Goal: Task Accomplishment & Management: Manage account settings

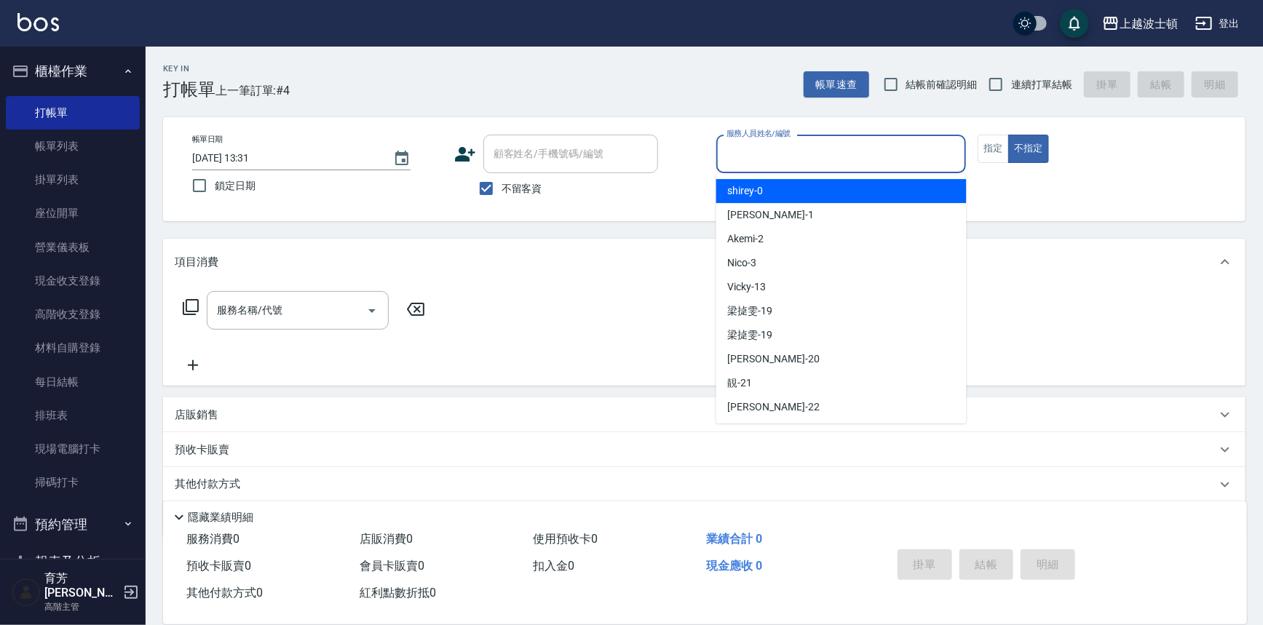
click at [854, 148] on input "服務人員姓名/編號" at bounding box center [841, 153] width 237 height 25
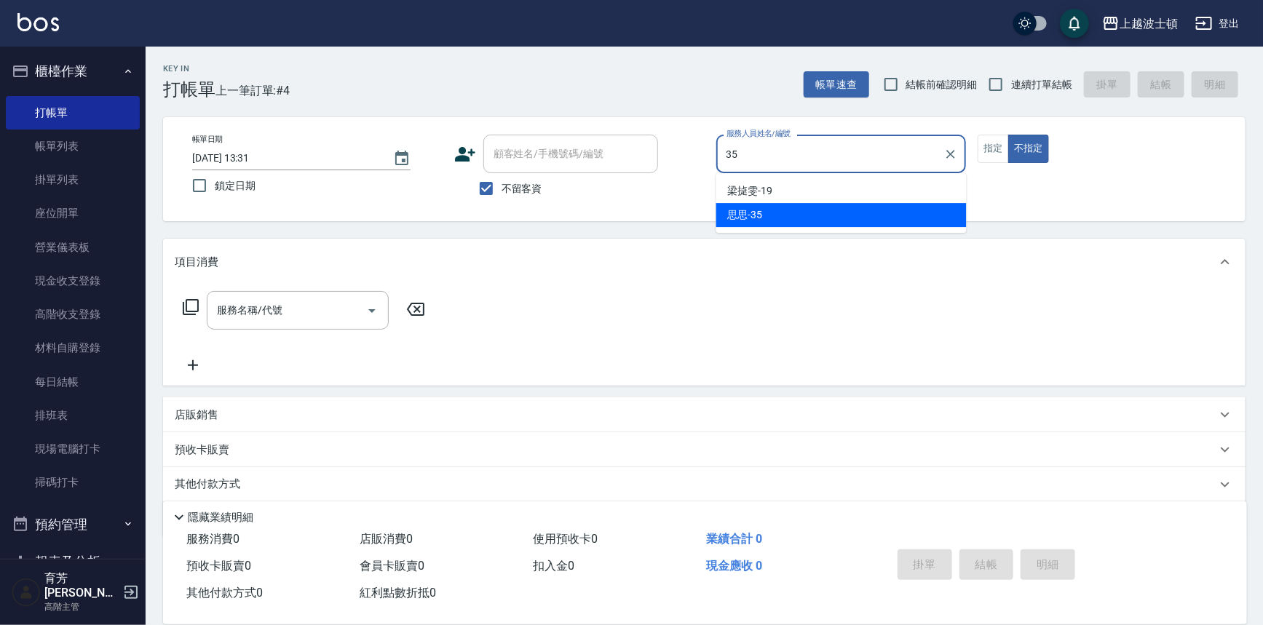
type input "思思-35"
type button "false"
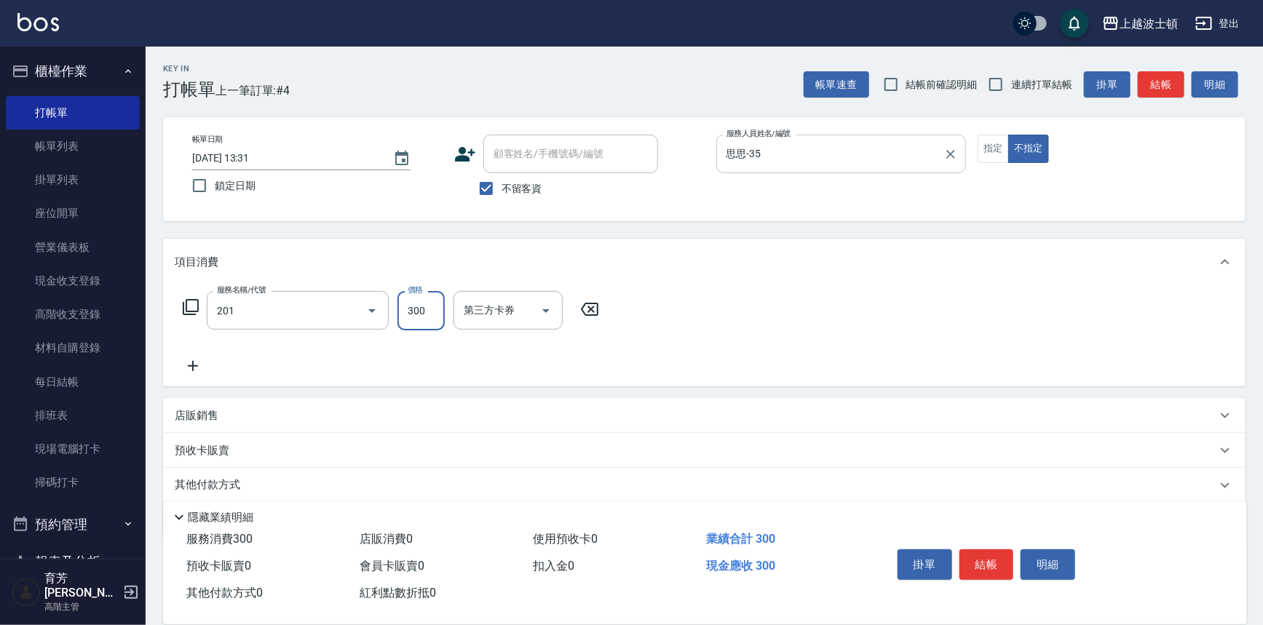
type input "洗髮(201)"
type input "思思-35"
drag, startPoint x: 991, startPoint y: 556, endPoint x: 975, endPoint y: 531, distance: 29.5
click at [991, 557] on button "結帳" at bounding box center [986, 564] width 55 height 31
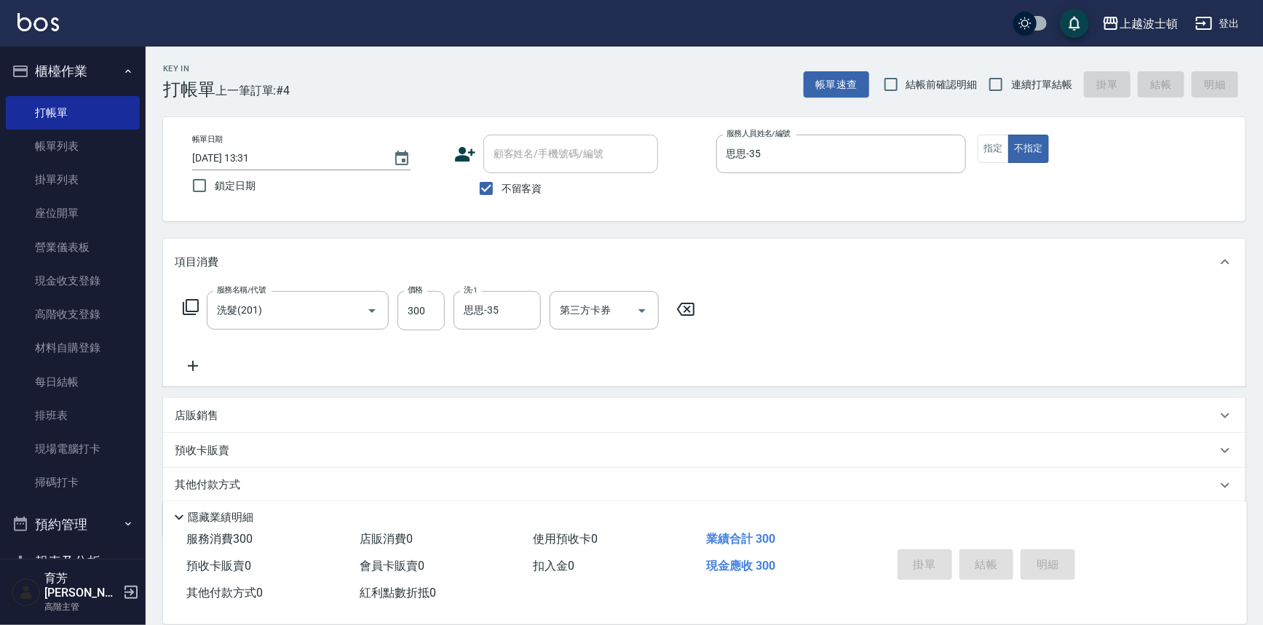
click at [36, 28] on img at bounding box center [37, 22] width 41 height 18
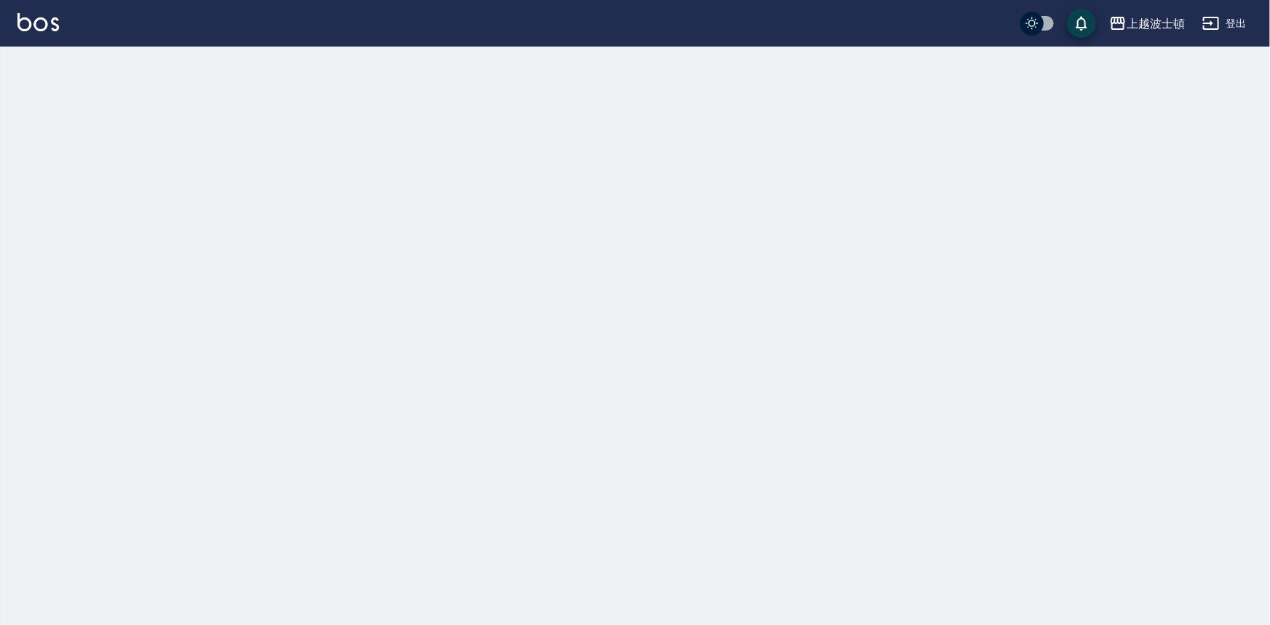
click at [36, 27] on img at bounding box center [37, 22] width 41 height 18
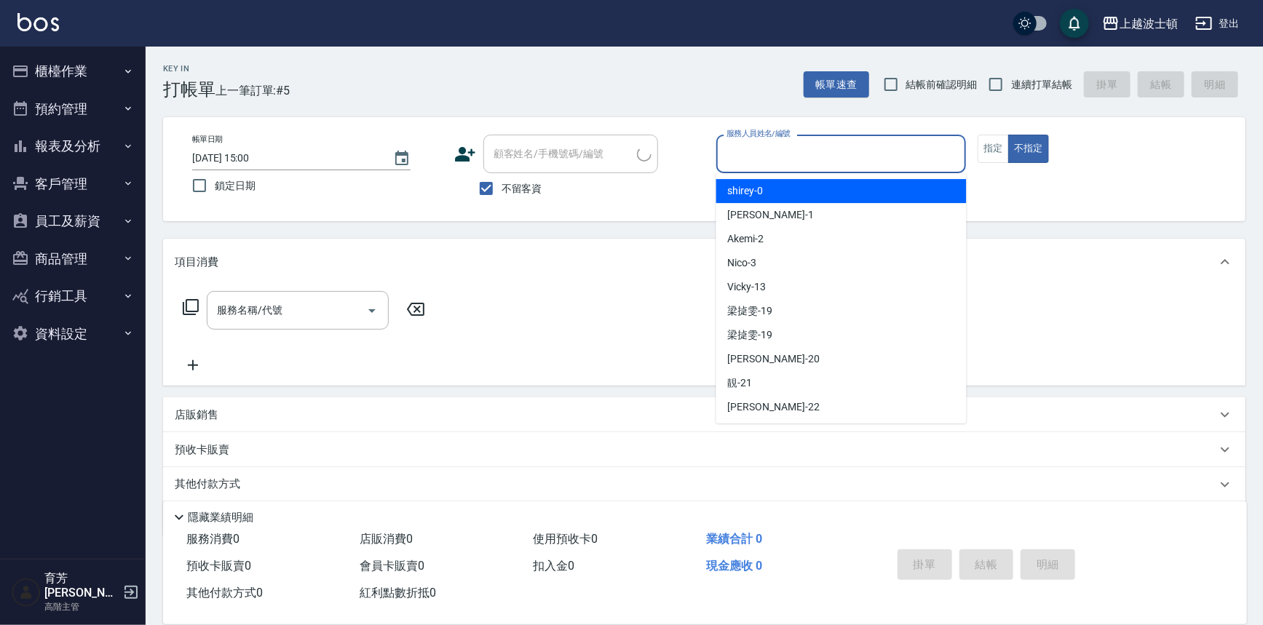
click at [755, 147] on input "服務人員姓名/編號" at bounding box center [841, 153] width 237 height 25
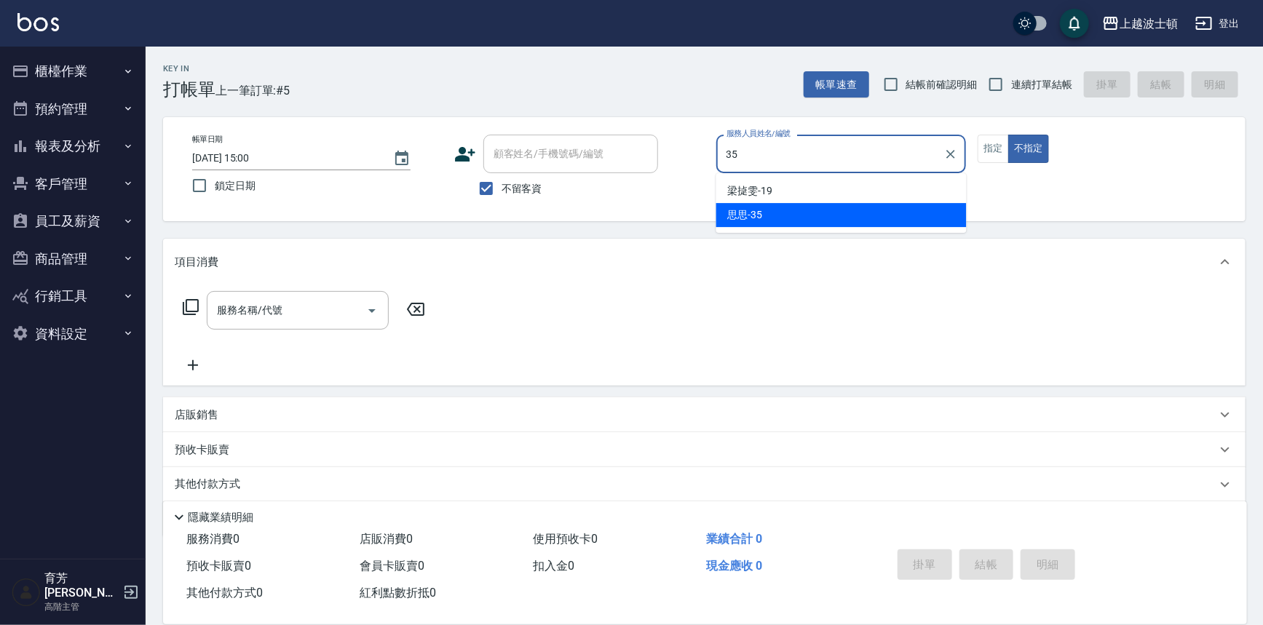
type input "思思-35"
type button "false"
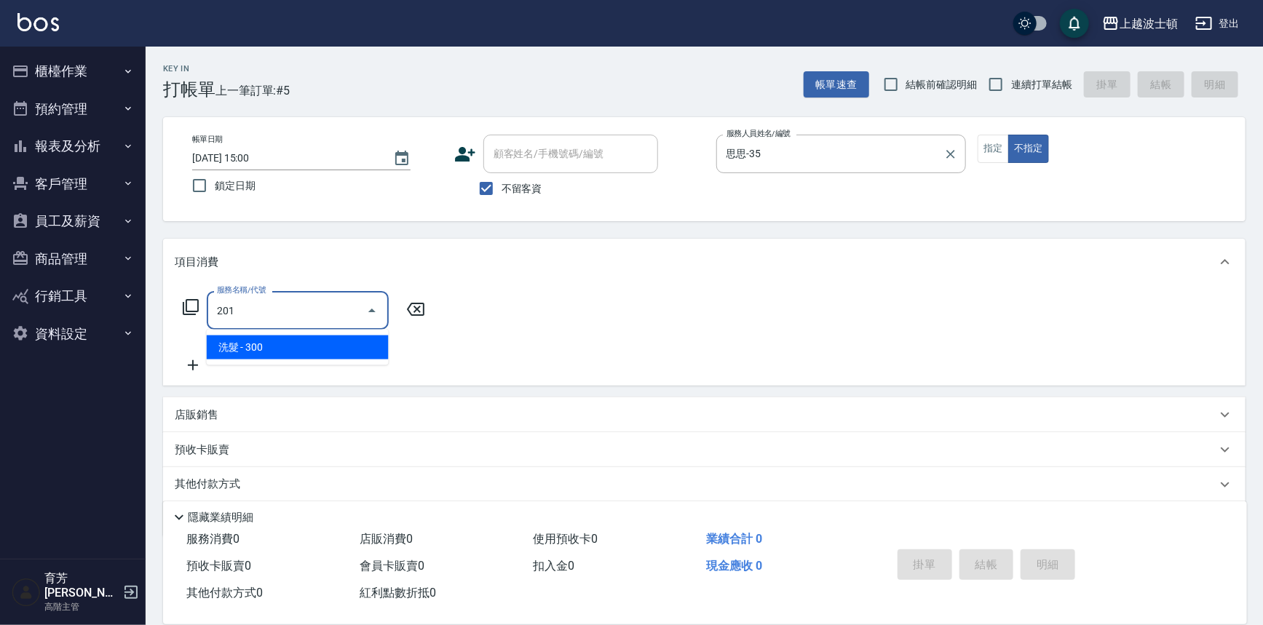
type input "洗髮(201)"
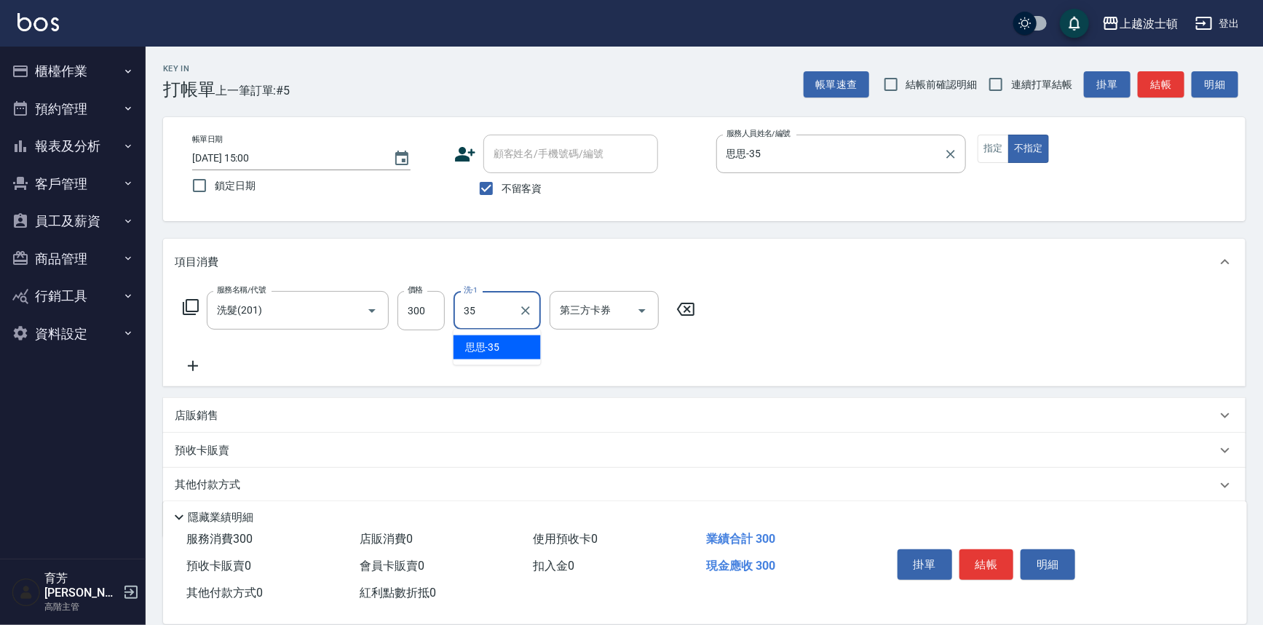
type input "思思-35"
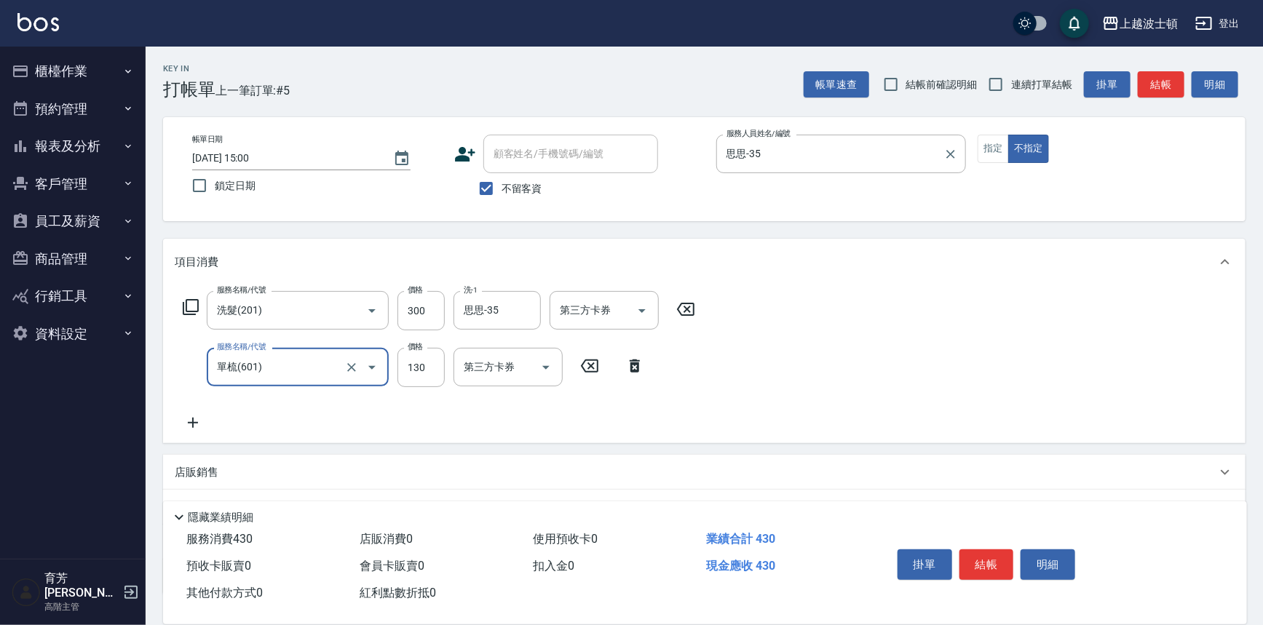
type input "單梳(601)"
type input "100"
click at [983, 549] on button "結帳" at bounding box center [986, 564] width 55 height 31
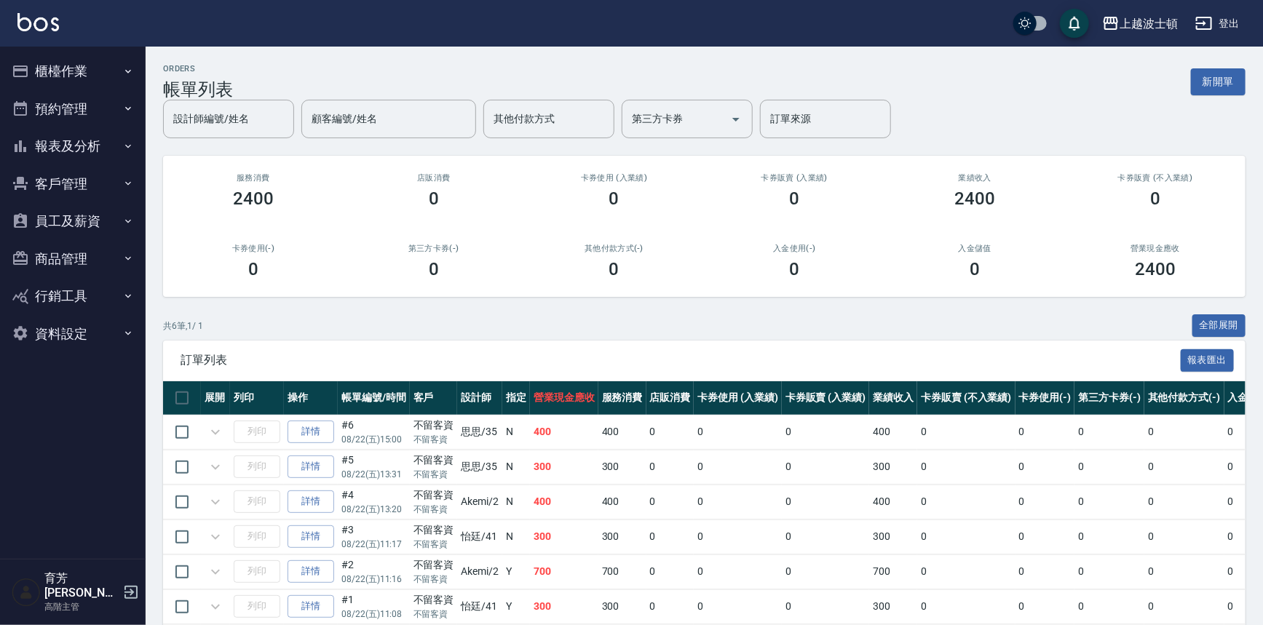
click at [56, 146] on button "報表及分析" at bounding box center [73, 146] width 134 height 38
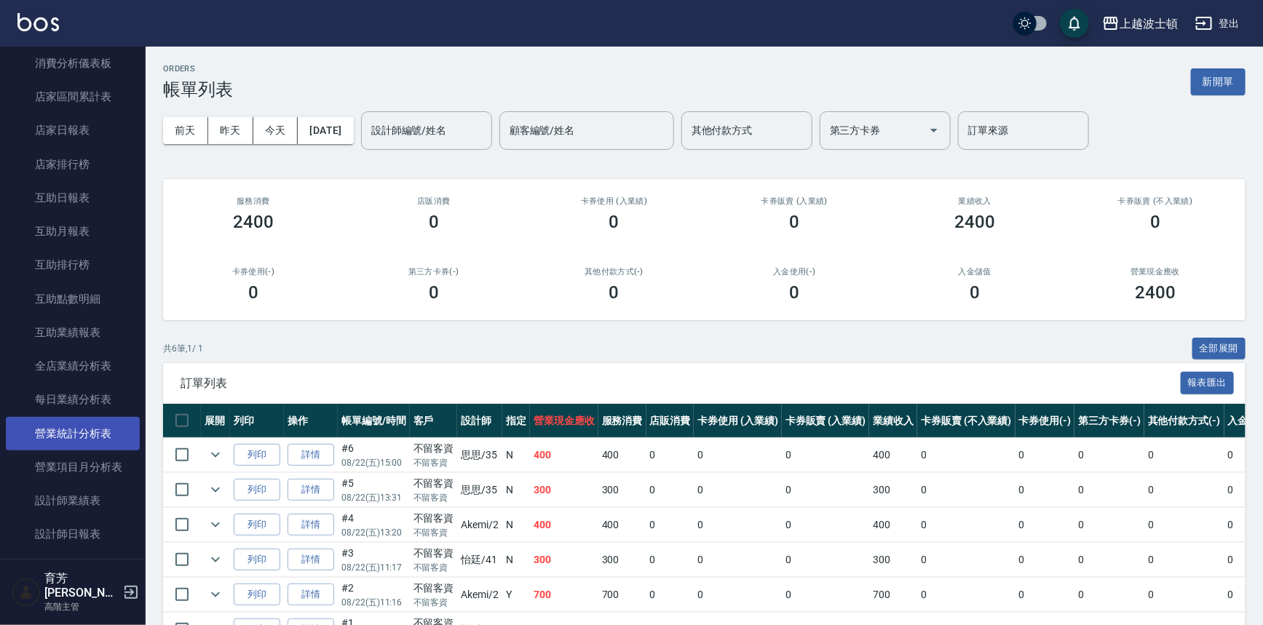
scroll to position [264, 0]
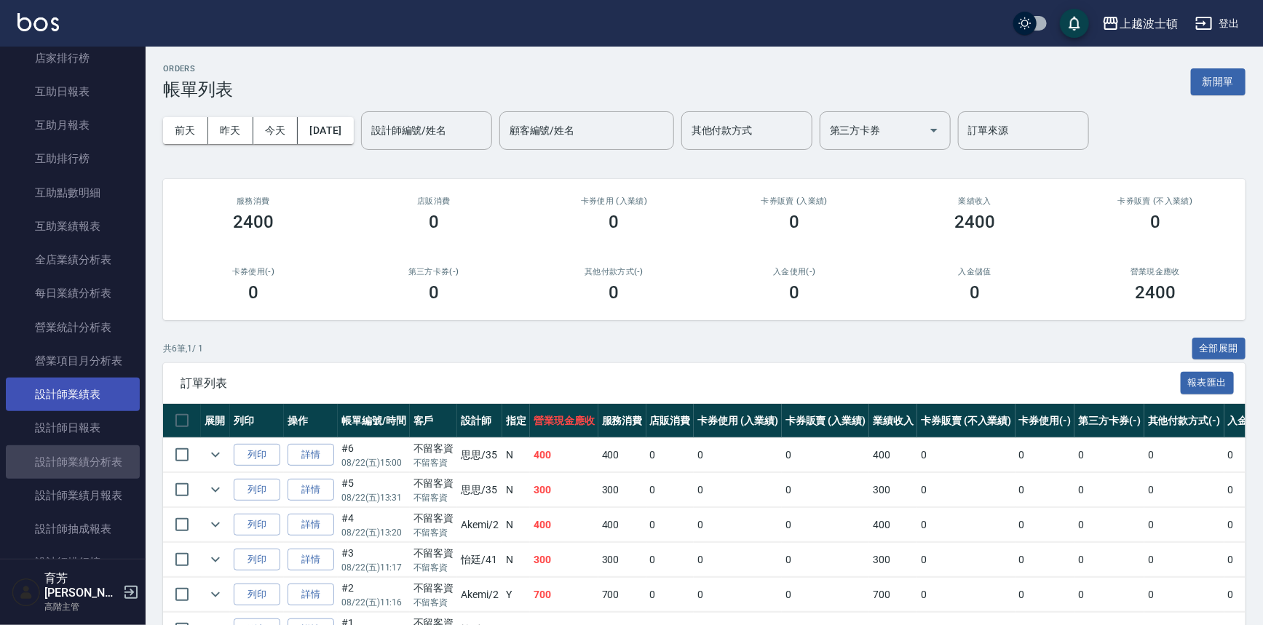
click at [94, 392] on link "設計師業績表" at bounding box center [73, 394] width 134 height 33
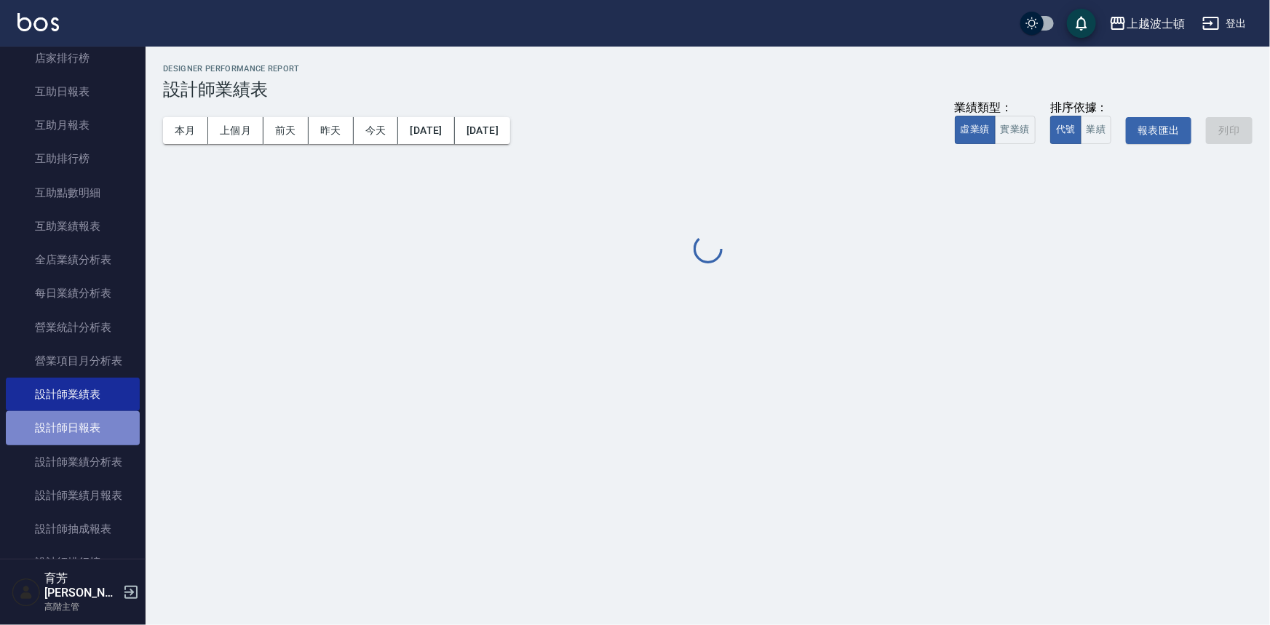
click at [102, 424] on link "設計師日報表" at bounding box center [73, 427] width 134 height 33
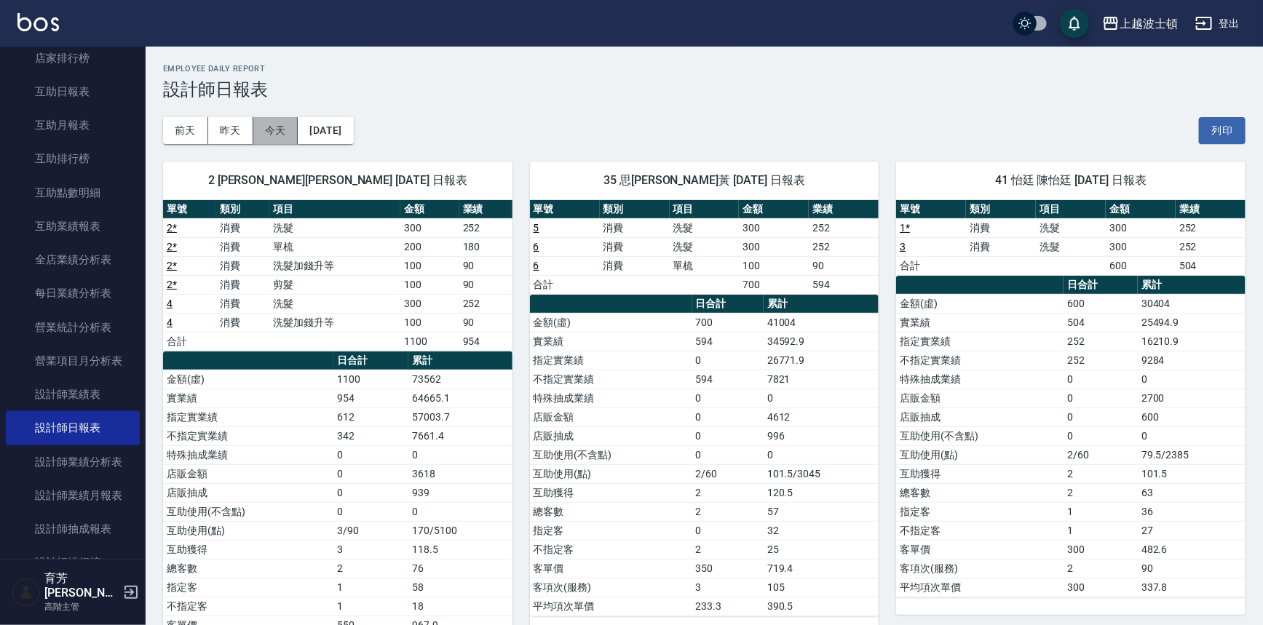
click at [277, 130] on button "今天" at bounding box center [275, 130] width 45 height 27
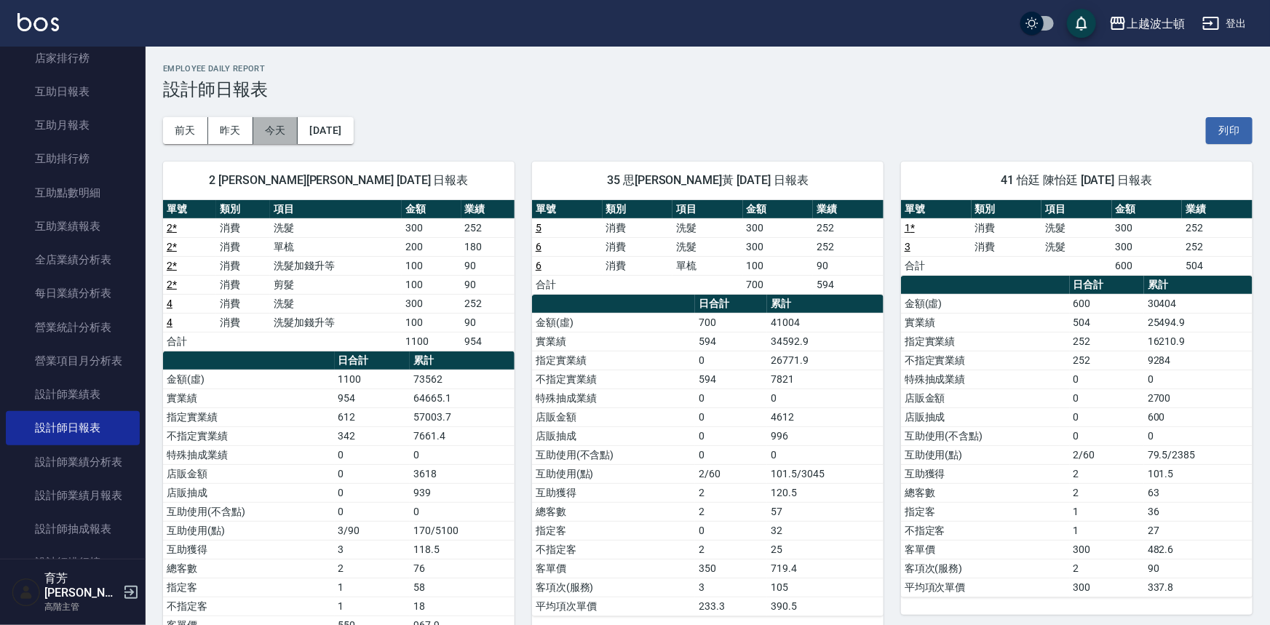
click at [277, 130] on button "今天" at bounding box center [275, 130] width 45 height 27
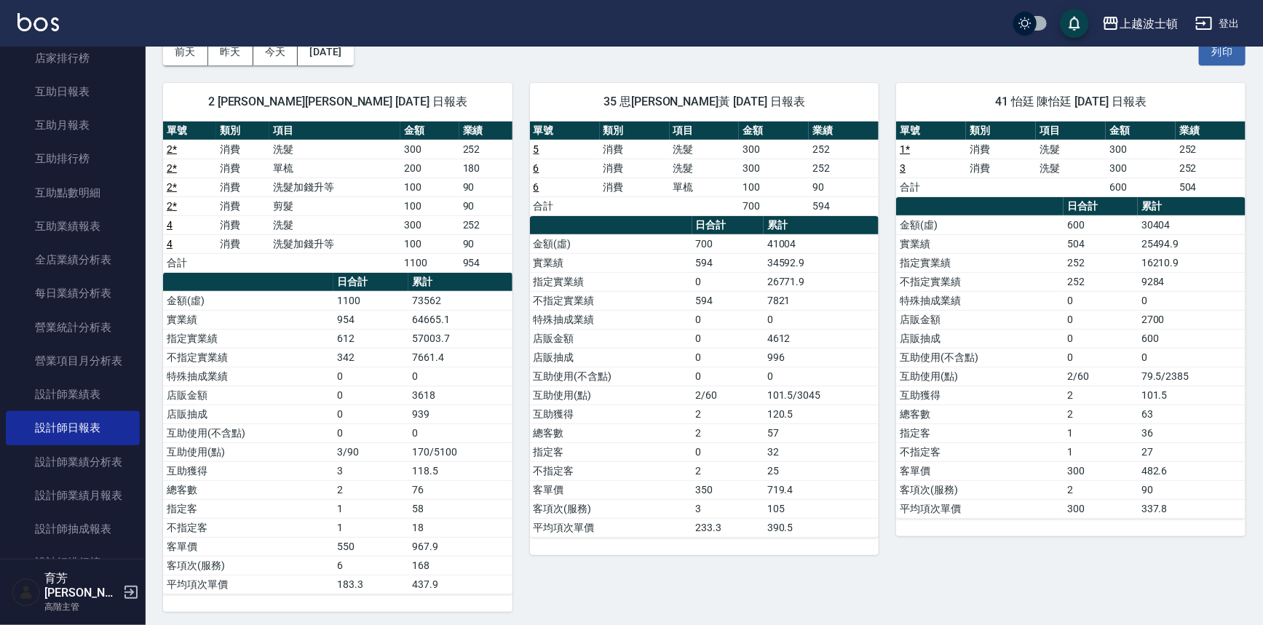
scroll to position [80, 0]
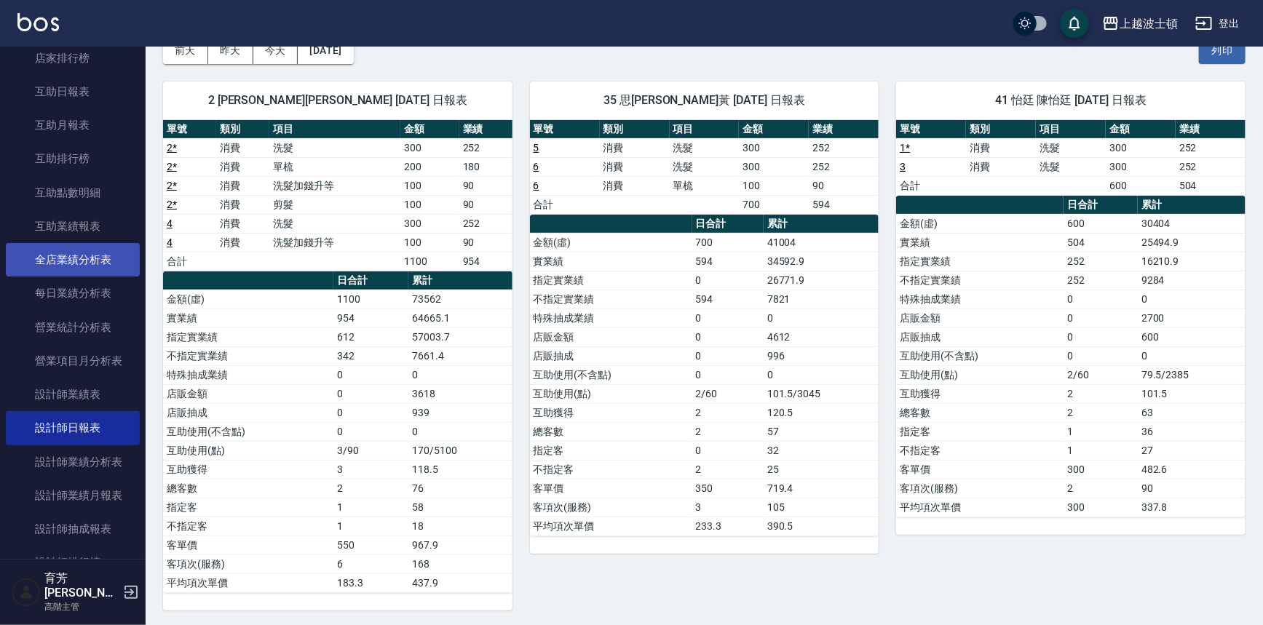
click at [116, 260] on link "全店業績分析表" at bounding box center [73, 259] width 134 height 33
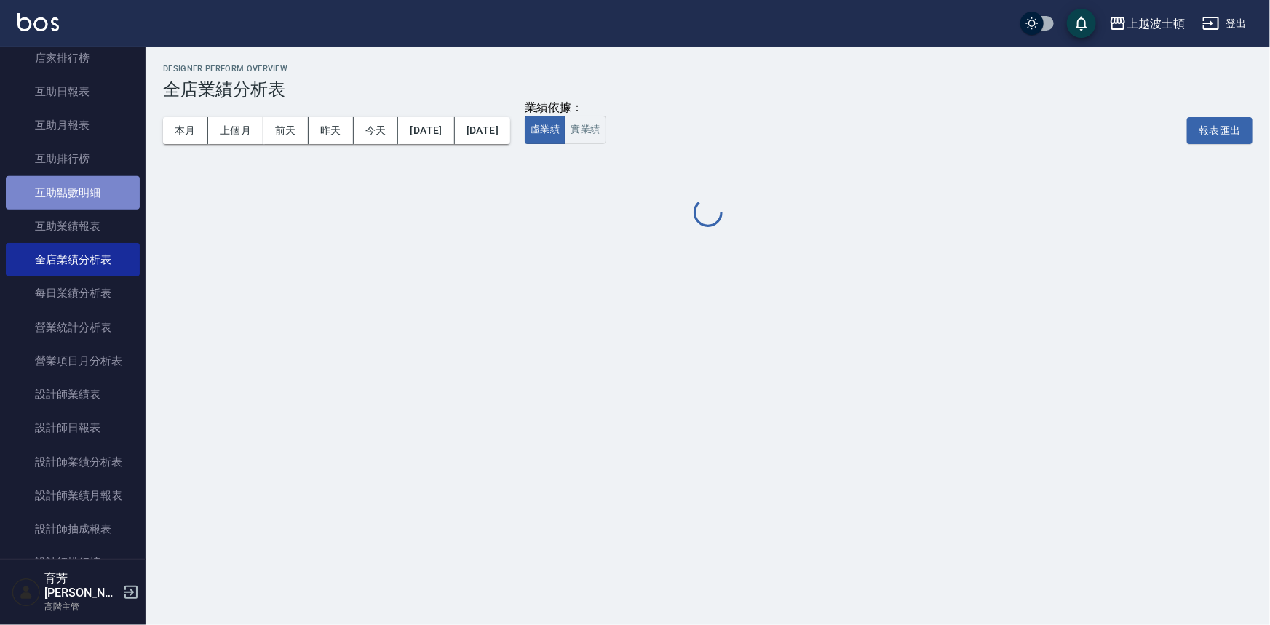
click at [87, 204] on link "互助點數明細" at bounding box center [73, 192] width 134 height 33
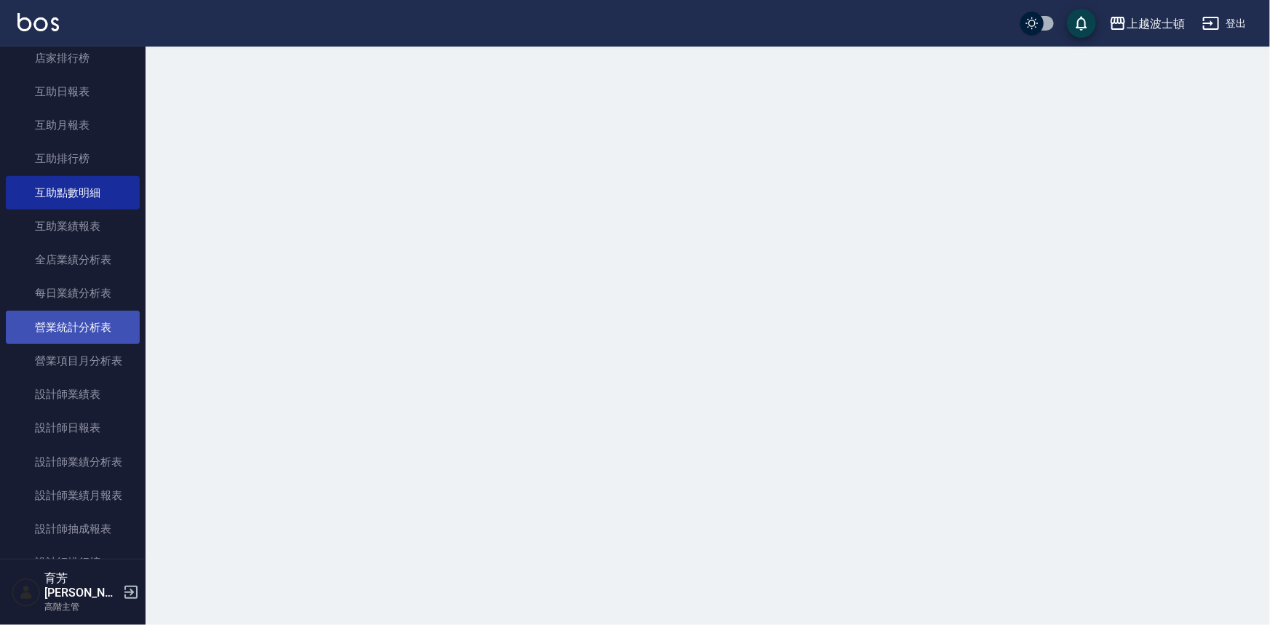
click at [121, 349] on link "營業項目月分析表" at bounding box center [73, 360] width 134 height 33
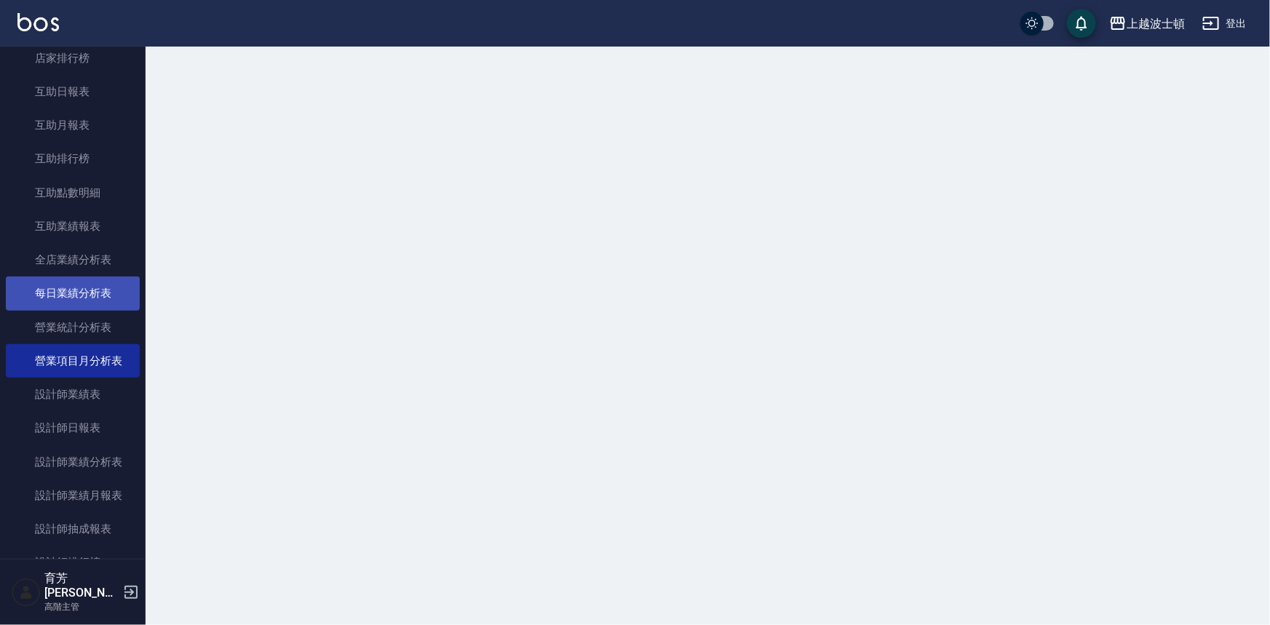
click at [100, 298] on link "每日業績分析表" at bounding box center [73, 293] width 134 height 33
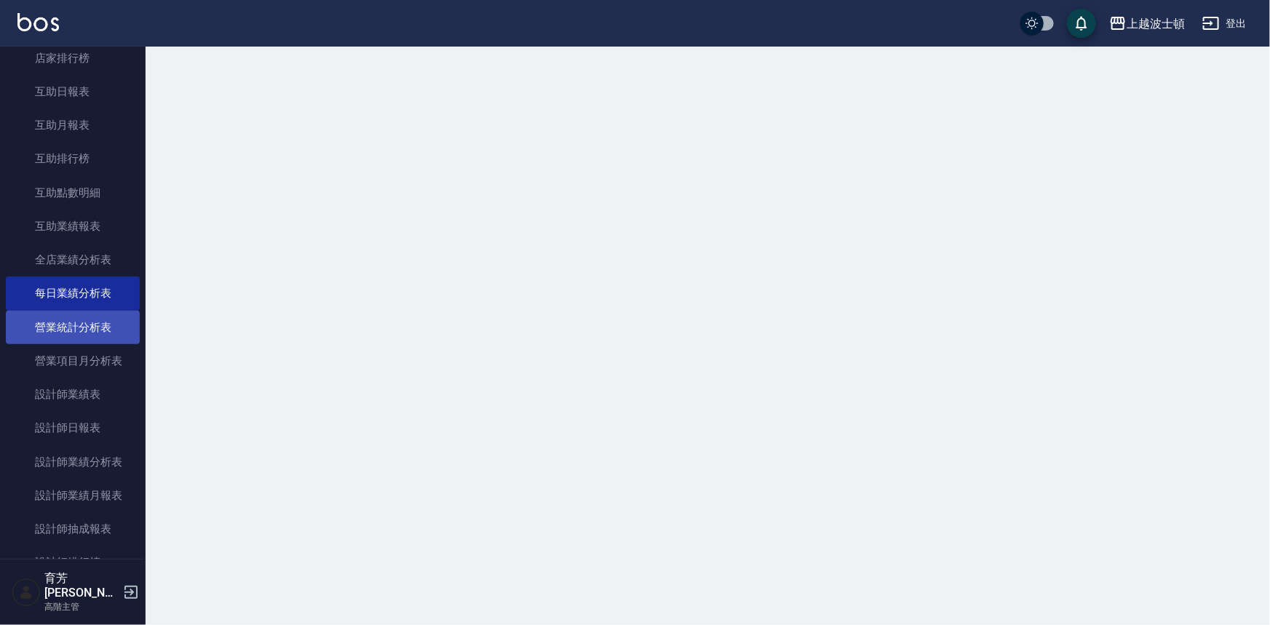
click at [99, 315] on link "營業統計分析表" at bounding box center [73, 327] width 134 height 33
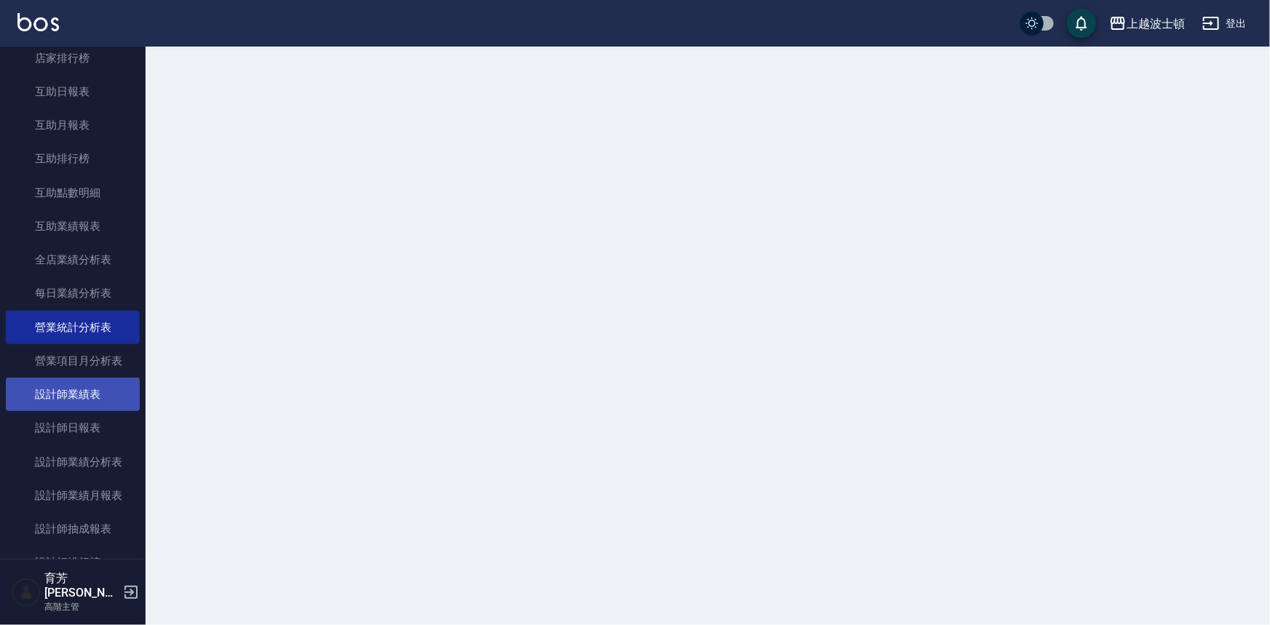
drag, startPoint x: 103, startPoint y: 375, endPoint x: 103, endPoint y: 393, distance: 18.2
click at [103, 376] on link "營業項目月分析表" at bounding box center [73, 360] width 134 height 33
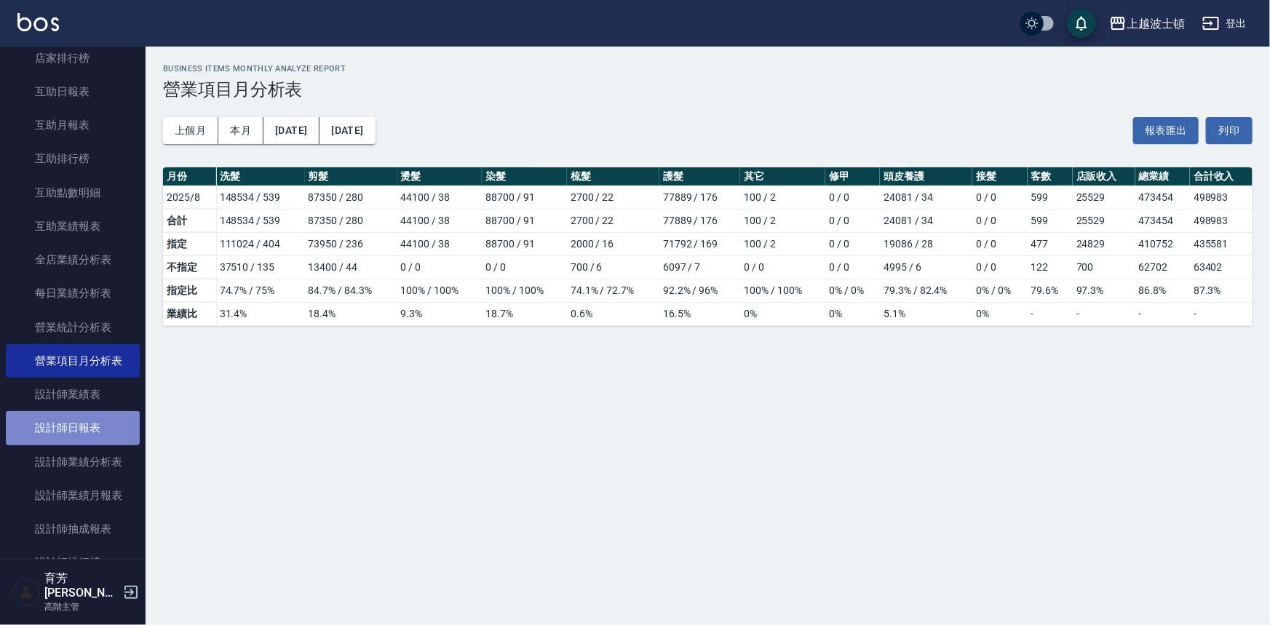
click at [102, 426] on link "設計師日報表" at bounding box center [73, 427] width 134 height 33
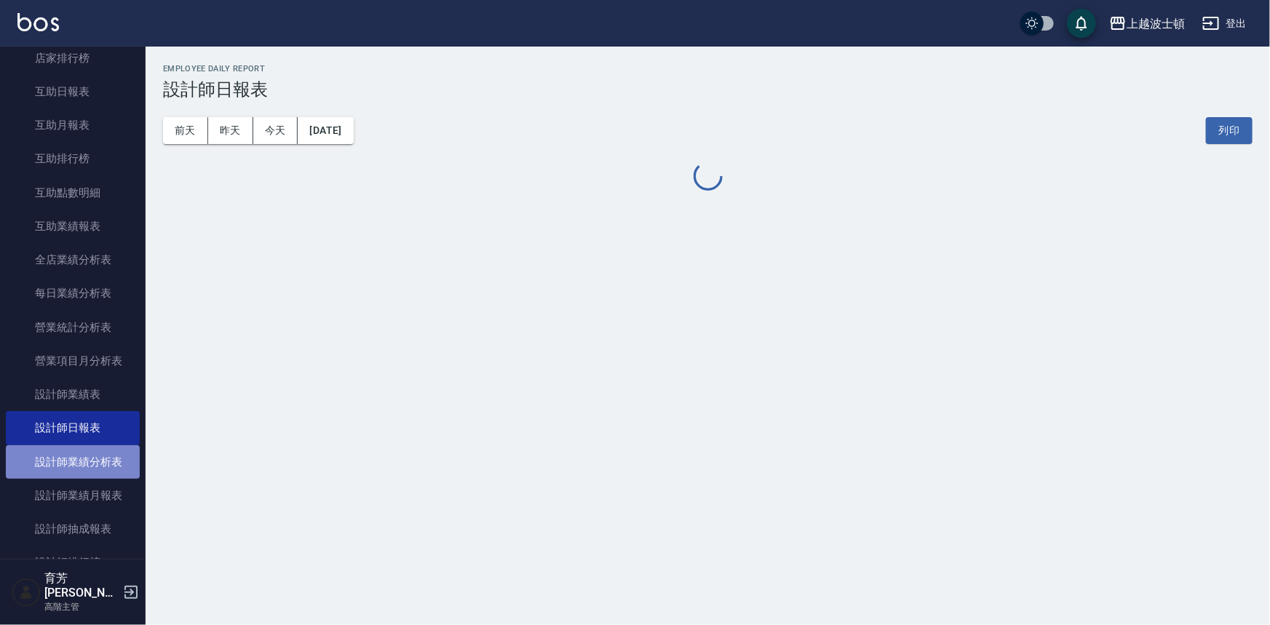
click at [102, 445] on link "設計師業績分析表" at bounding box center [73, 461] width 134 height 33
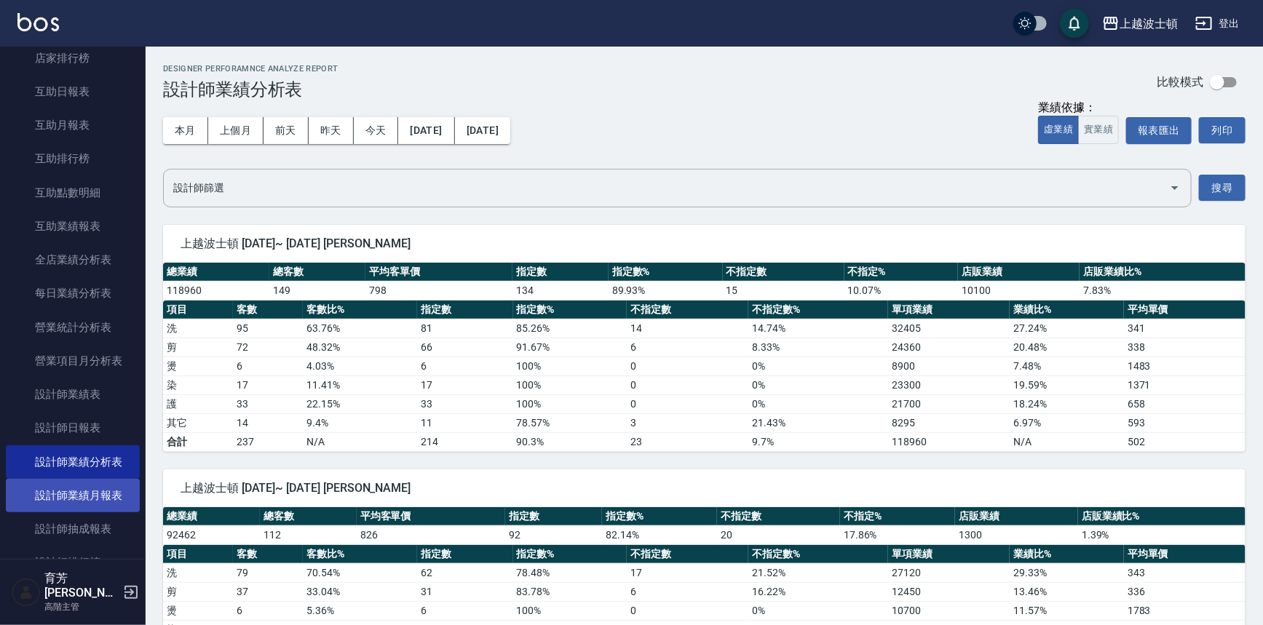
click at [95, 491] on link "設計師業績月報表" at bounding box center [73, 495] width 134 height 33
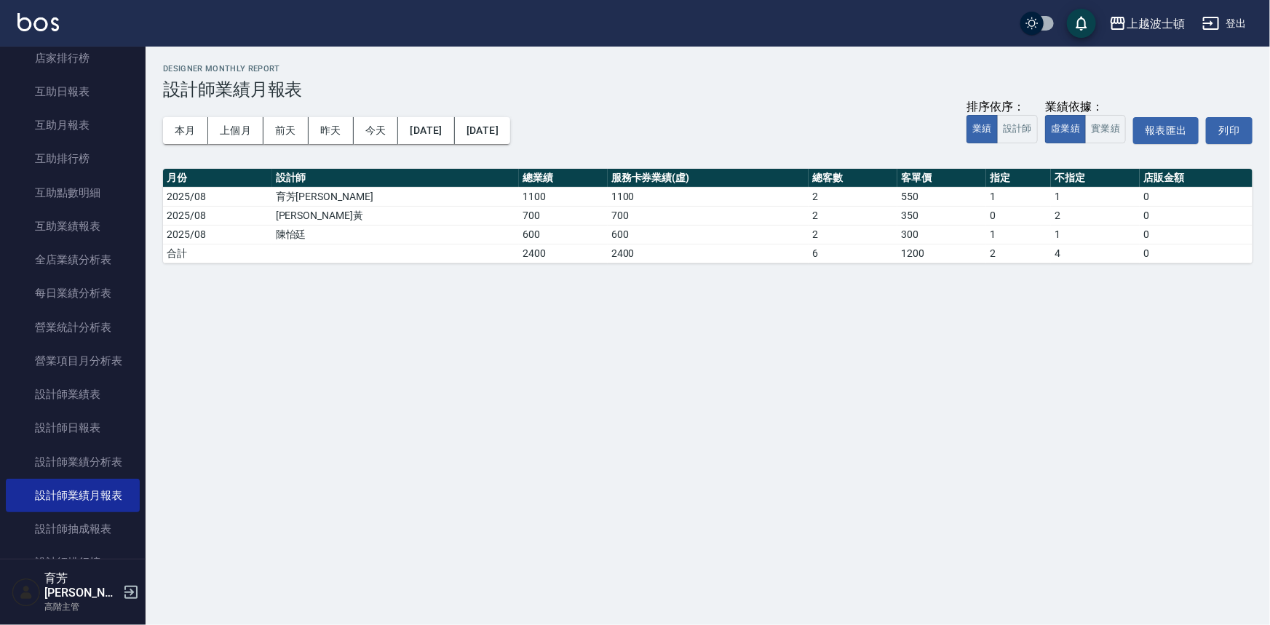
click at [191, 148] on div "本月 上個月 前天 昨天 今天 [DATE] [DATE] 排序依序： 業績 設計師 業績依據： 虛業績 實業績 報表匯出 列印" at bounding box center [707, 131] width 1089 height 62
click at [194, 136] on button "本月" at bounding box center [185, 130] width 45 height 27
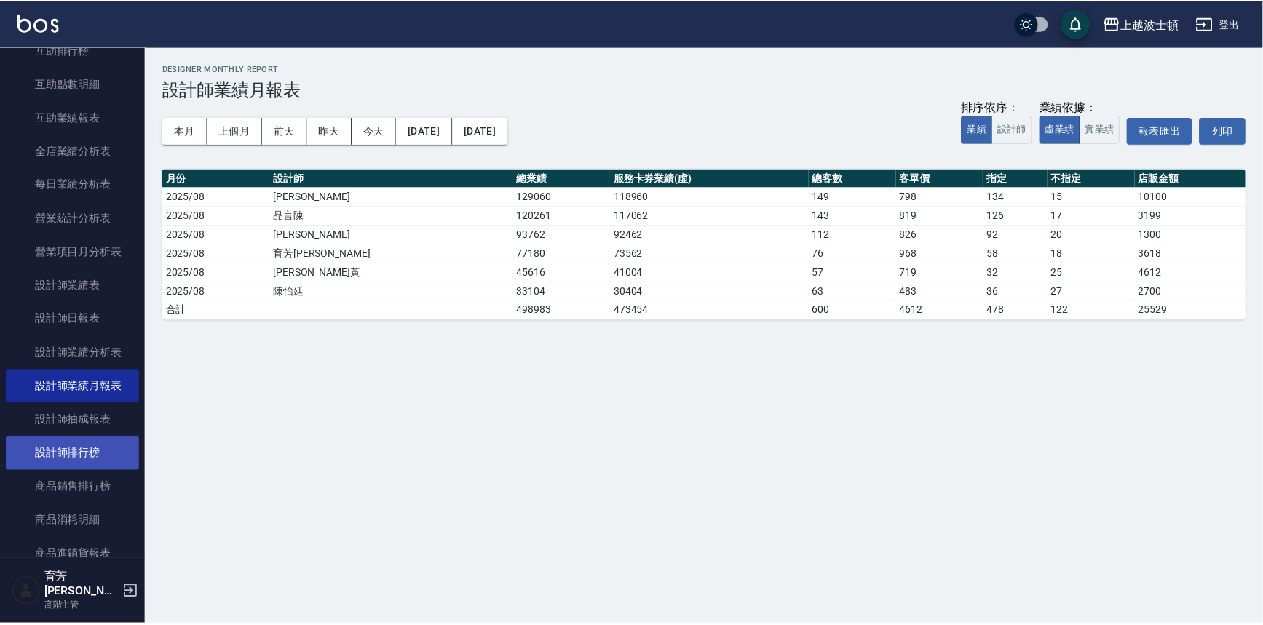
scroll to position [397, 0]
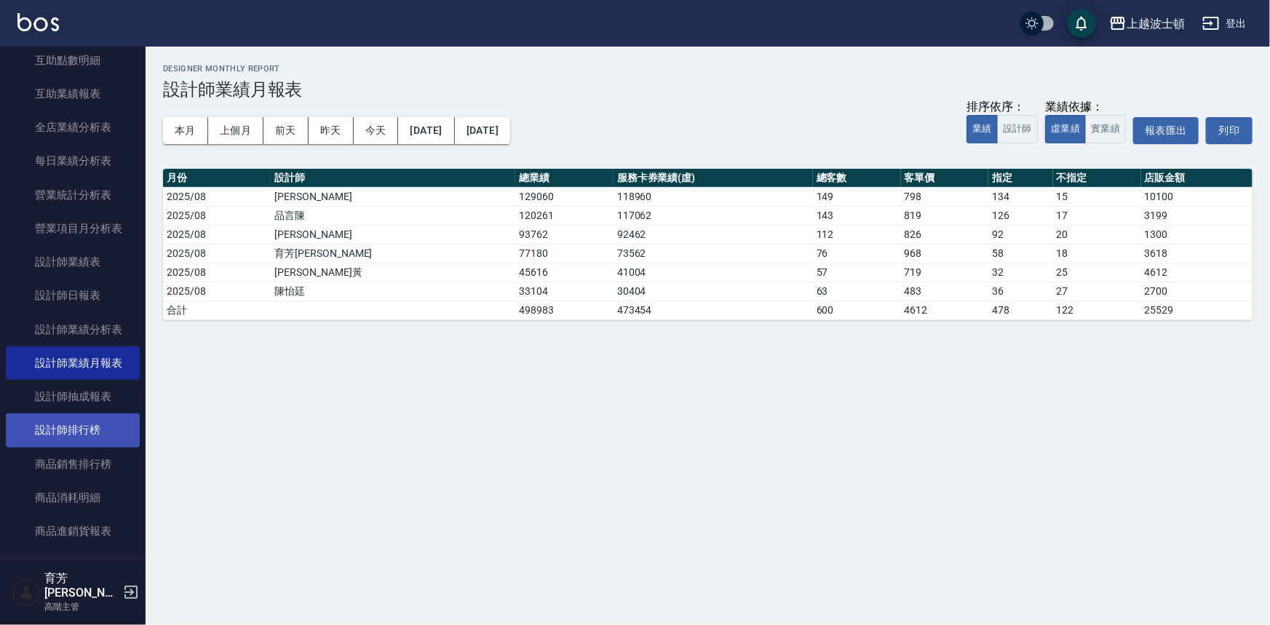
click at [76, 434] on link "設計師排行榜" at bounding box center [73, 429] width 134 height 33
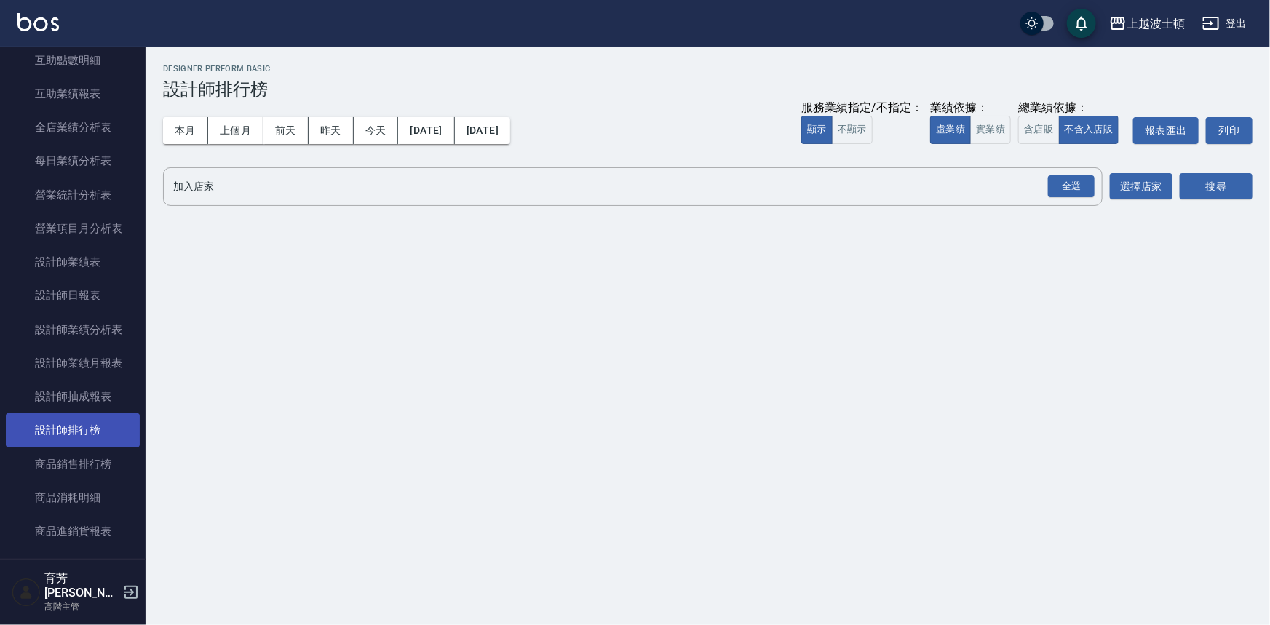
click at [84, 420] on link "設計師排行榜" at bounding box center [73, 429] width 134 height 33
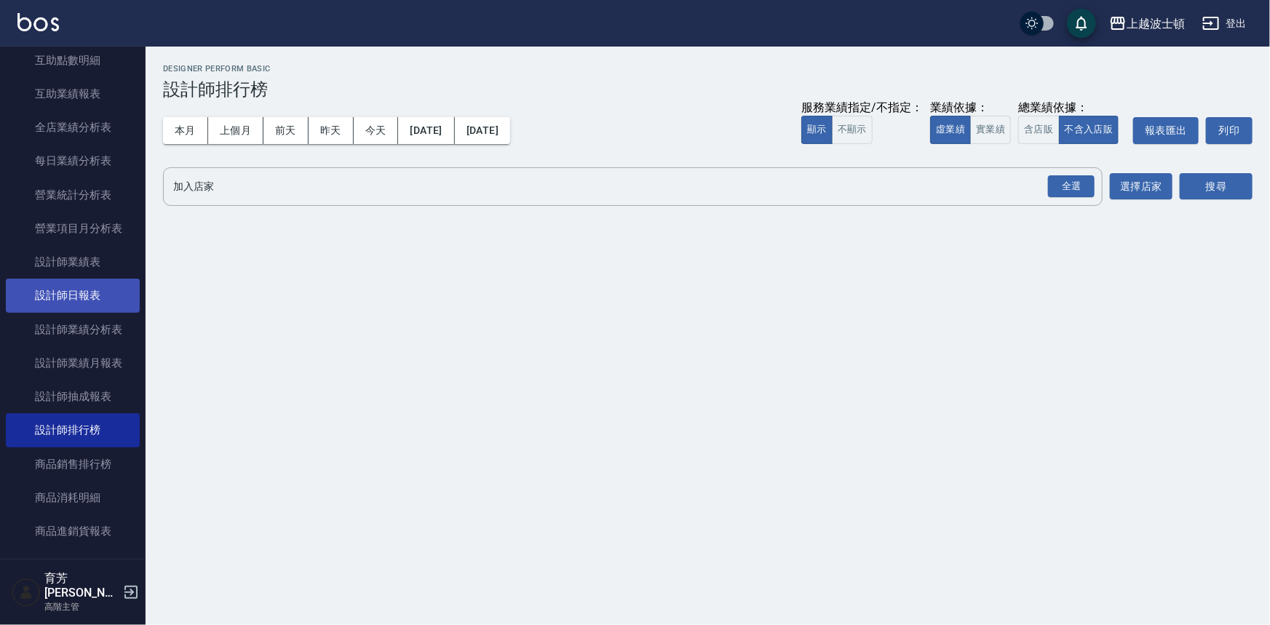
click at [103, 287] on link "設計師日報表" at bounding box center [73, 295] width 134 height 33
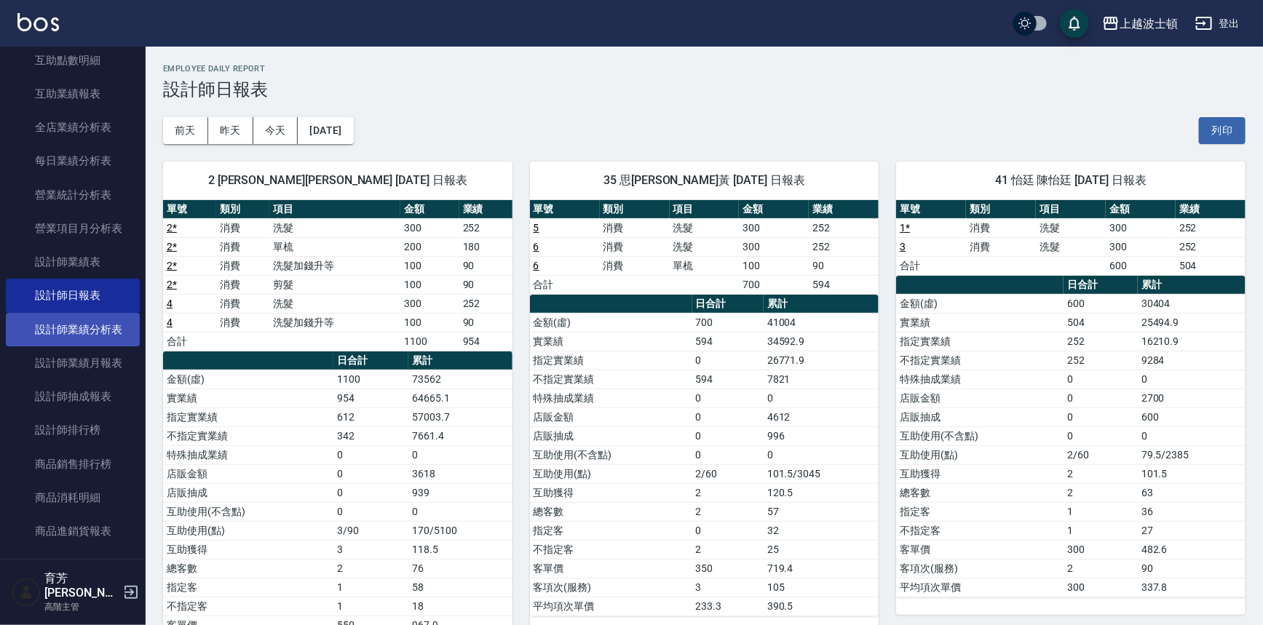
click at [101, 341] on link "設計師業績分析表" at bounding box center [73, 329] width 134 height 33
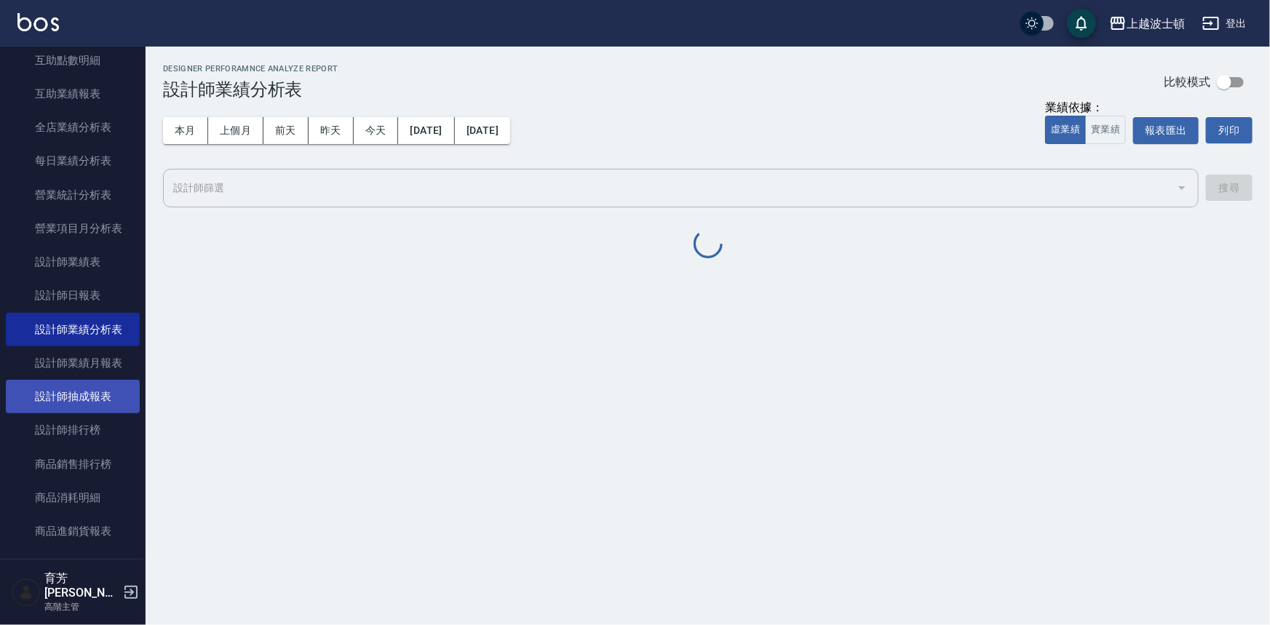
click at [101, 380] on link "設計師抽成報表" at bounding box center [73, 396] width 134 height 33
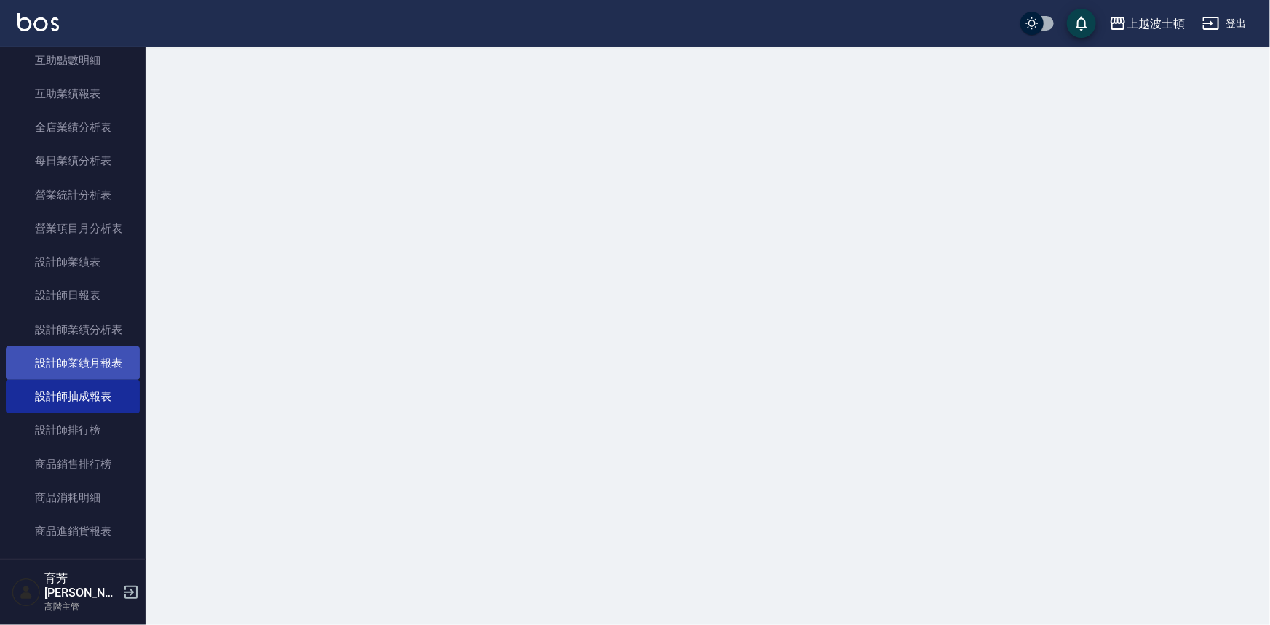
click at [104, 376] on link "設計師業績月報表" at bounding box center [73, 362] width 134 height 33
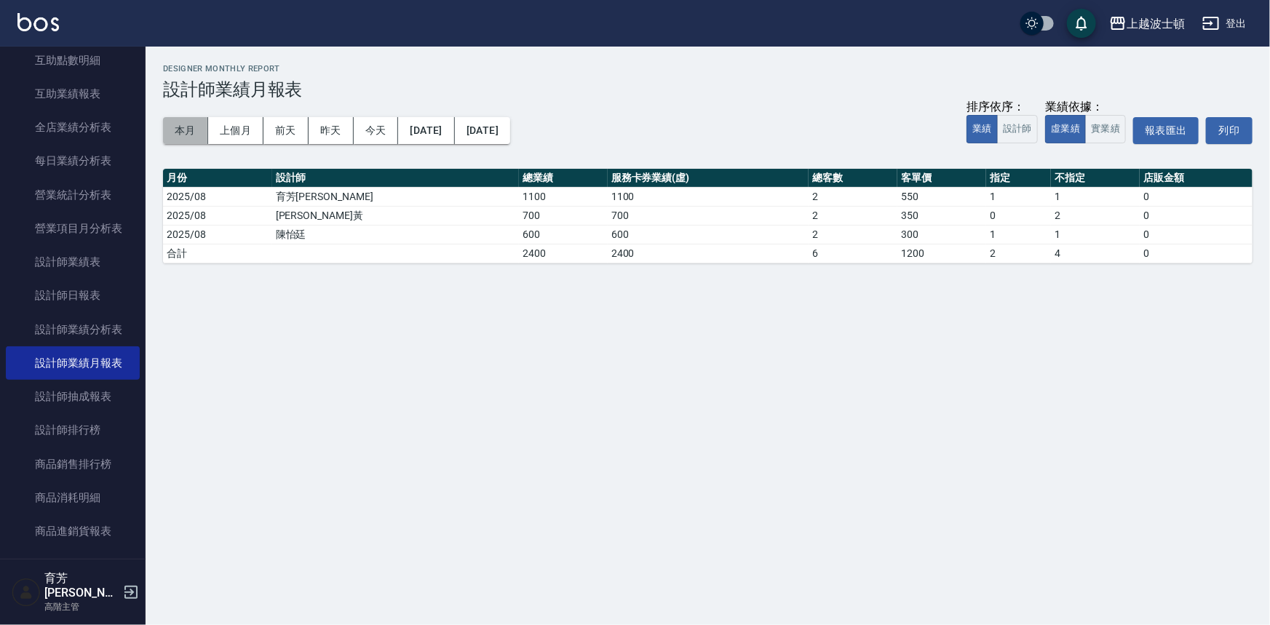
click at [180, 138] on button "本月" at bounding box center [185, 130] width 45 height 27
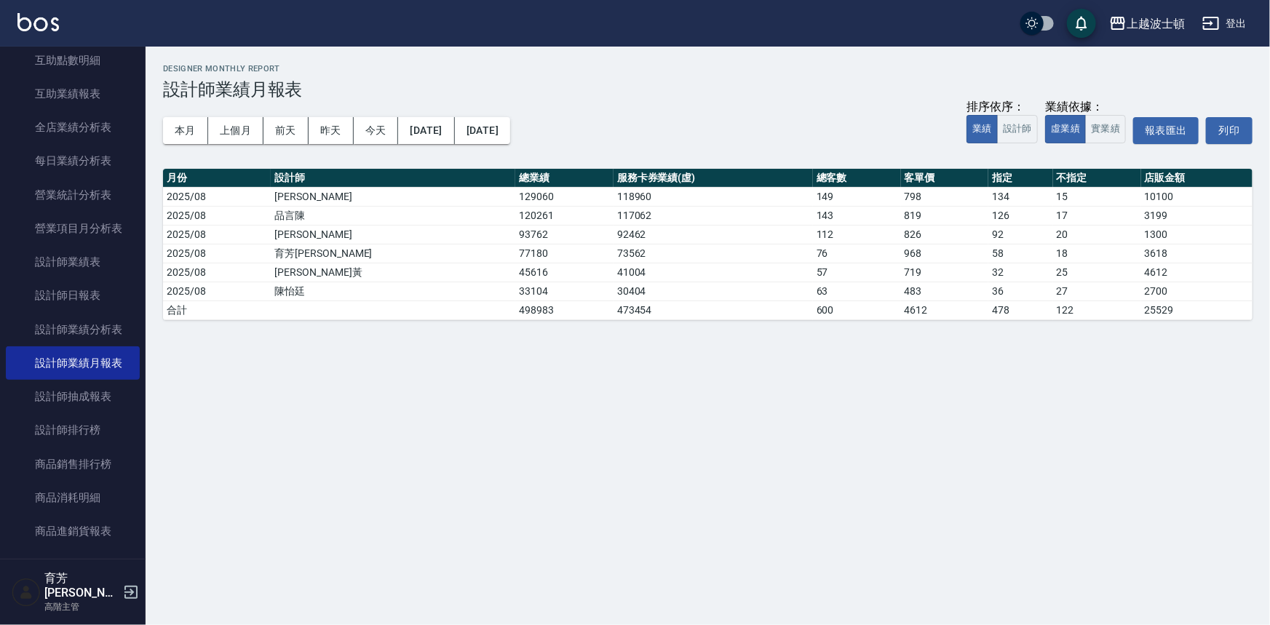
click at [39, 28] on img at bounding box center [37, 22] width 41 height 18
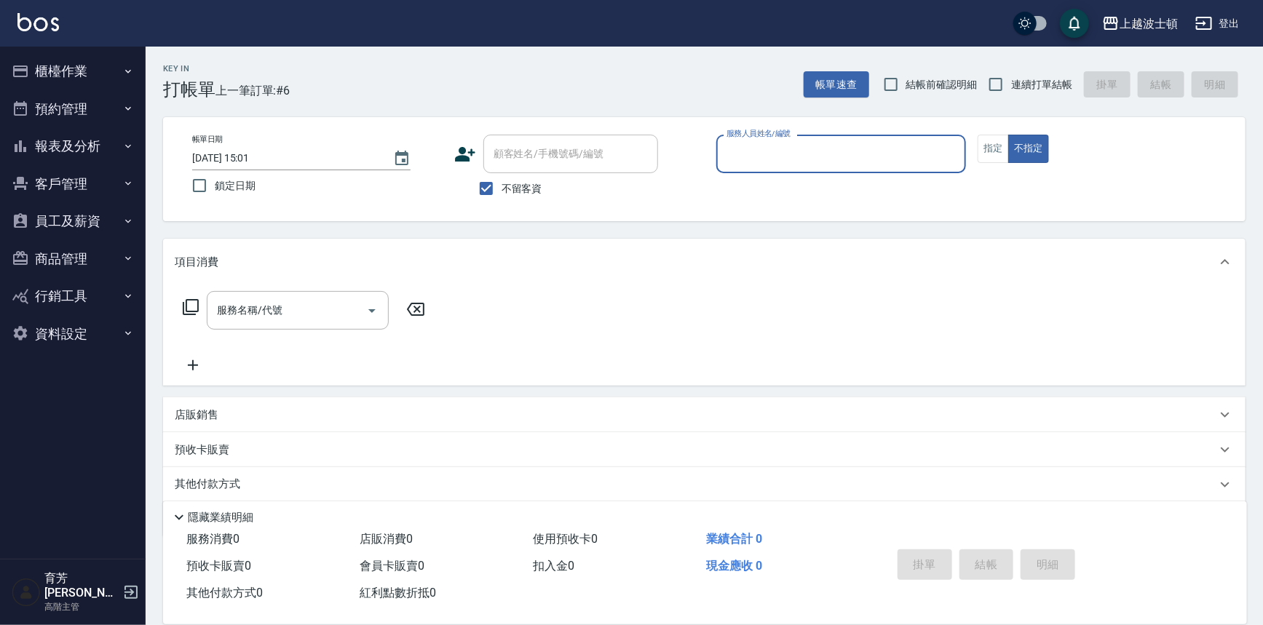
click at [837, 146] on input "服務人員姓名/編號" at bounding box center [841, 153] width 237 height 25
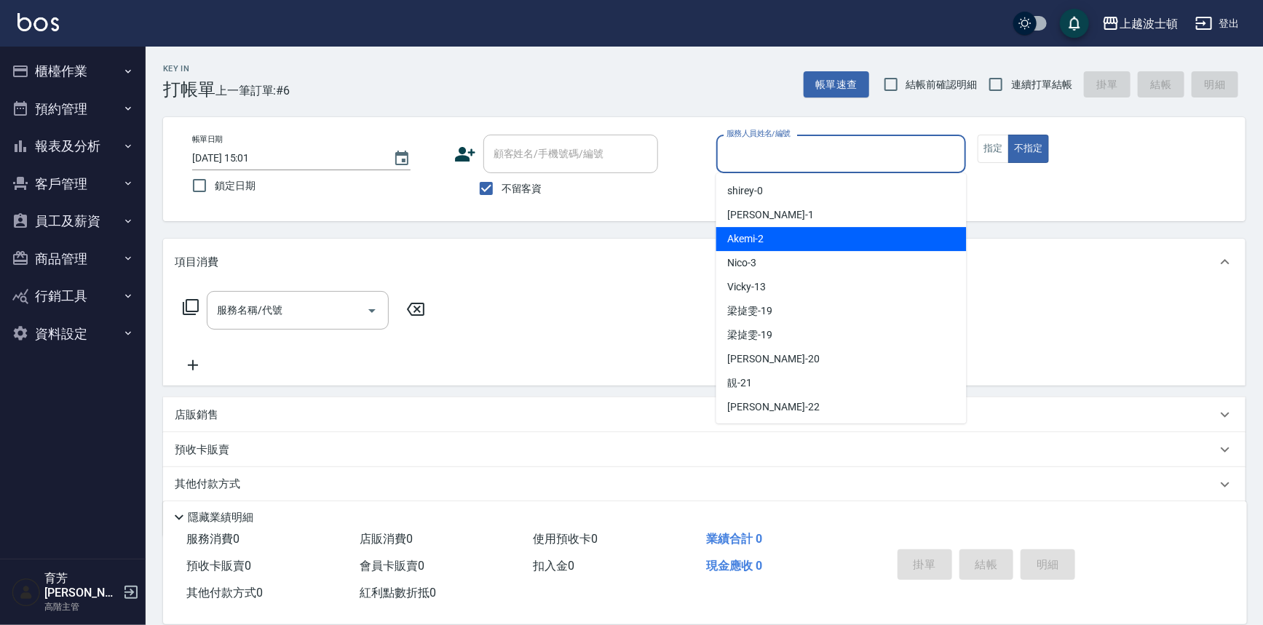
click at [838, 247] on div "Akemi -2" at bounding box center [841, 239] width 250 height 24
type input "Akemi-2"
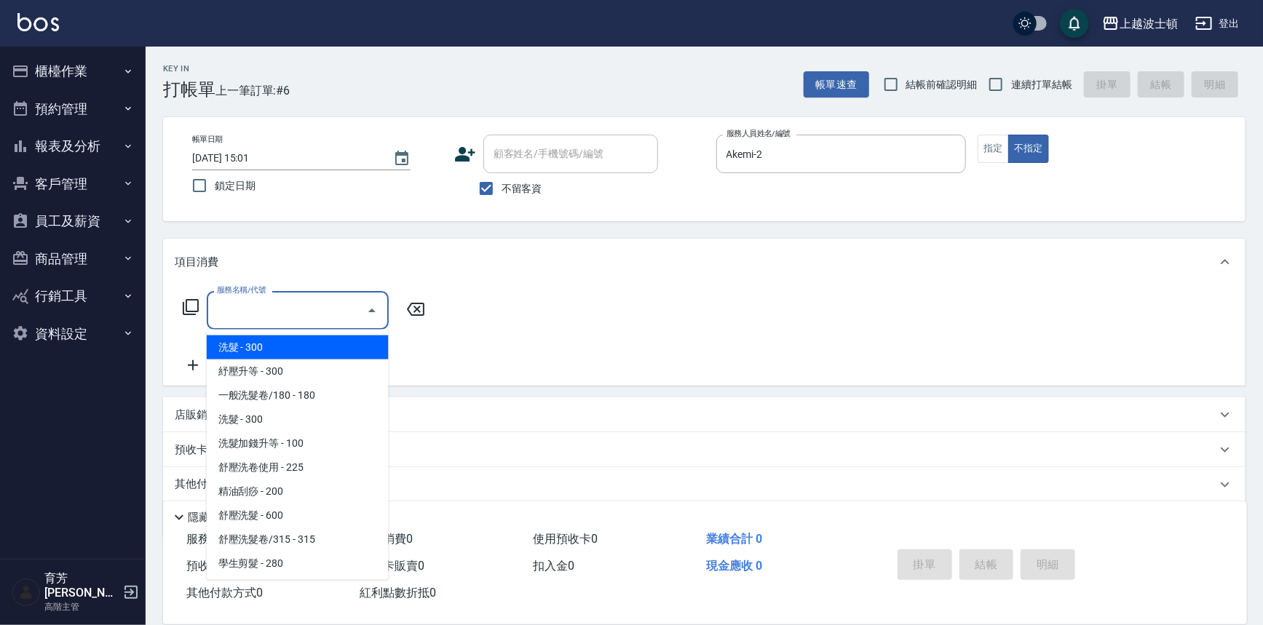
click at [281, 314] on input "服務名稱/代號" at bounding box center [286, 310] width 147 height 25
click at [307, 345] on span "洗髮 - 300" at bounding box center [298, 347] width 182 height 24
type input "洗髮(201)"
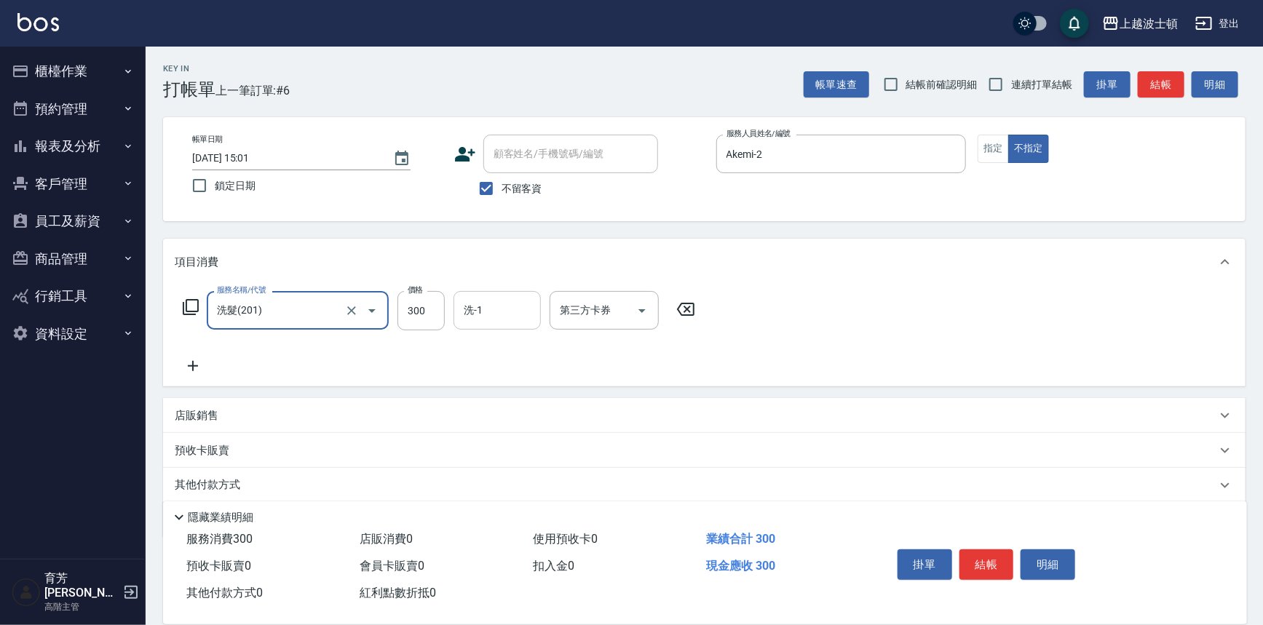
click at [486, 311] on input "洗-1" at bounding box center [497, 310] width 74 height 25
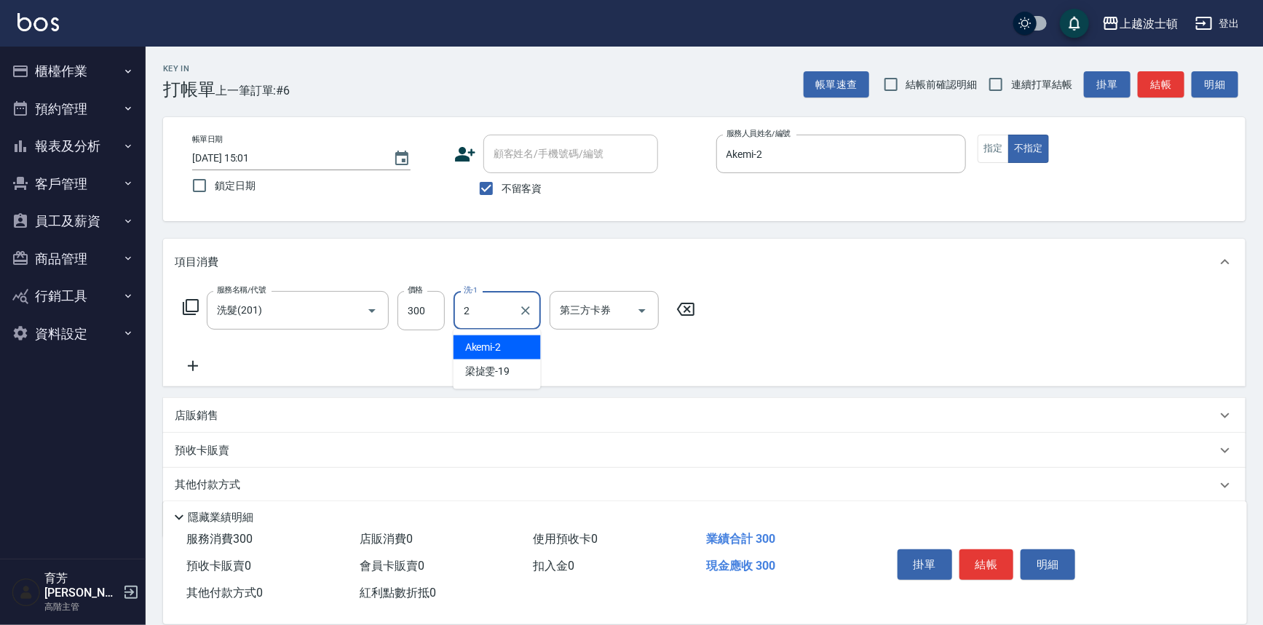
click at [492, 342] on span "Akemi -2" at bounding box center [483, 347] width 36 height 15
type input "Akemi-2"
click at [196, 367] on icon at bounding box center [193, 365] width 36 height 17
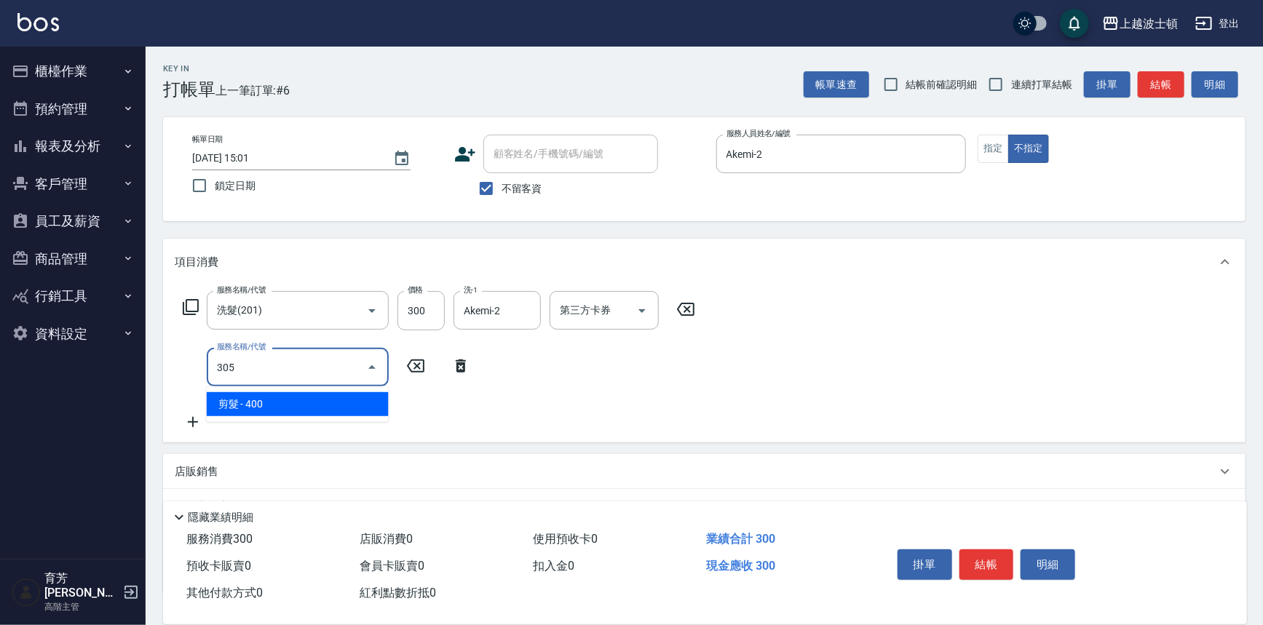
drag, startPoint x: 274, startPoint y: 399, endPoint x: 458, endPoint y: 389, distance: 185.1
click at [275, 399] on span "剪髮 - 400" at bounding box center [298, 404] width 182 height 24
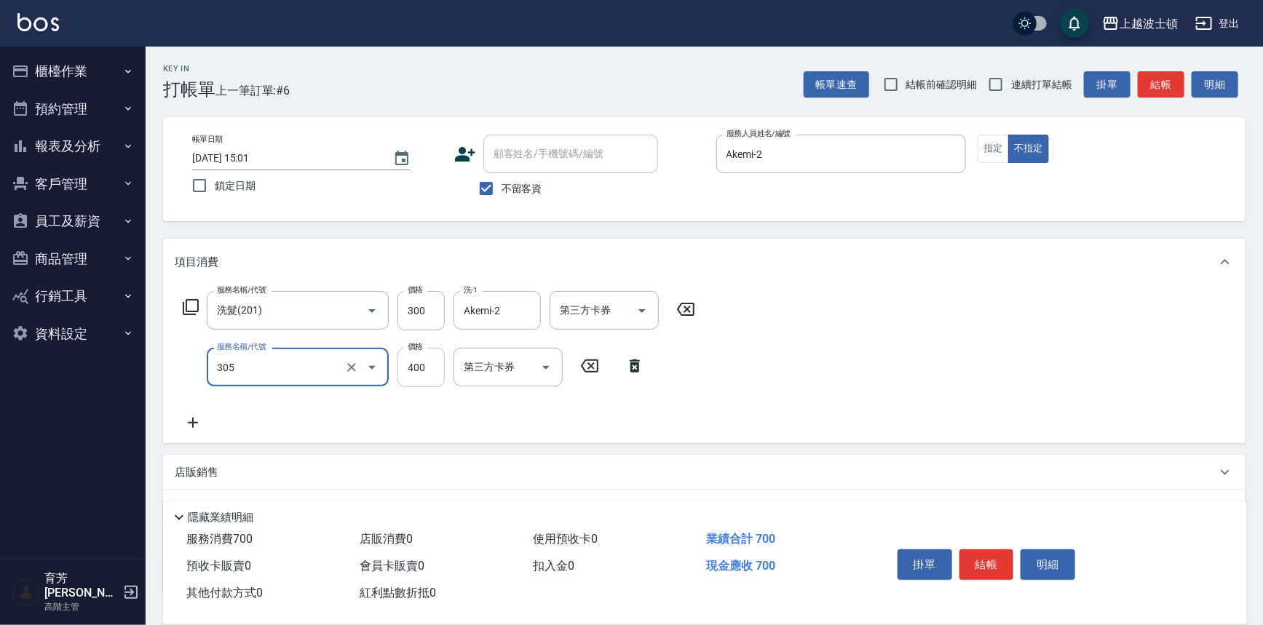
type input "剪髮(305)"
click at [429, 370] on input "400" at bounding box center [420, 367] width 47 height 39
type input "350"
drag, startPoint x: 924, startPoint y: 352, endPoint x: 954, endPoint y: 400, distance: 56.5
click at [924, 352] on div "服務名稱/代號 洗髮(201) 服務名稱/代號 價格 300 價格 洗-1 Akemi-2 洗-1 第三方卡券 第三方卡券 服務名稱/代號 剪髮(305) 服…" at bounding box center [704, 364] width 1082 height 158
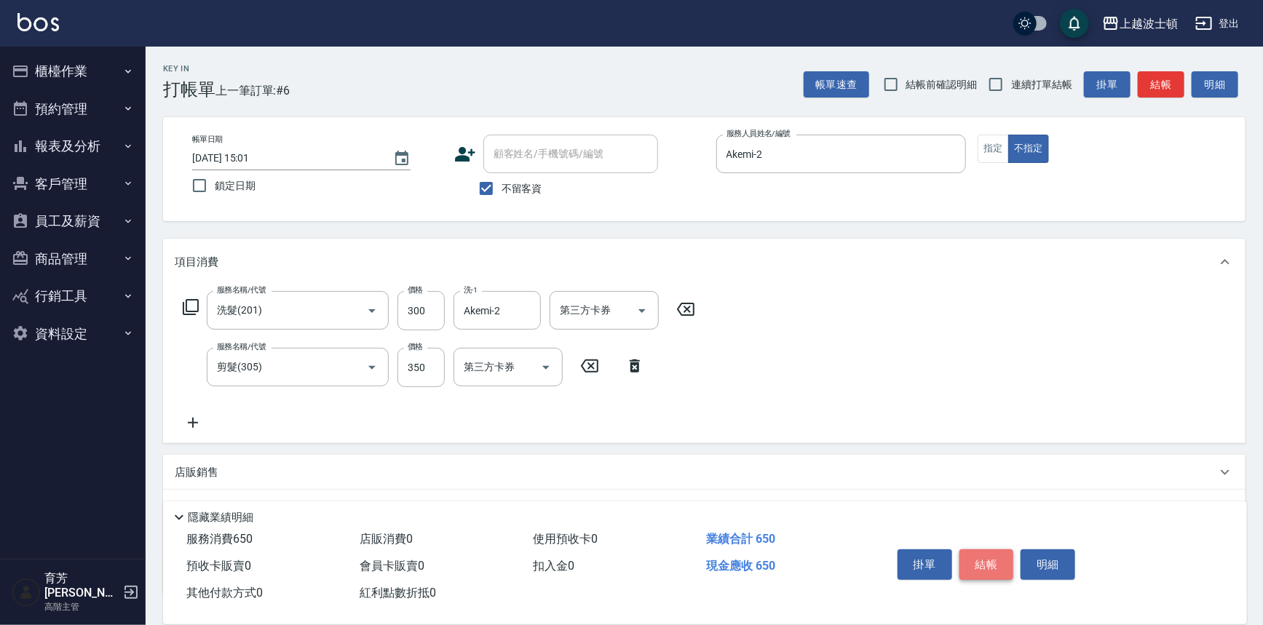
click at [981, 565] on button "結帳" at bounding box center [986, 564] width 55 height 31
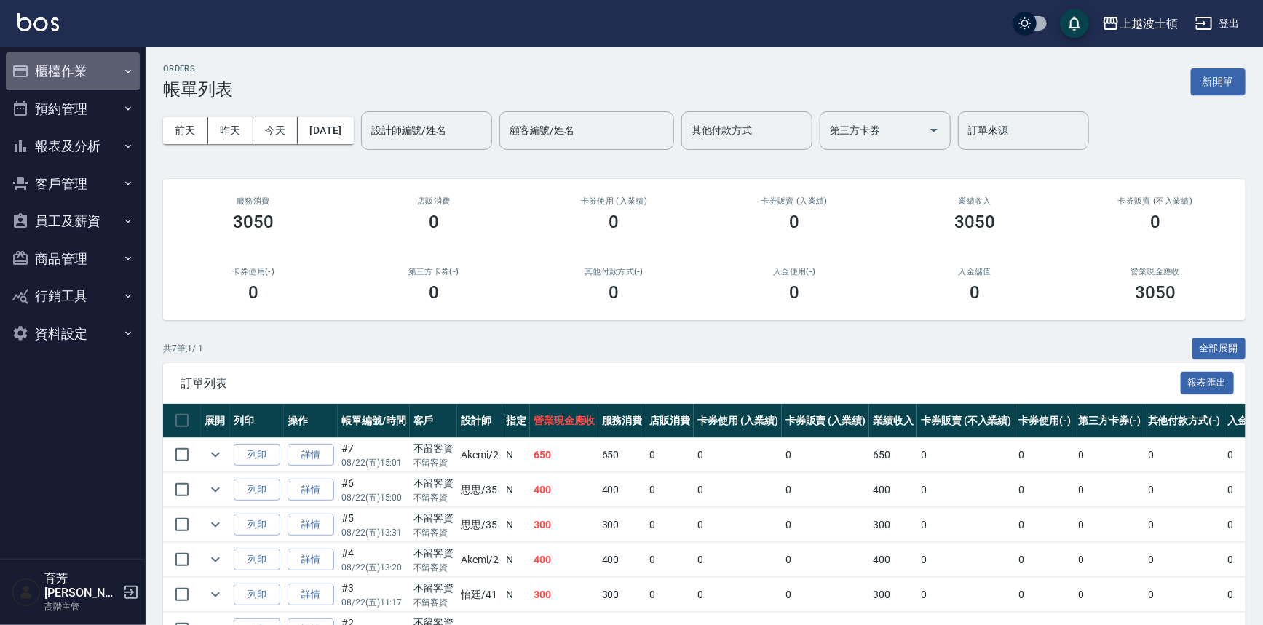
click at [57, 60] on button "櫃檯作業" at bounding box center [73, 71] width 134 height 38
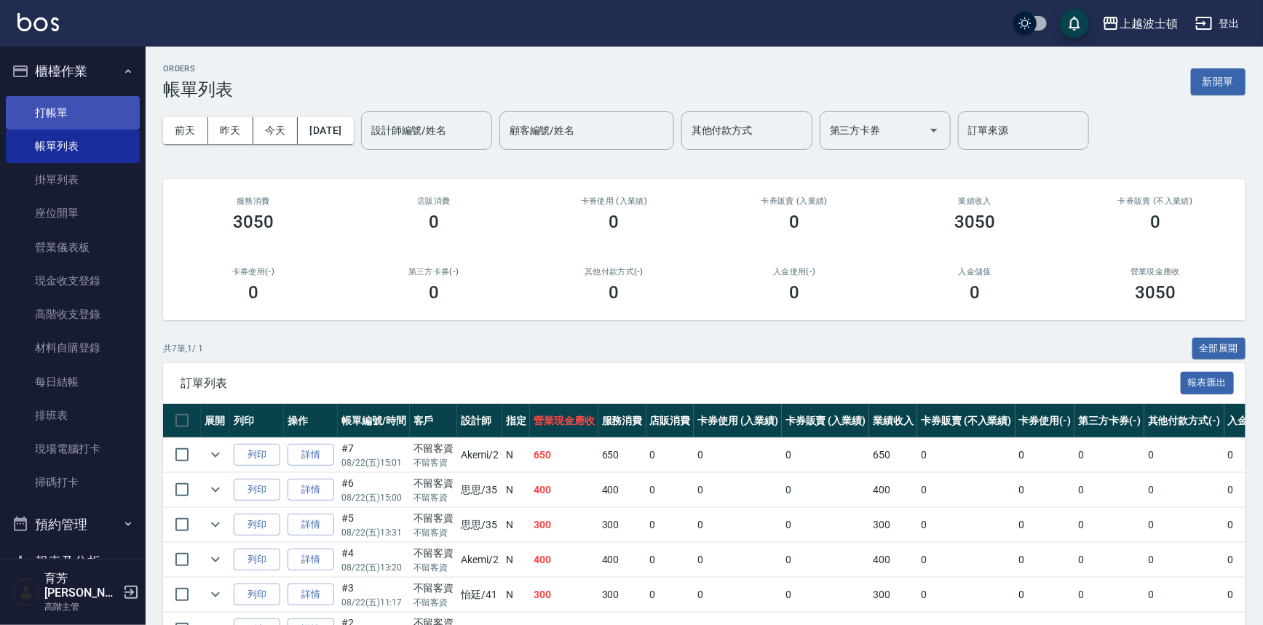
click at [65, 109] on link "打帳單" at bounding box center [73, 112] width 134 height 33
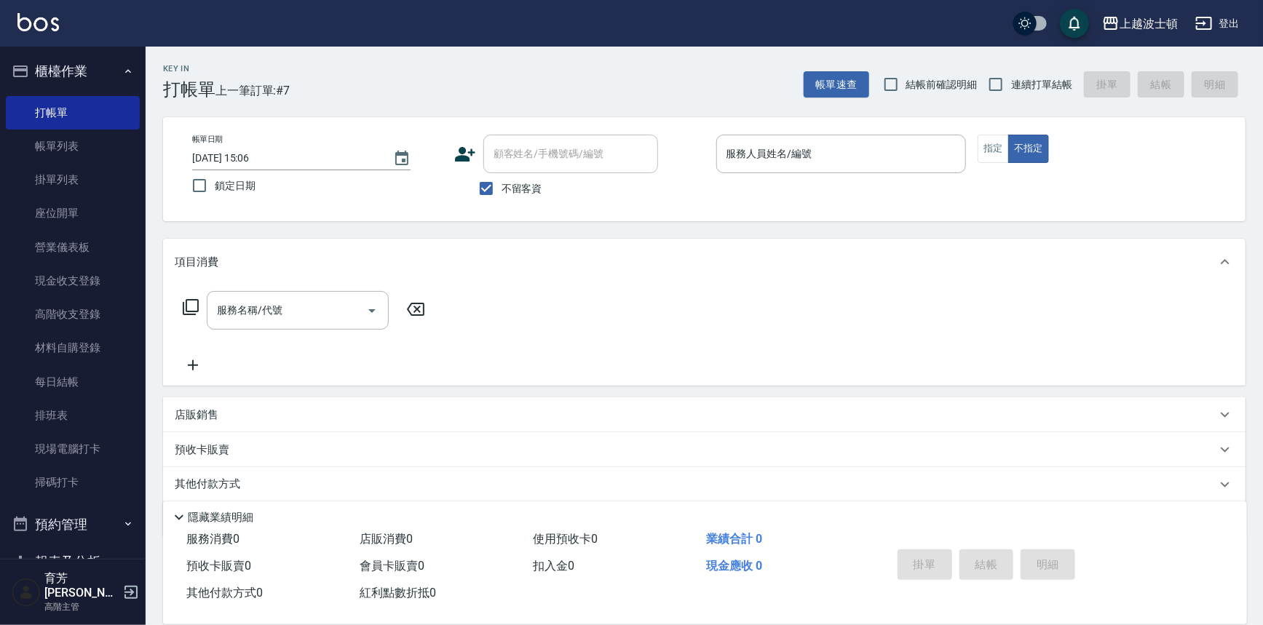
click at [519, 181] on span "不留客資" at bounding box center [521, 188] width 41 height 15
click at [501, 181] on input "不留客資" at bounding box center [486, 188] width 31 height 31
checkbox input "false"
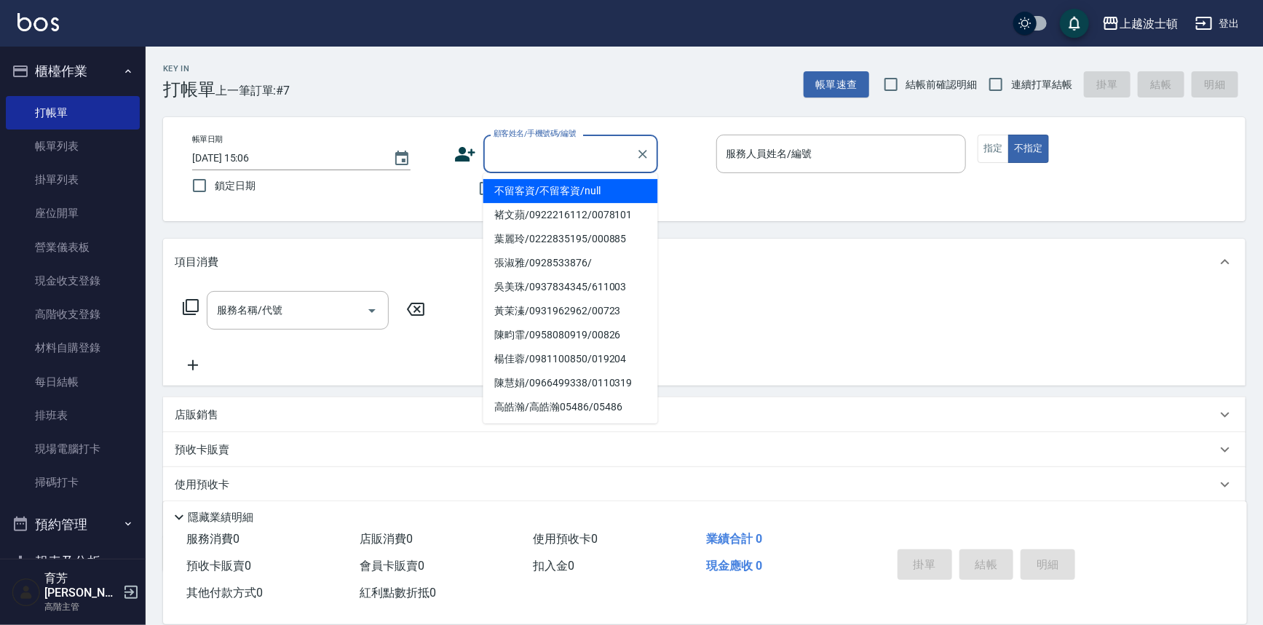
click at [529, 152] on input "顧客姓名/手機號碼/編號" at bounding box center [560, 153] width 140 height 25
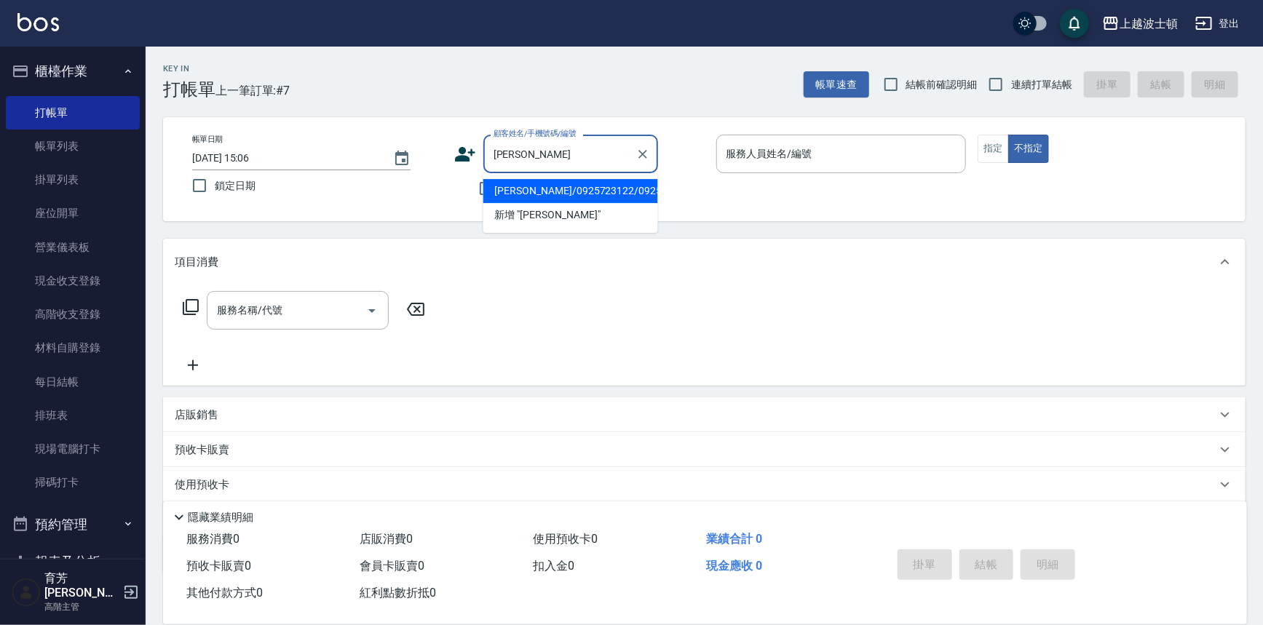
click at [520, 192] on li "[PERSON_NAME]/0925723122/0925723" at bounding box center [570, 191] width 175 height 24
type input "[PERSON_NAME]/0925723122/0925723"
type input "Akemi-2"
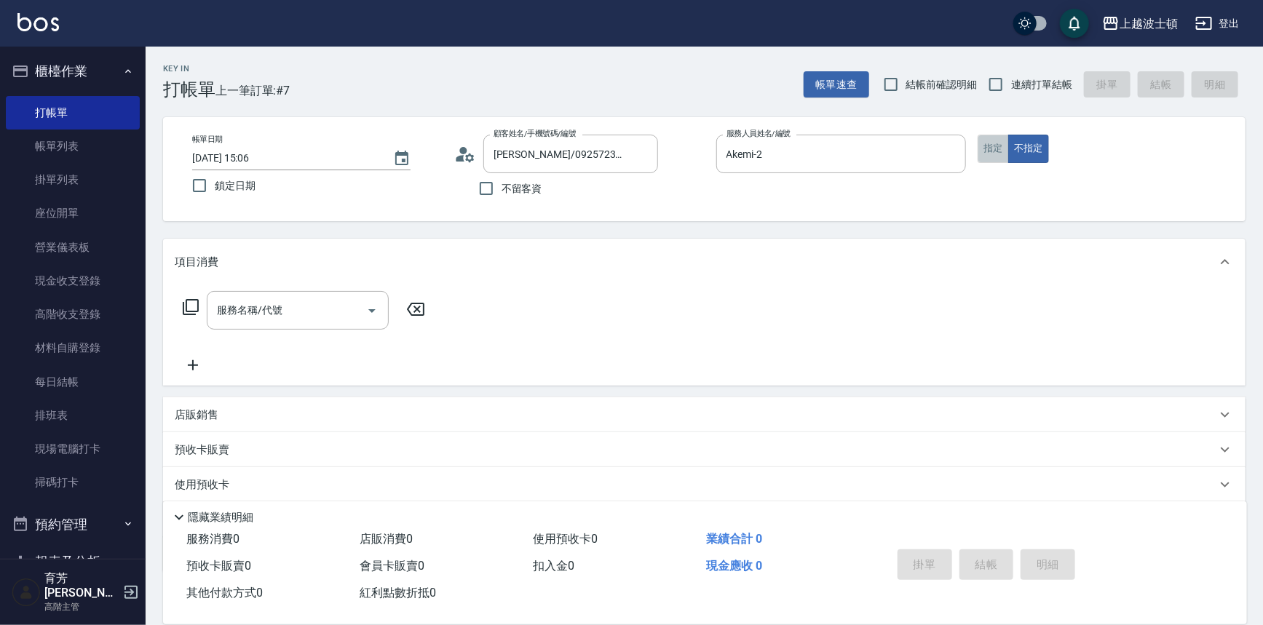
click at [997, 153] on button "指定" at bounding box center [992, 149] width 31 height 28
click at [185, 304] on icon at bounding box center [190, 306] width 17 height 17
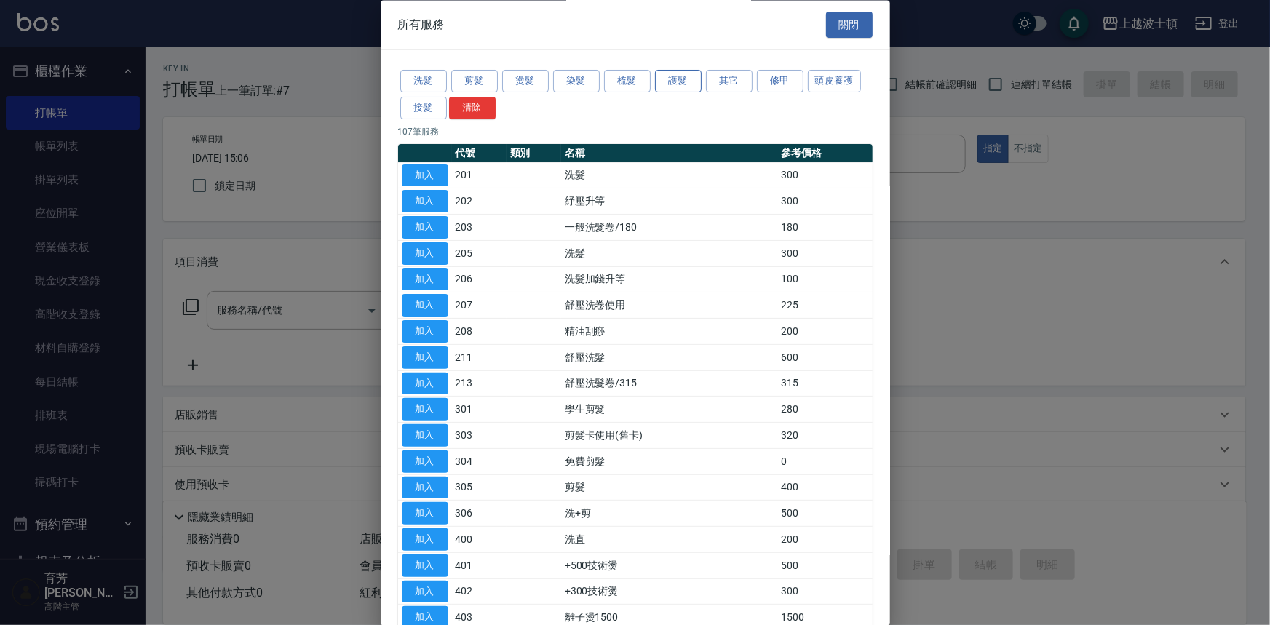
click at [670, 79] on button "護髮" at bounding box center [678, 82] width 47 height 23
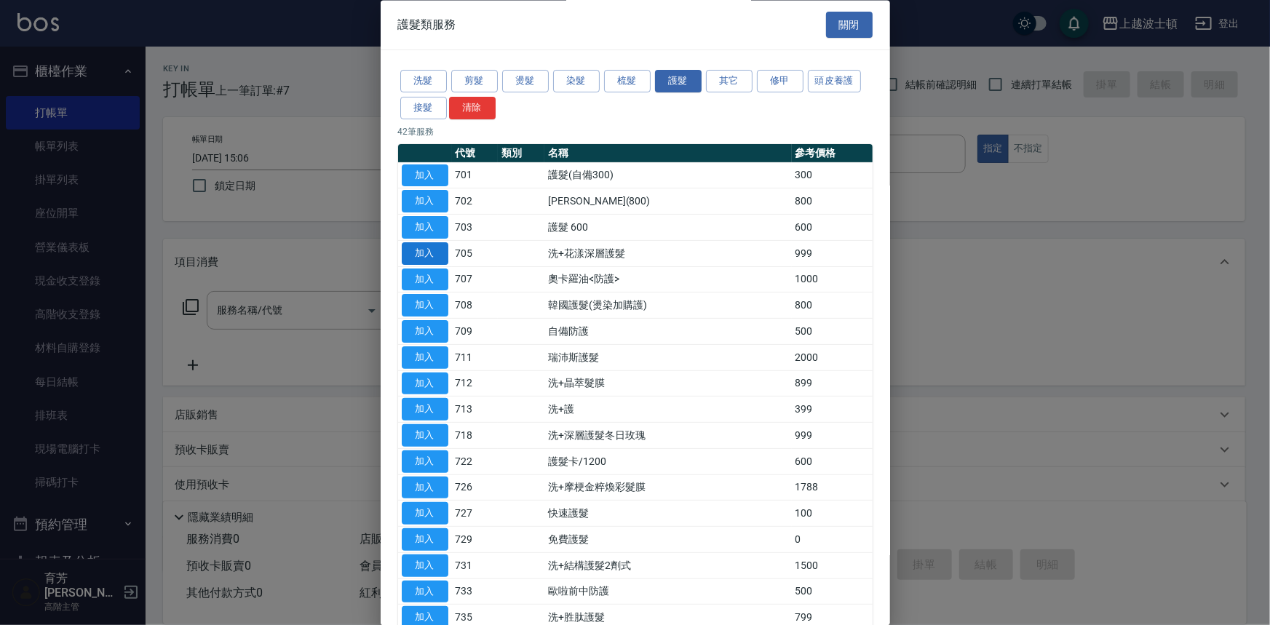
click at [430, 257] on button "加入" at bounding box center [425, 253] width 47 height 23
type input "洗+花漾深層護髮(705)"
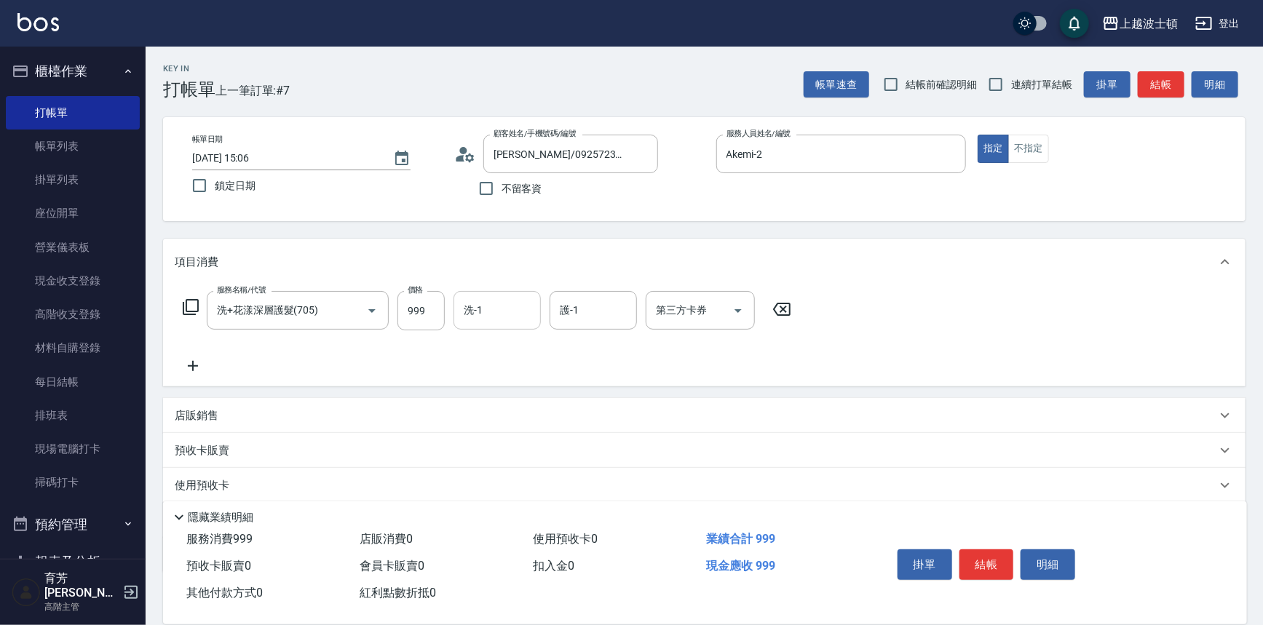
click at [502, 310] on input "洗-1" at bounding box center [497, 310] width 74 height 25
drag, startPoint x: 516, startPoint y: 346, endPoint x: 600, endPoint y: 303, distance: 94.7
click at [517, 346] on div "Akemi -2" at bounding box center [496, 347] width 87 height 24
type input "Akemi-2"
click at [601, 301] on input "護-1" at bounding box center [593, 310] width 74 height 25
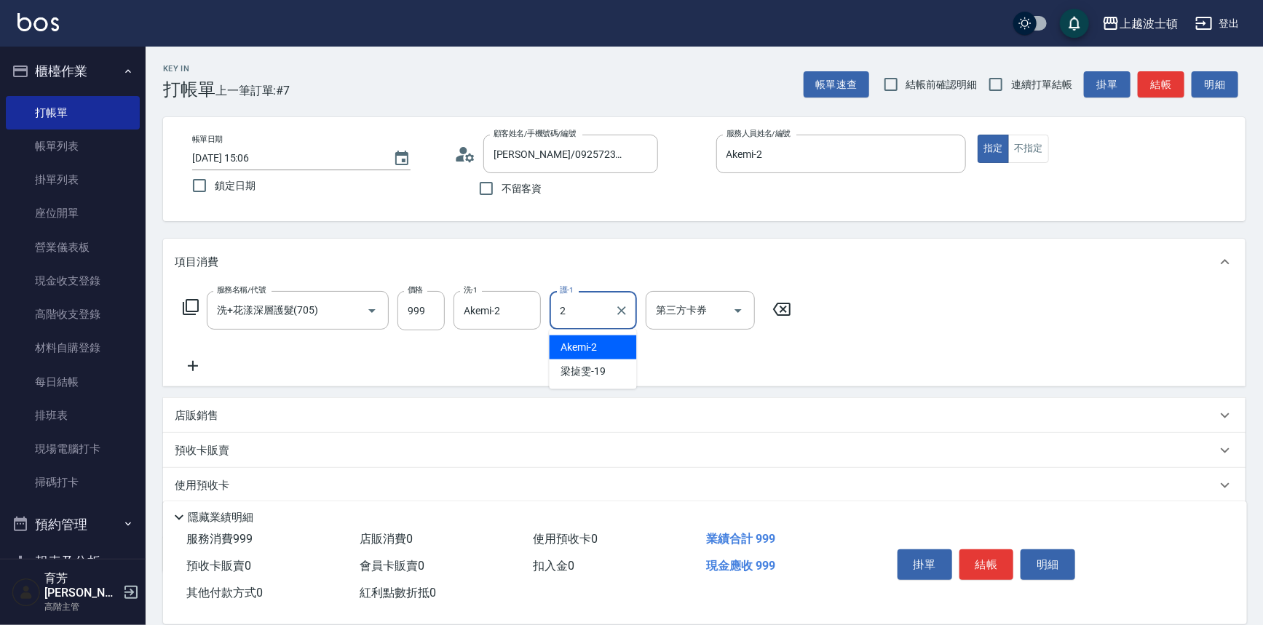
drag, startPoint x: 611, startPoint y: 340, endPoint x: 253, endPoint y: 341, distance: 357.3
click at [608, 340] on div "Akemi -2" at bounding box center [592, 347] width 87 height 24
type input "Akemi-2"
click at [180, 359] on icon at bounding box center [193, 365] width 36 height 17
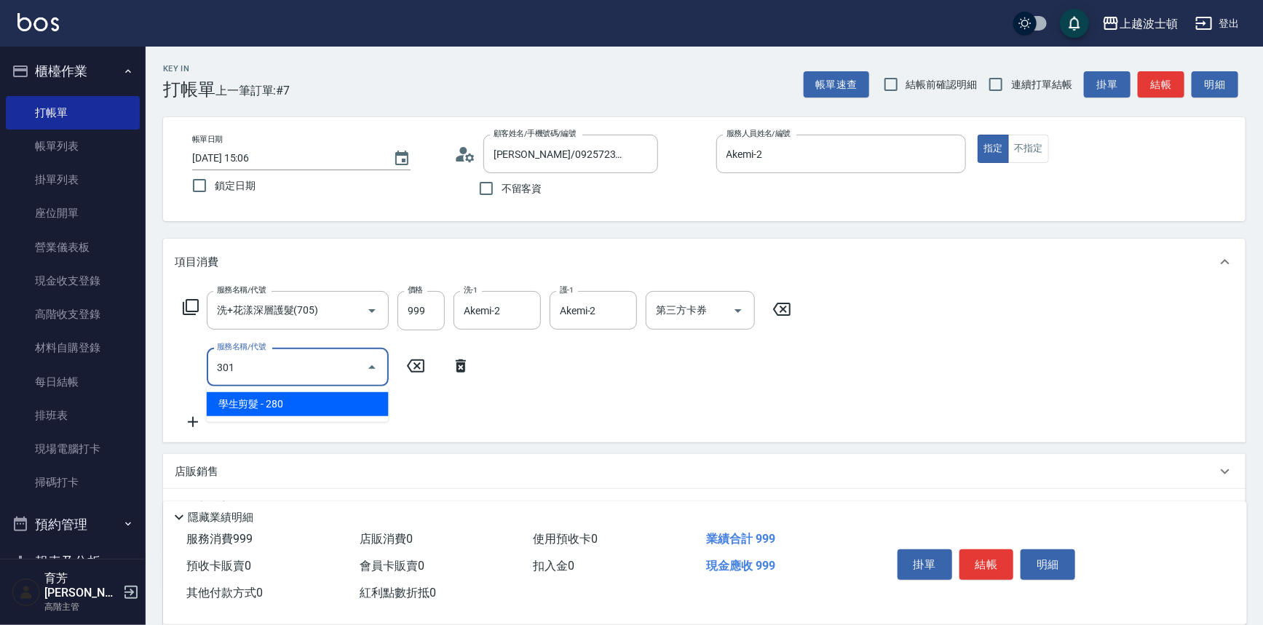
drag, startPoint x: 293, startPoint y: 410, endPoint x: 471, endPoint y: 389, distance: 179.5
click at [294, 410] on span "學生剪髮 - 280" at bounding box center [298, 404] width 182 height 24
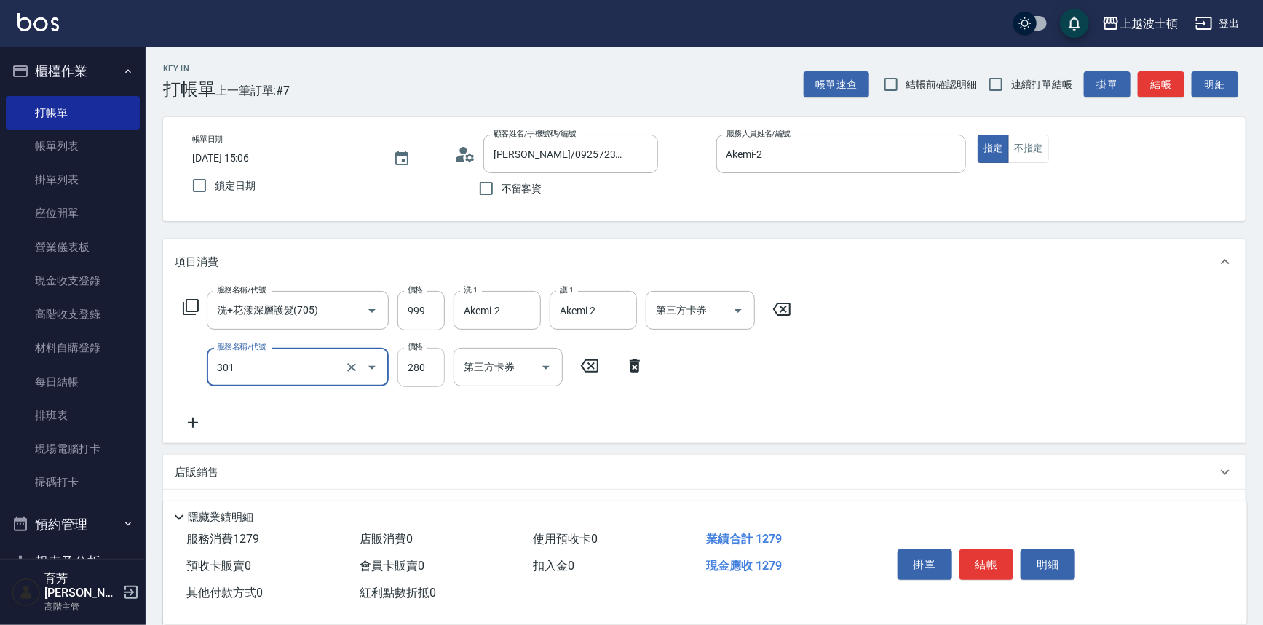
type input "學生剪髮(301)"
click at [428, 367] on input "280" at bounding box center [420, 367] width 47 height 39
type input "250"
click at [190, 421] on icon at bounding box center [193, 422] width 36 height 17
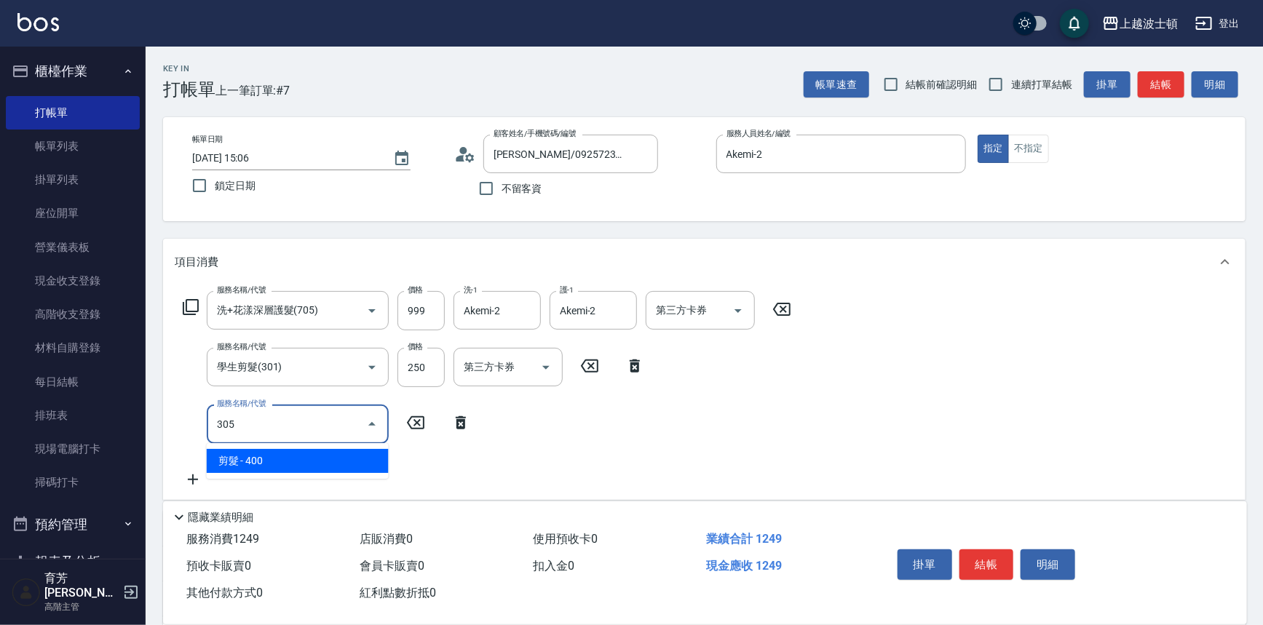
type input "305"
click at [464, 426] on icon at bounding box center [461, 422] width 10 height 13
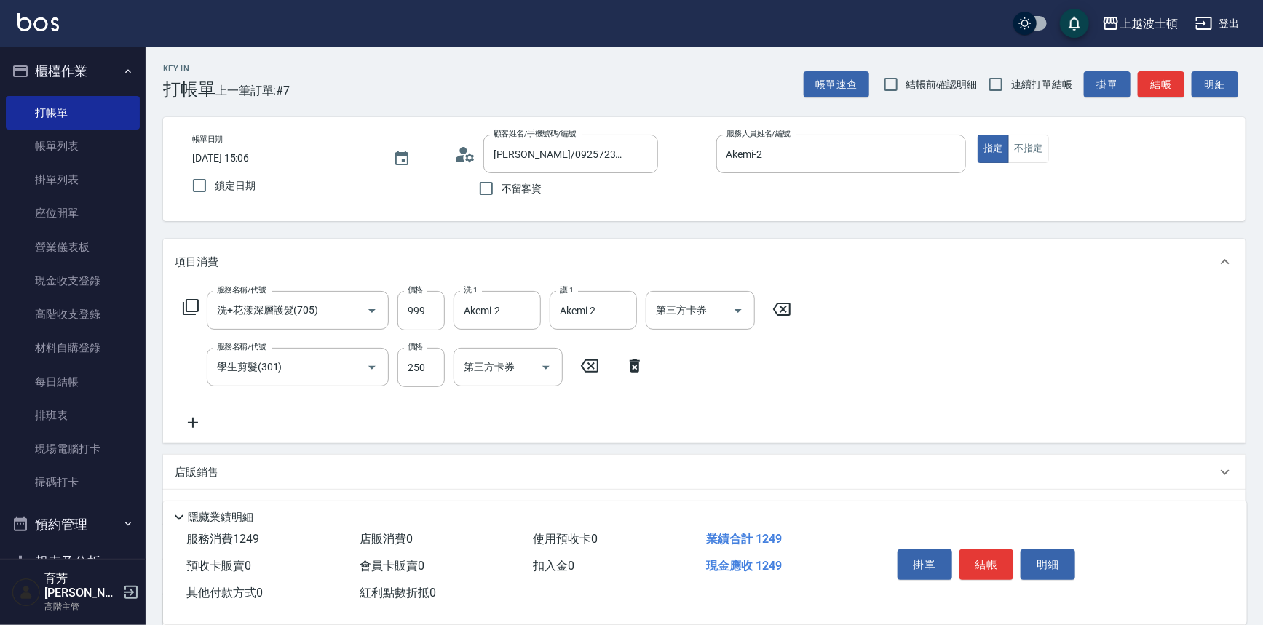
click at [186, 419] on icon at bounding box center [193, 422] width 36 height 17
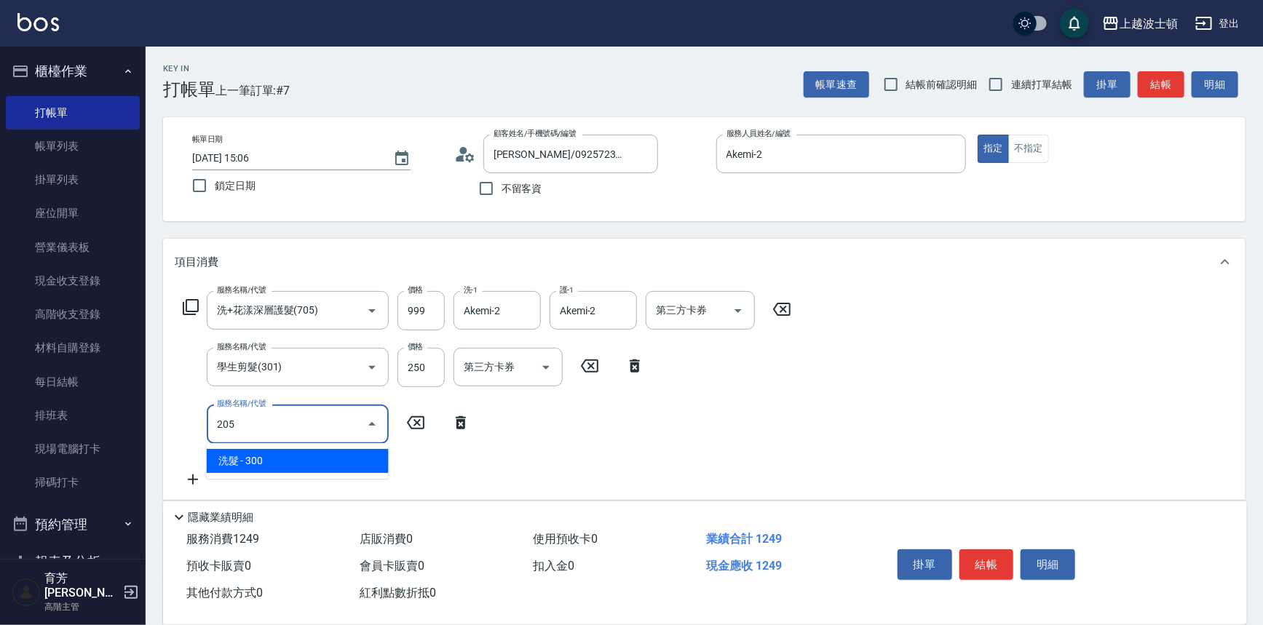
drag, startPoint x: 312, startPoint y: 457, endPoint x: 397, endPoint y: 448, distance: 84.9
click at [314, 457] on span "洗髮 - 300" at bounding box center [298, 461] width 182 height 24
click at [465, 438] on div "洗-1" at bounding box center [496, 424] width 87 height 39
type input "洗髮(205)"
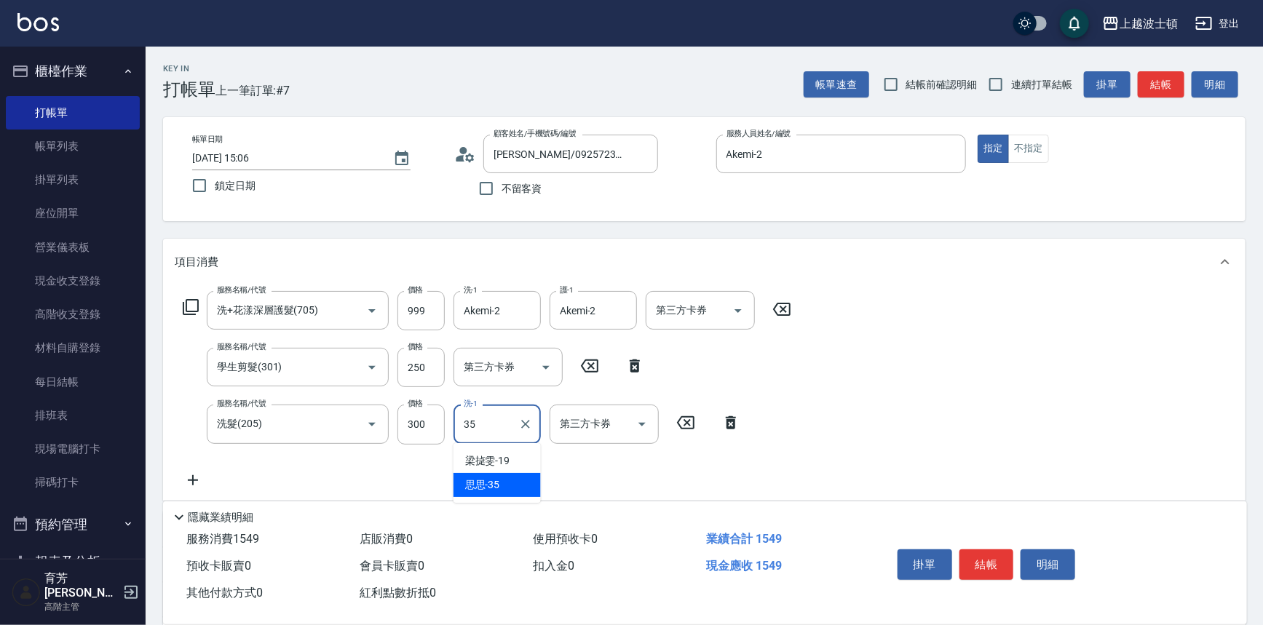
click at [520, 480] on div "思思 -35" at bounding box center [496, 485] width 87 height 24
type input "思思-35"
click at [951, 397] on div "服務名稱/代號 洗+花漾深層護髮(705) 服務名稱/代號 價格 999 價格 洗-1 Akemi-2 洗-1 護-1 Akemi-2 護-1 第三方卡券 第…" at bounding box center [704, 392] width 1082 height 215
click at [985, 557] on button "結帳" at bounding box center [986, 564] width 55 height 31
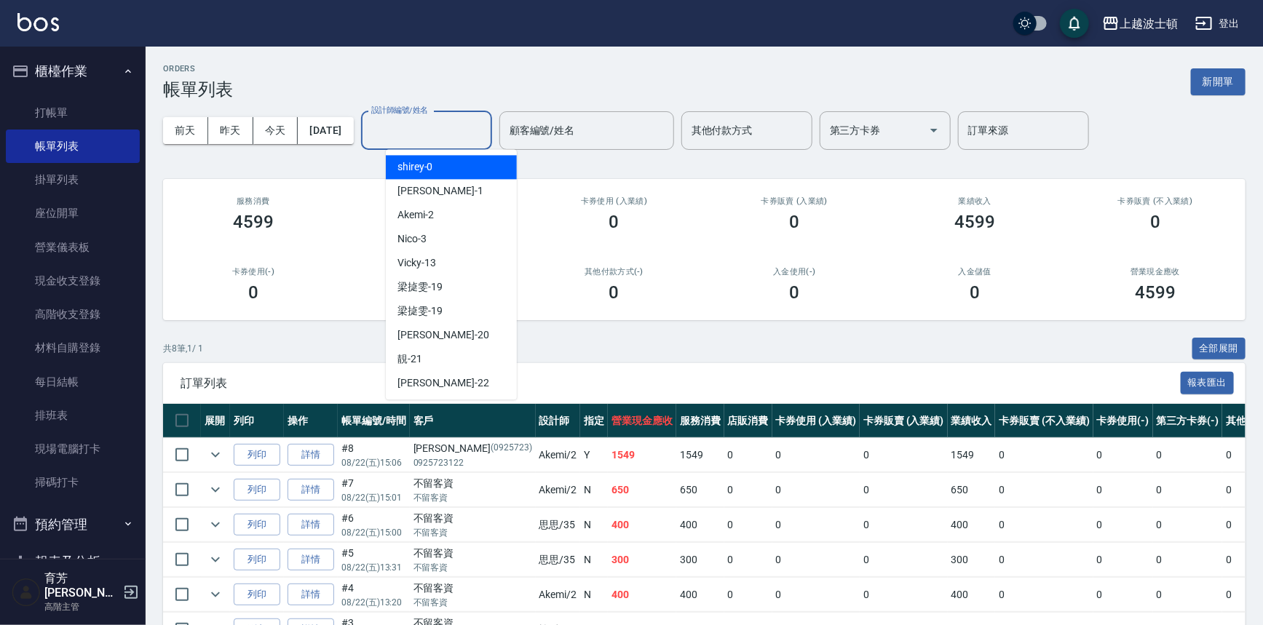
click at [437, 122] on input "設計師編號/姓名" at bounding box center [427, 130] width 118 height 25
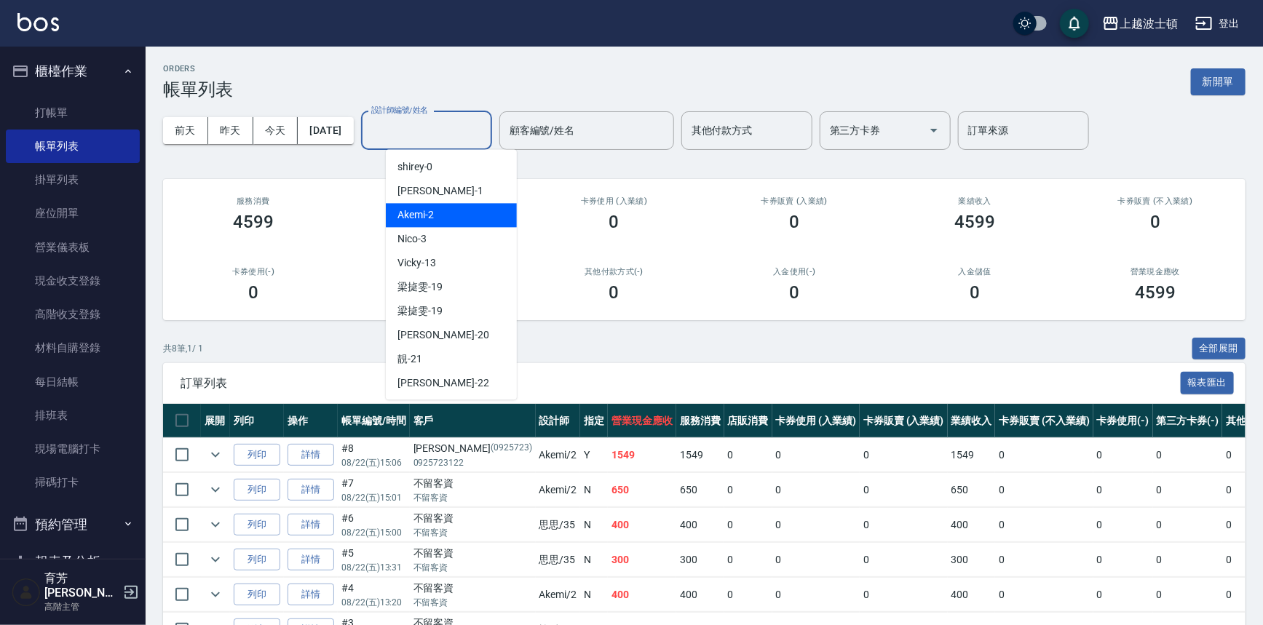
click at [460, 221] on div "Akemi -2" at bounding box center [451, 215] width 131 height 24
type input "Akemi-2"
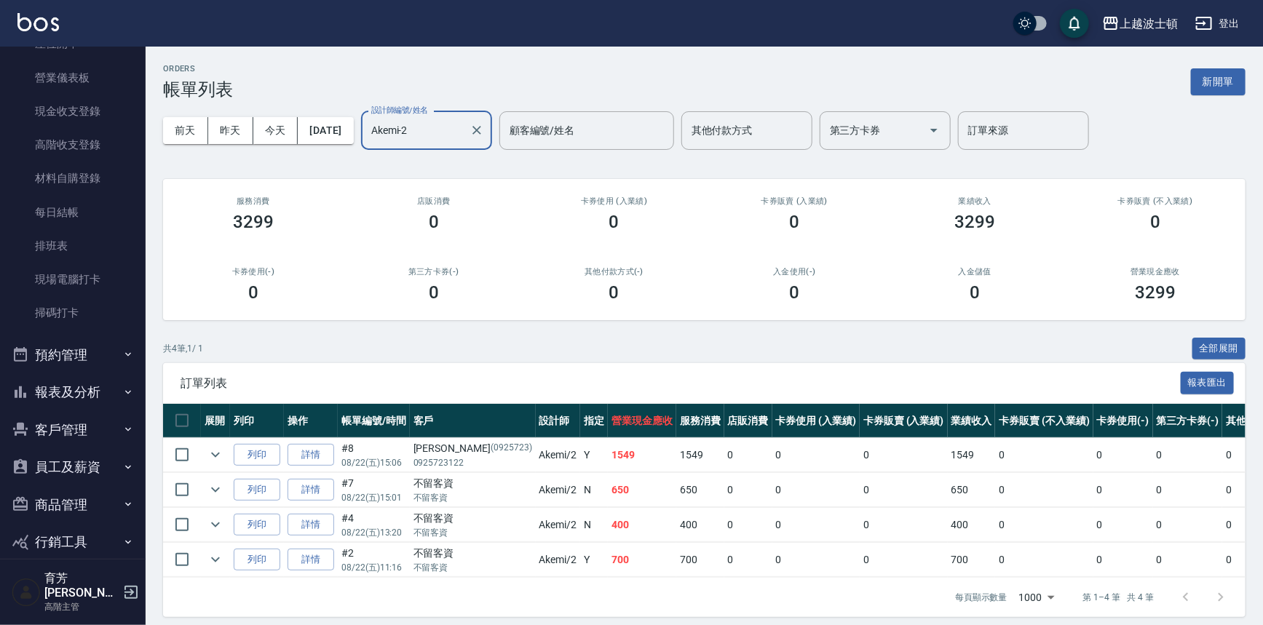
scroll to position [213, 0]
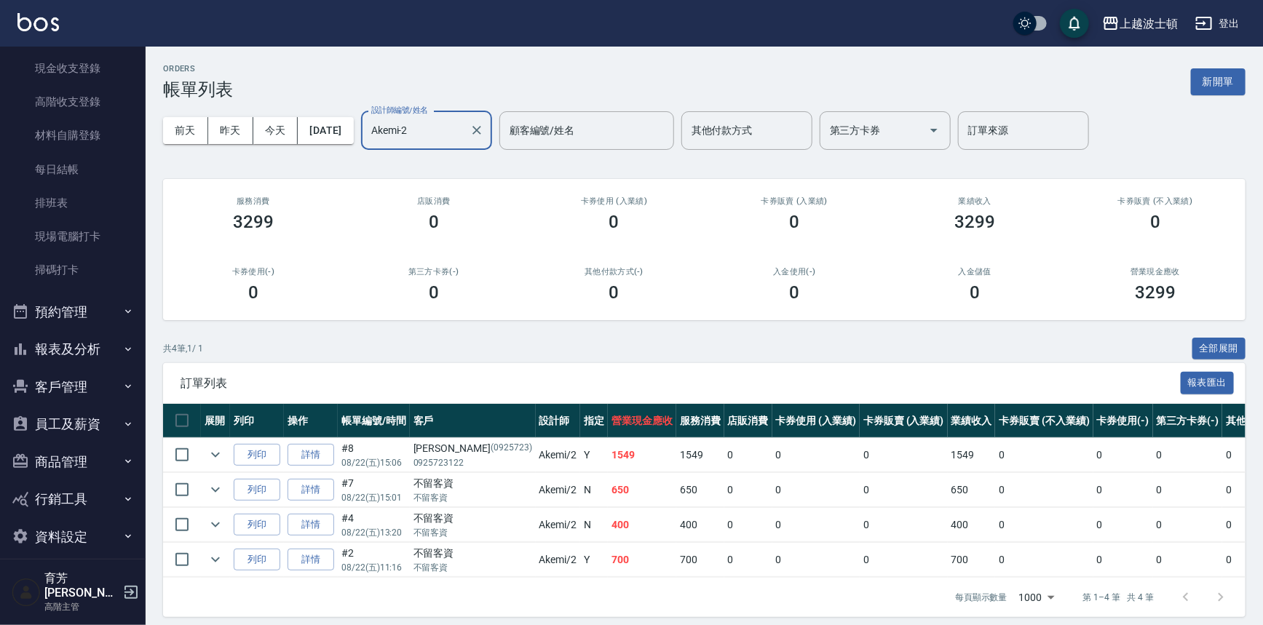
click at [55, 348] on button "報表及分析" at bounding box center [73, 349] width 134 height 38
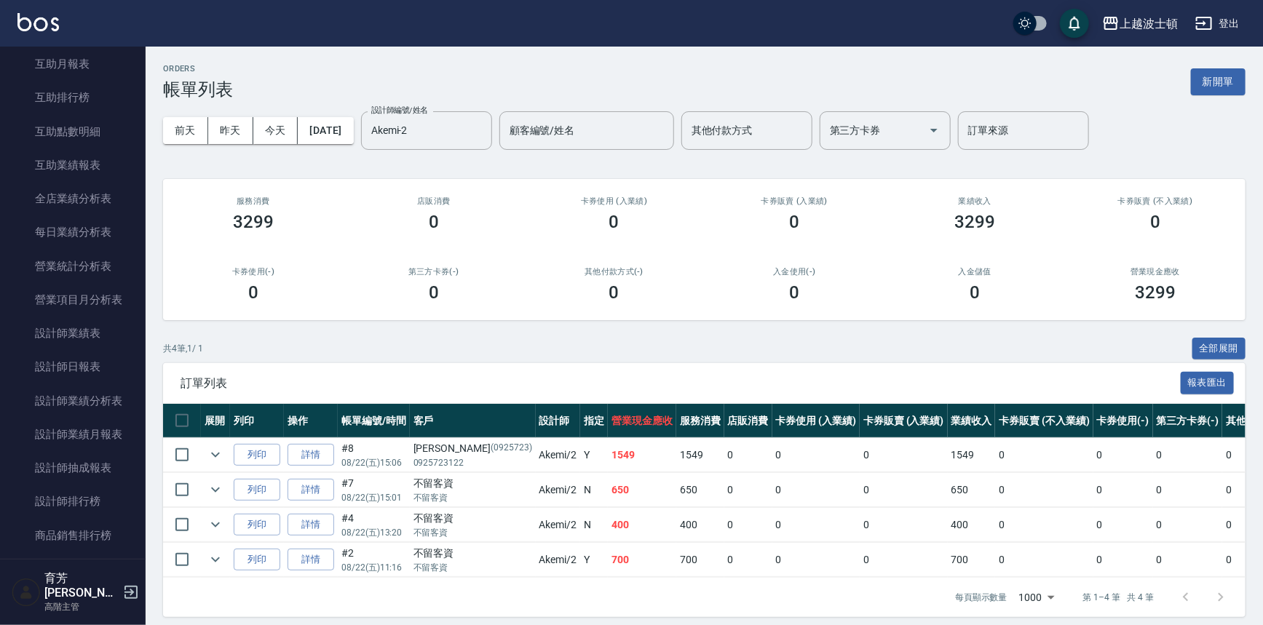
scroll to position [743, 0]
click at [78, 363] on link "設計師日報表" at bounding box center [73, 364] width 134 height 33
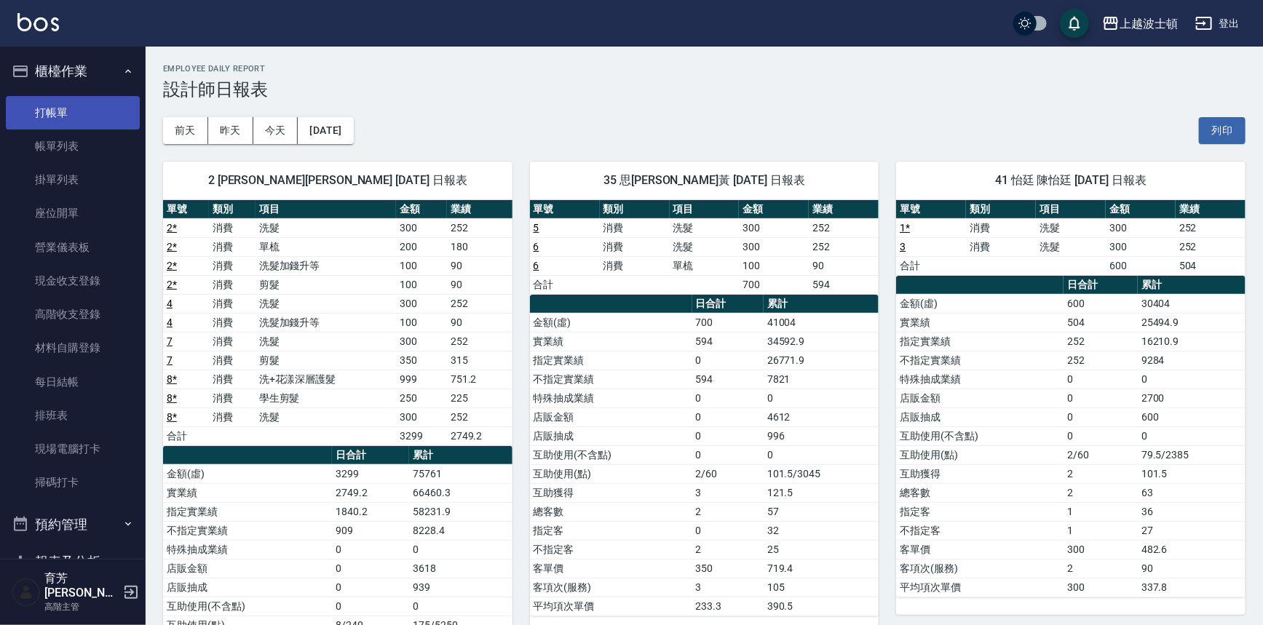
click at [83, 116] on link "打帳單" at bounding box center [73, 112] width 134 height 33
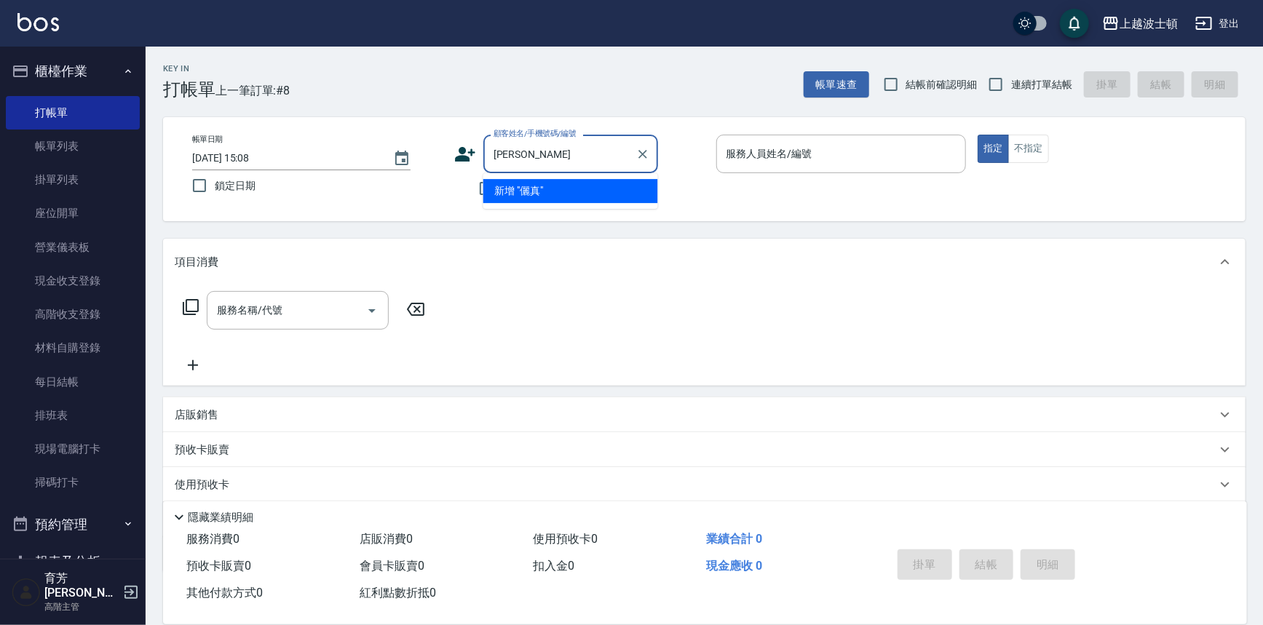
type input "儷"
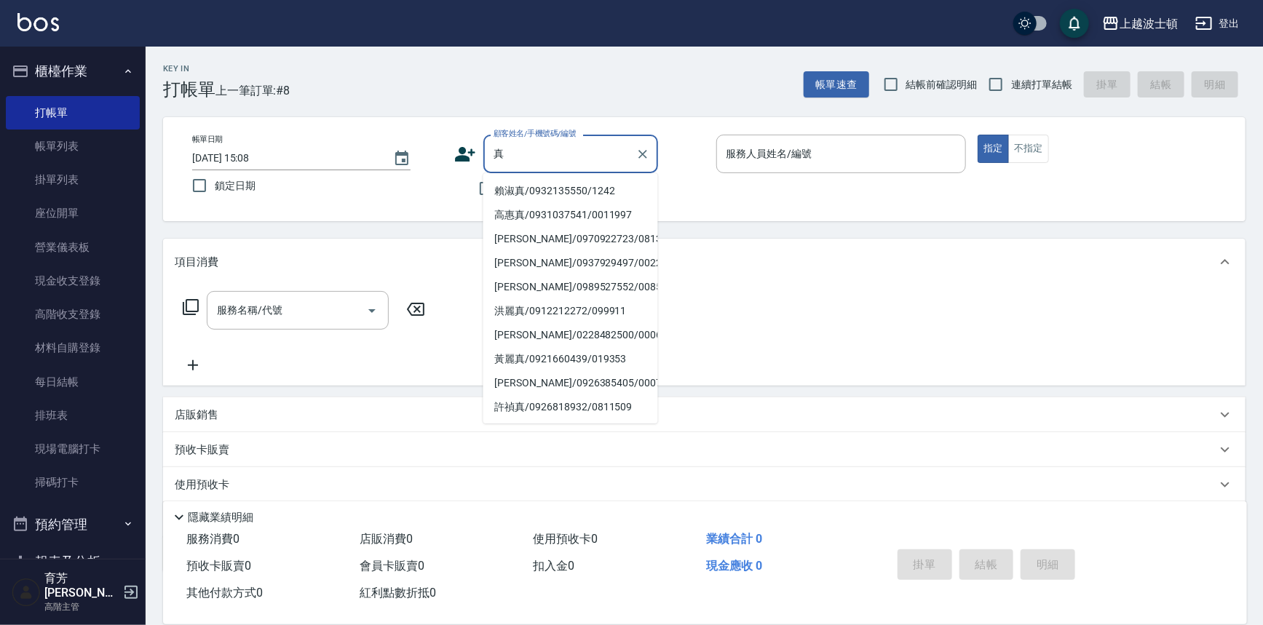
type input "[PERSON_NAME]"
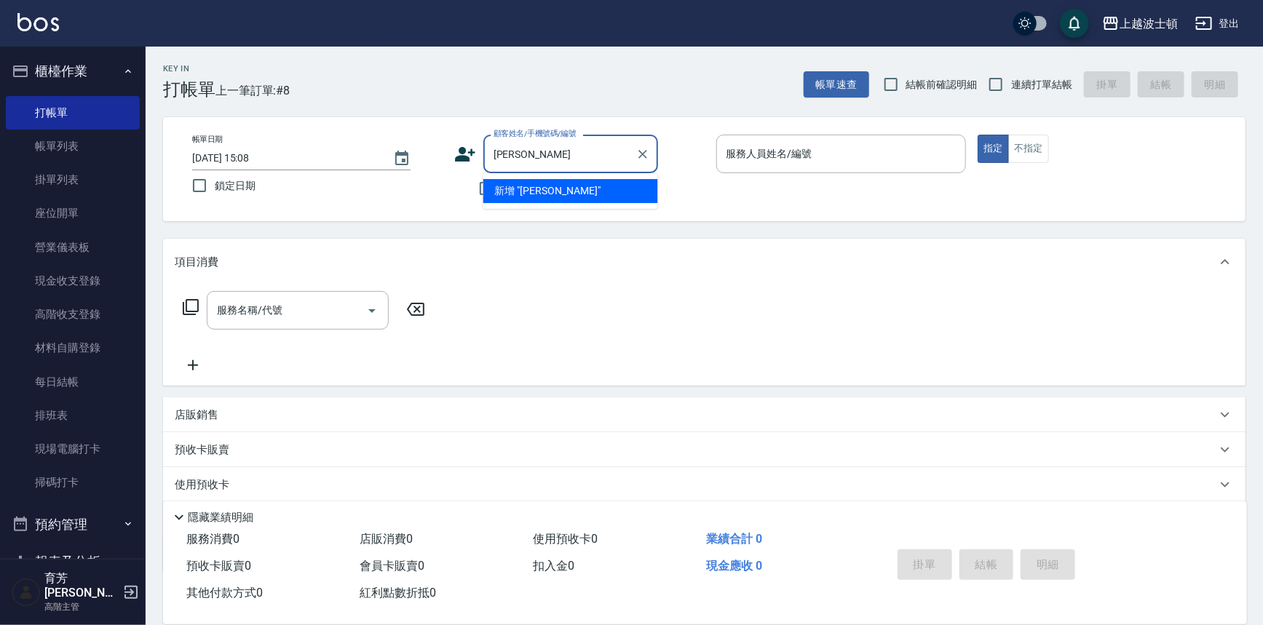
click at [524, 162] on input "[PERSON_NAME]" at bounding box center [560, 153] width 140 height 25
type input "[PERSON_NAME]"
click at [491, 152] on input "[PERSON_NAME]" at bounding box center [560, 153] width 140 height 25
click at [648, 155] on icon "Clear" at bounding box center [642, 154] width 15 height 15
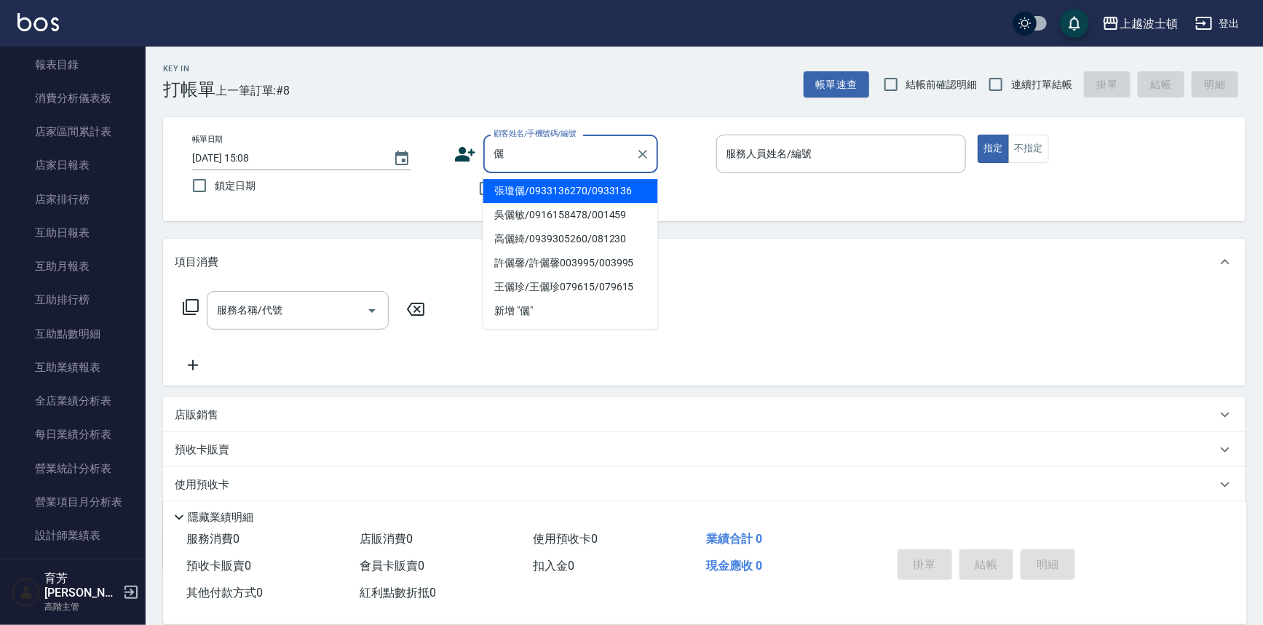
scroll to position [329, 0]
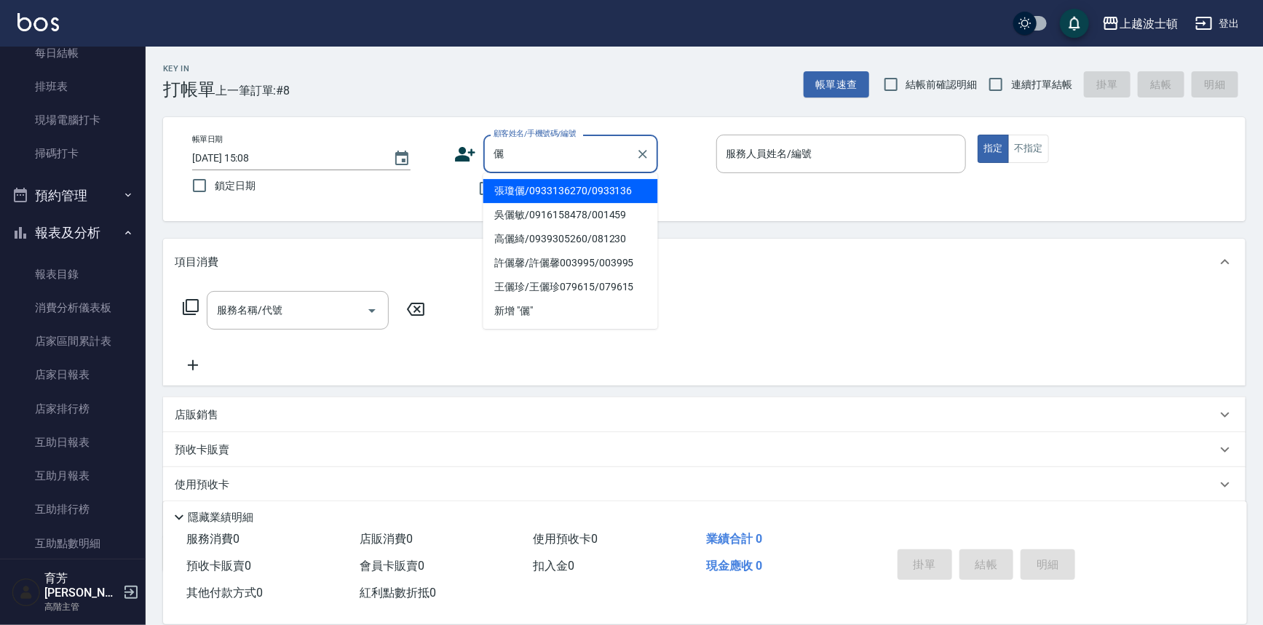
type input "儷"
click at [112, 232] on button "報表及分析" at bounding box center [73, 233] width 134 height 38
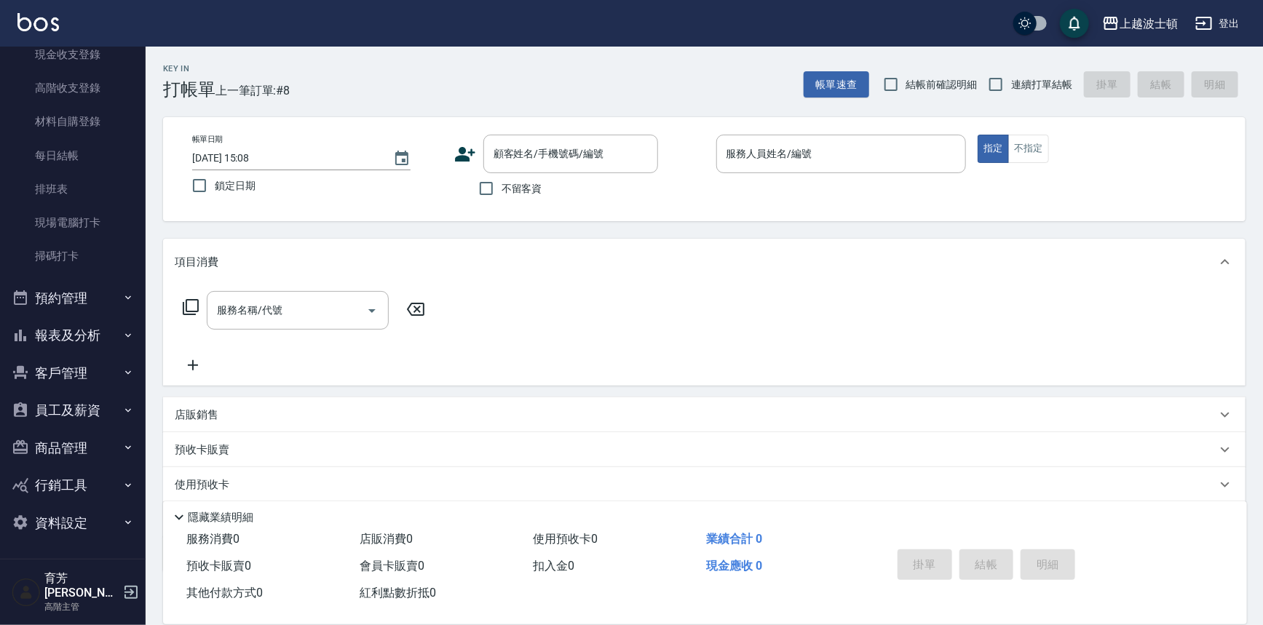
scroll to position [213, 0]
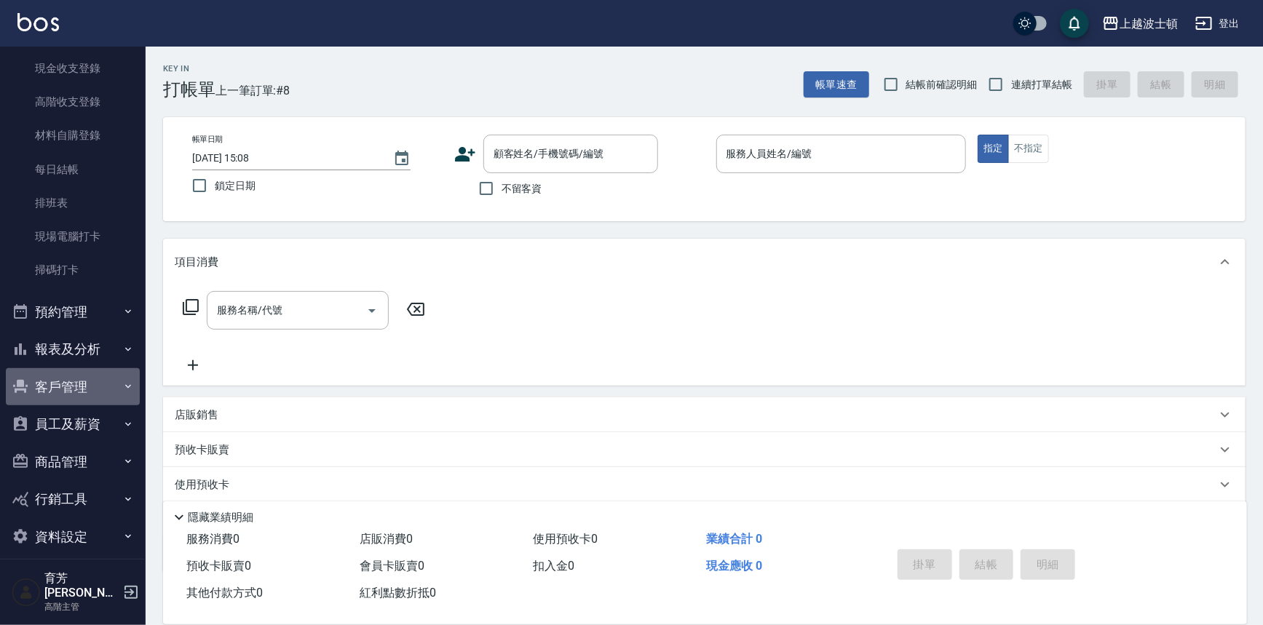
click at [79, 375] on button "客戶管理" at bounding box center [73, 387] width 134 height 38
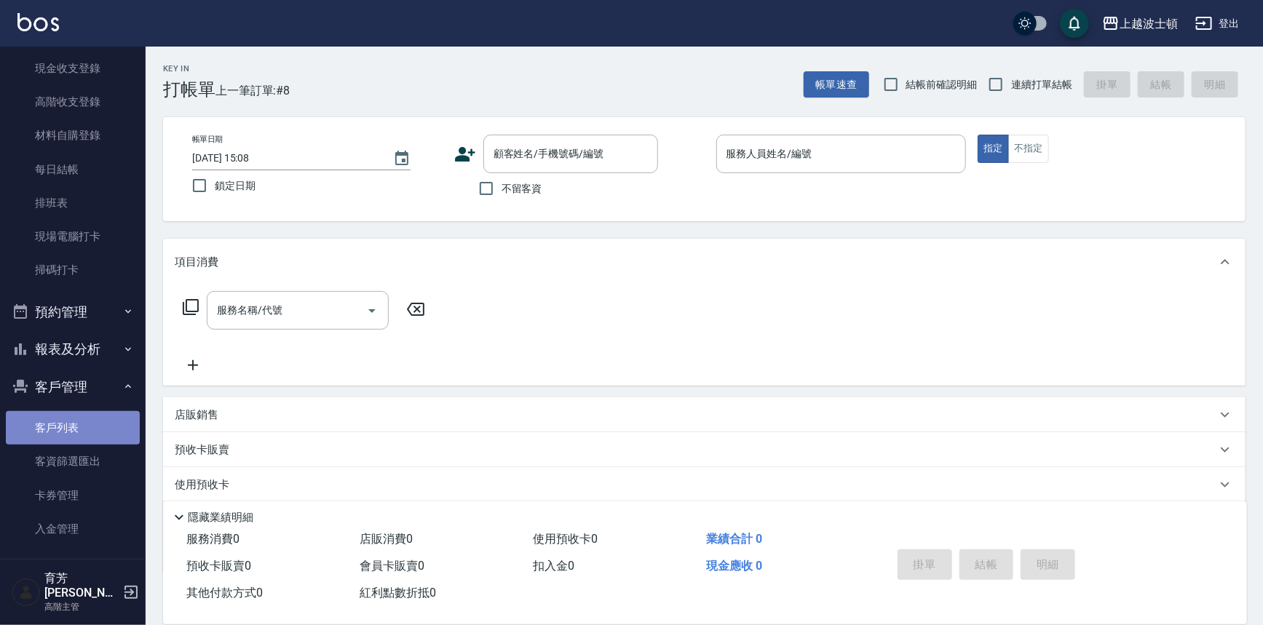
click at [80, 423] on link "客戶列表" at bounding box center [73, 427] width 134 height 33
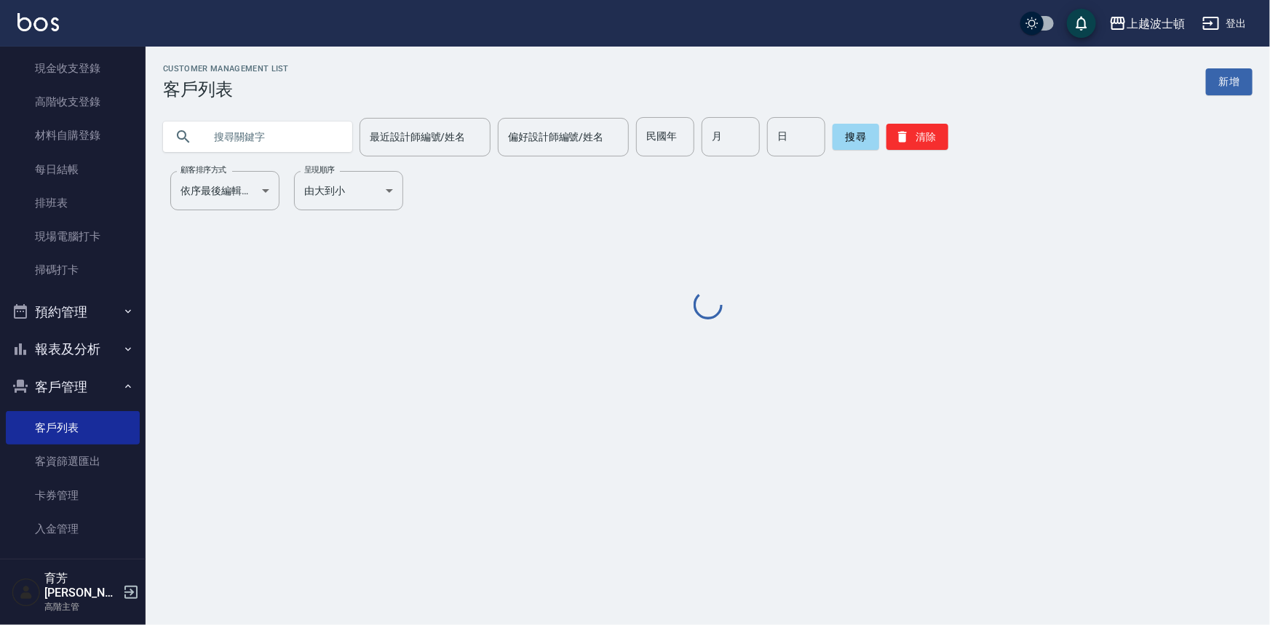
click at [250, 125] on input "text" at bounding box center [272, 136] width 137 height 39
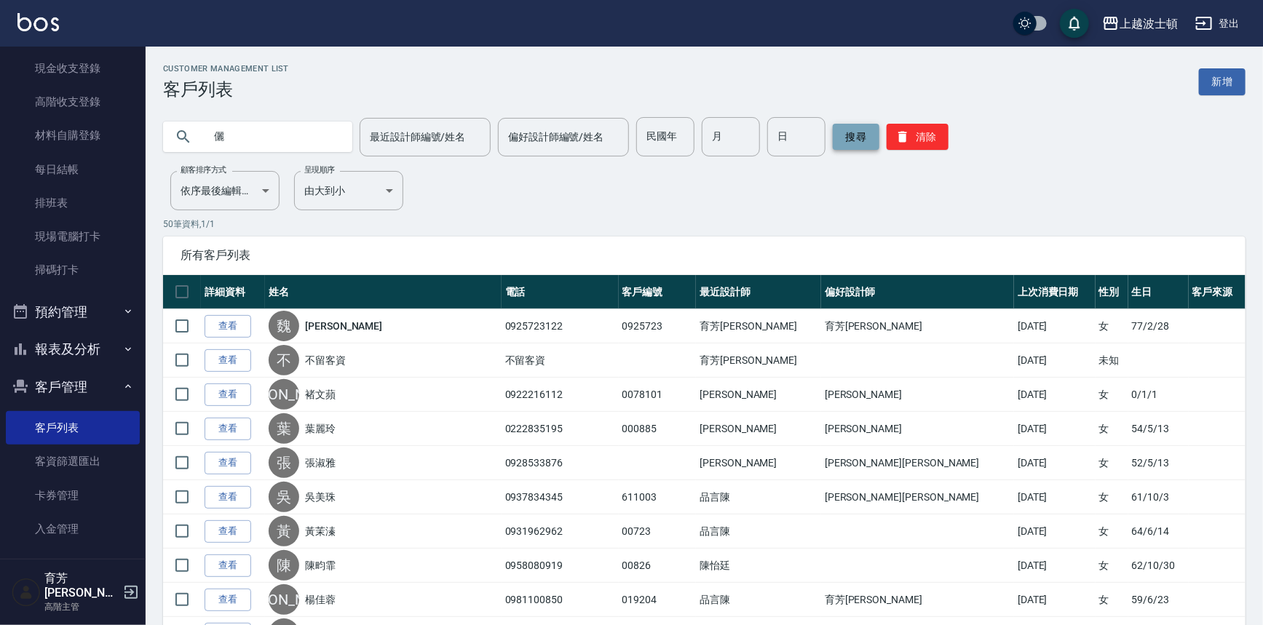
type input "儷"
click at [854, 125] on button "搜尋" at bounding box center [856, 137] width 47 height 26
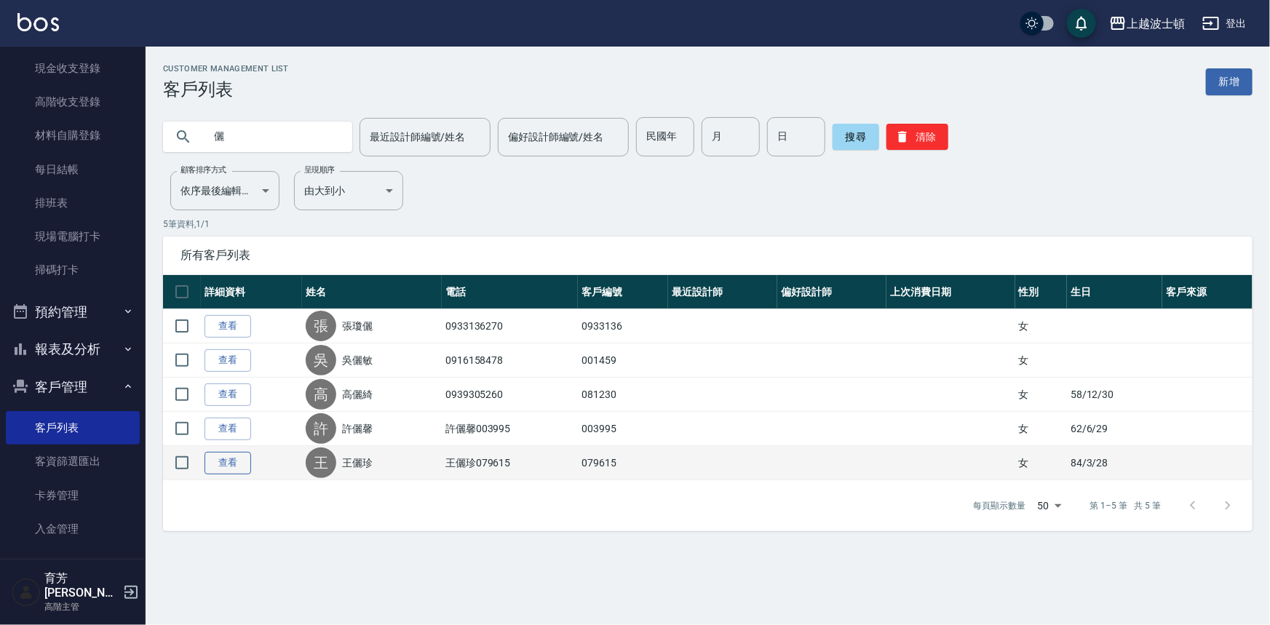
click at [223, 456] on link "查看" at bounding box center [227, 463] width 47 height 23
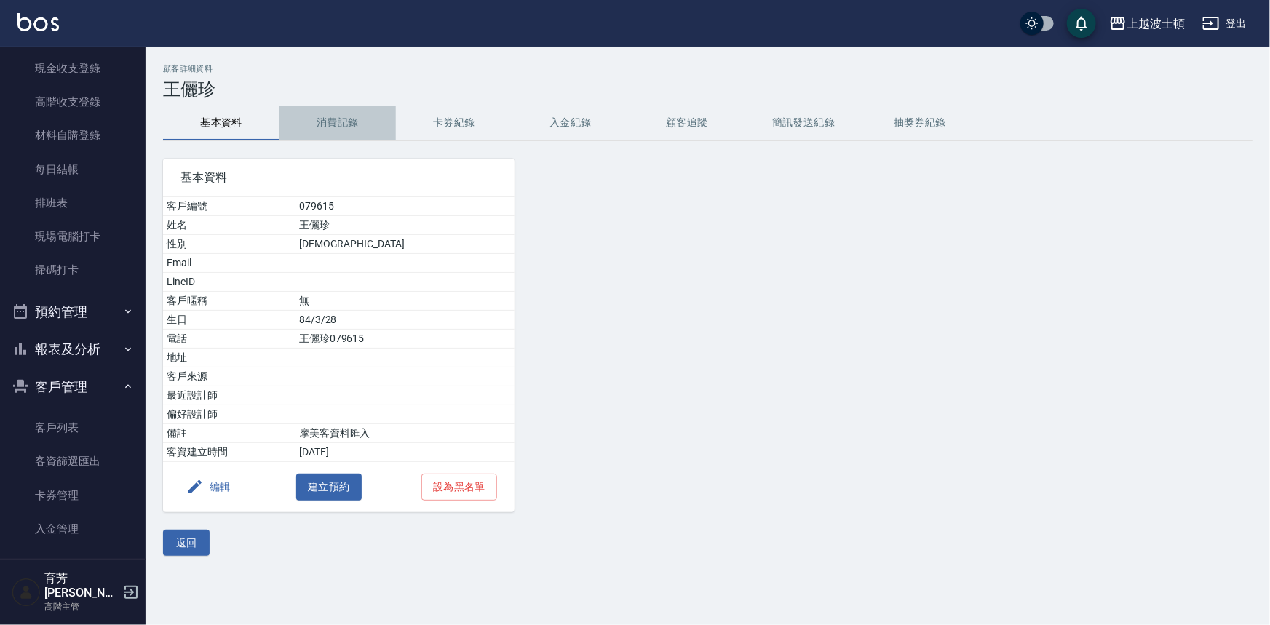
click at [324, 127] on button "消費記錄" at bounding box center [337, 123] width 116 height 35
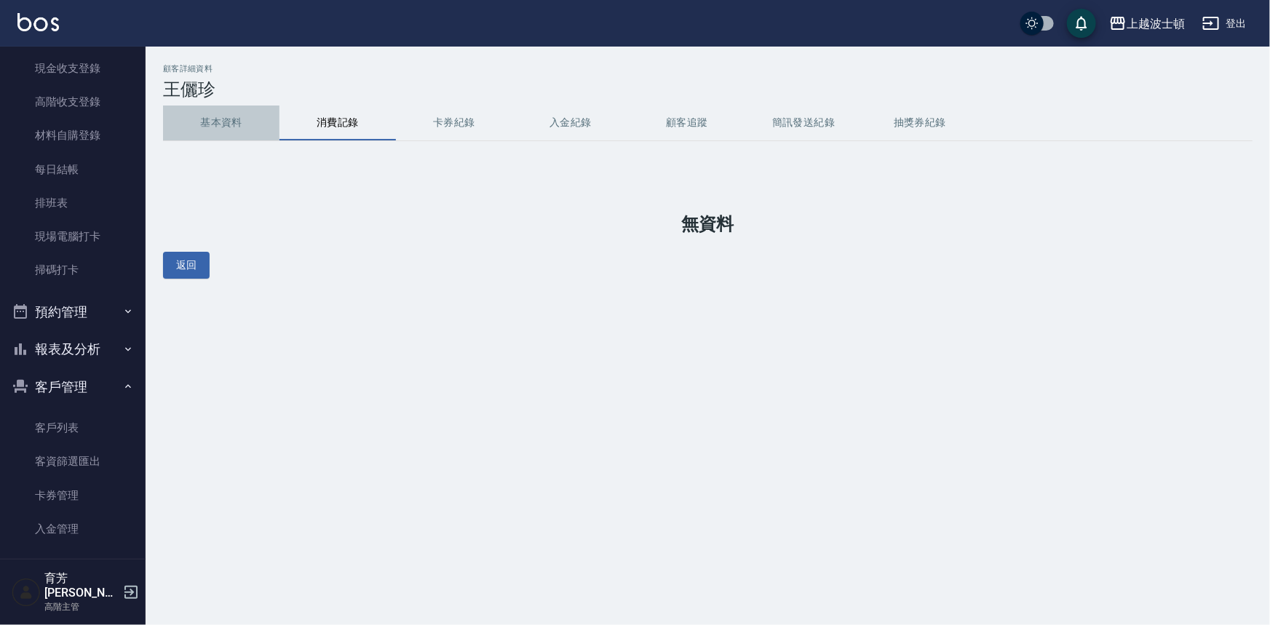
click at [231, 118] on button "基本資料" at bounding box center [221, 123] width 116 height 35
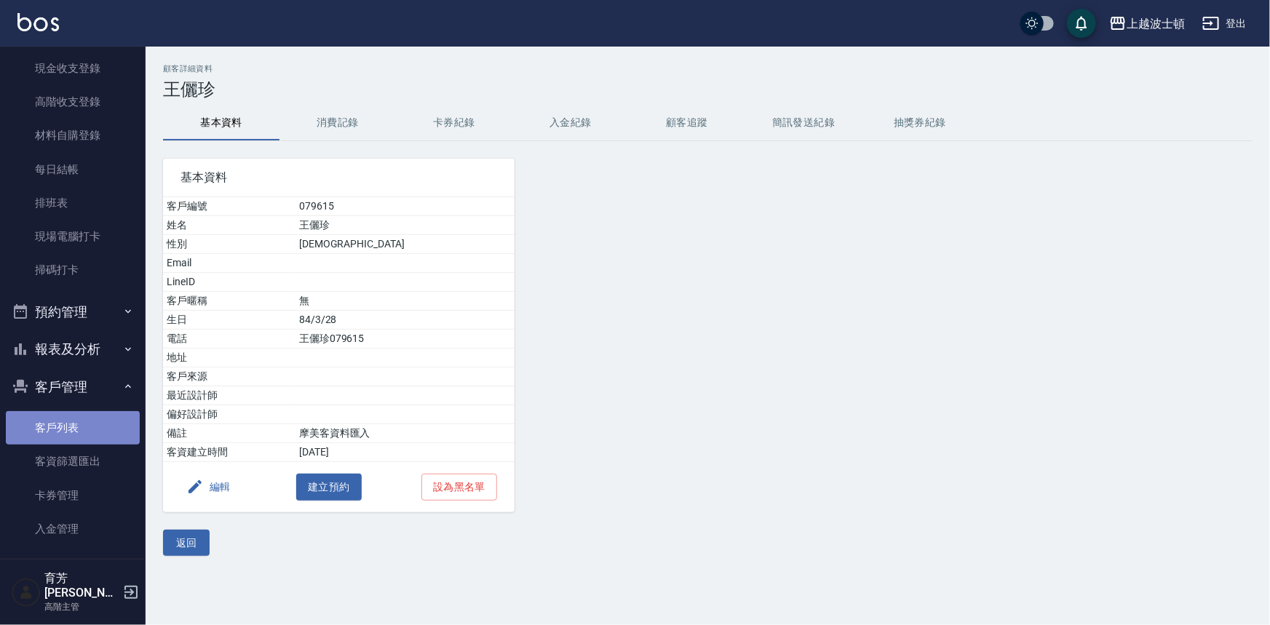
click at [73, 434] on link "客戶列表" at bounding box center [73, 427] width 134 height 33
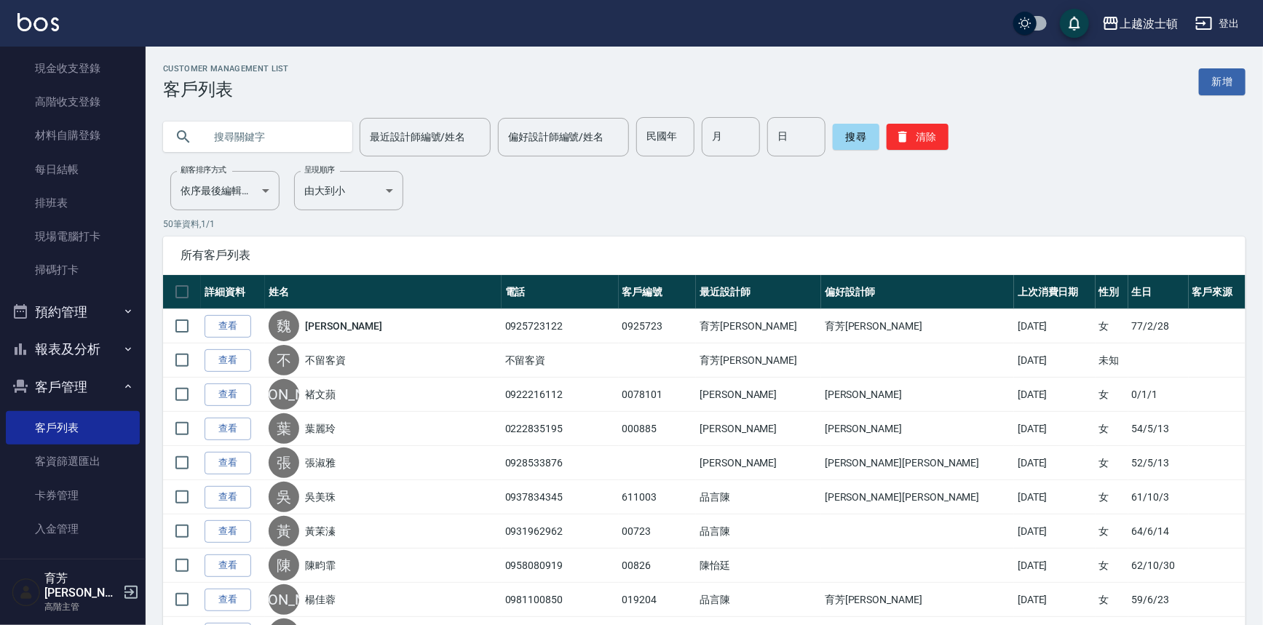
click at [295, 134] on input "text" at bounding box center [272, 136] width 137 height 39
click at [252, 129] on input "[PERSON_NAME]" at bounding box center [272, 136] width 137 height 39
type input "真"
type input "[PERSON_NAME]"
type input "儷"
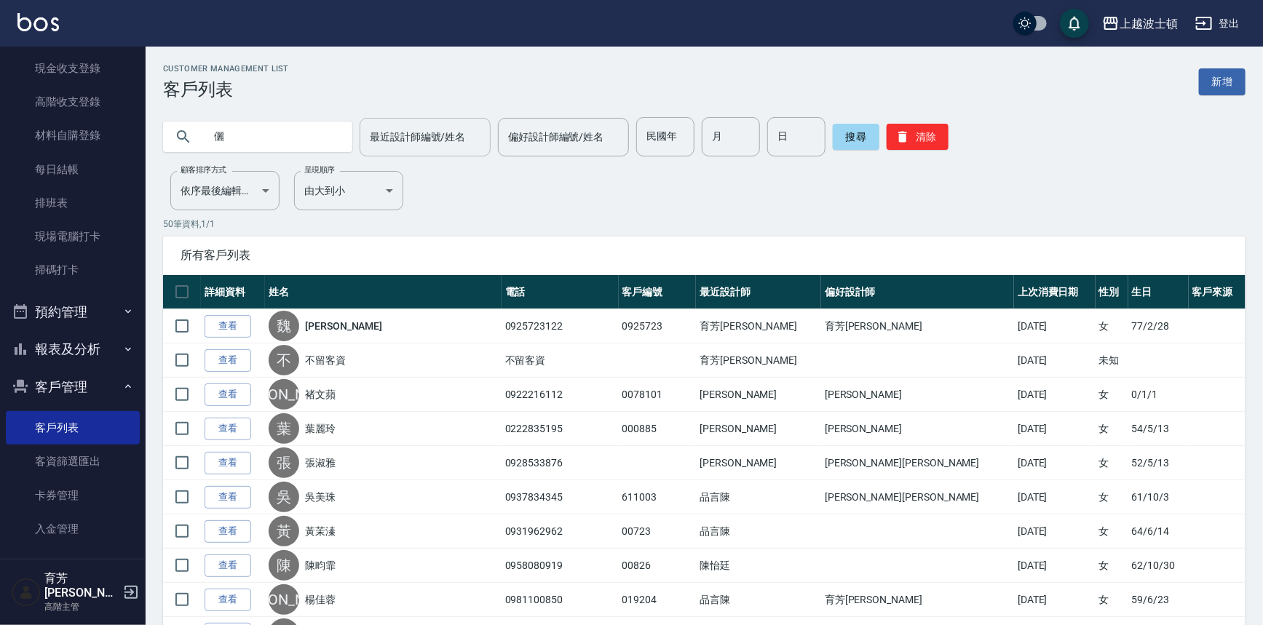
click at [405, 134] on input "最近設計師編號/姓名" at bounding box center [425, 136] width 118 height 25
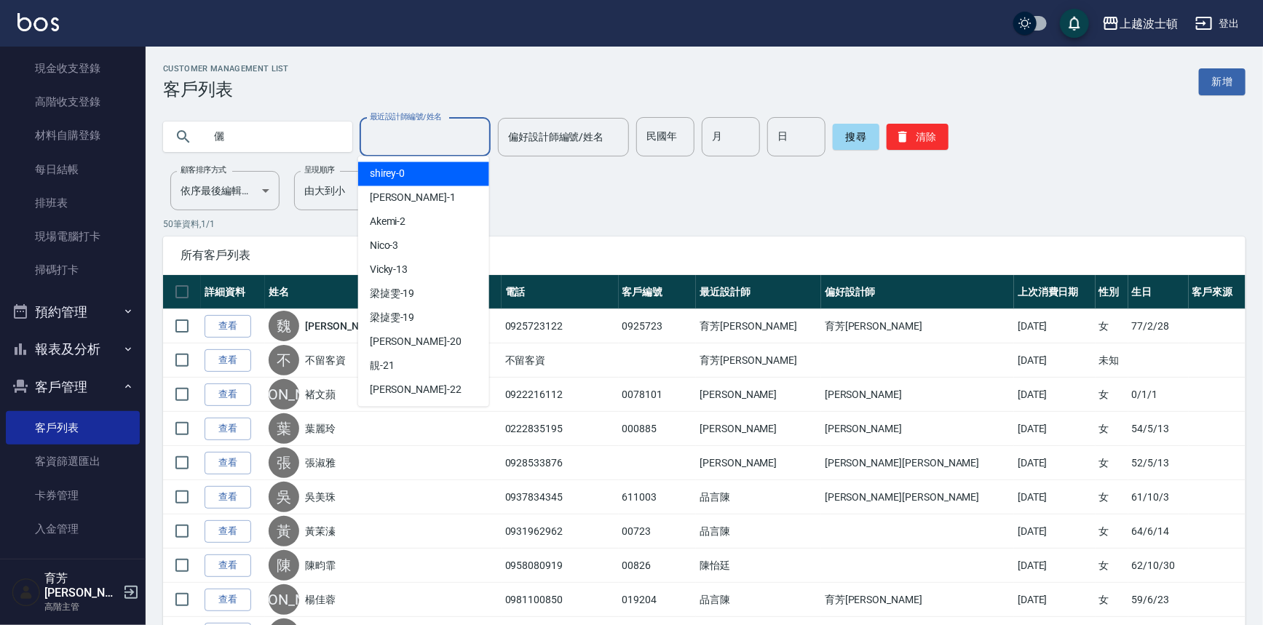
click at [420, 169] on div "shirey -0" at bounding box center [423, 174] width 131 height 24
type input "shirey-0"
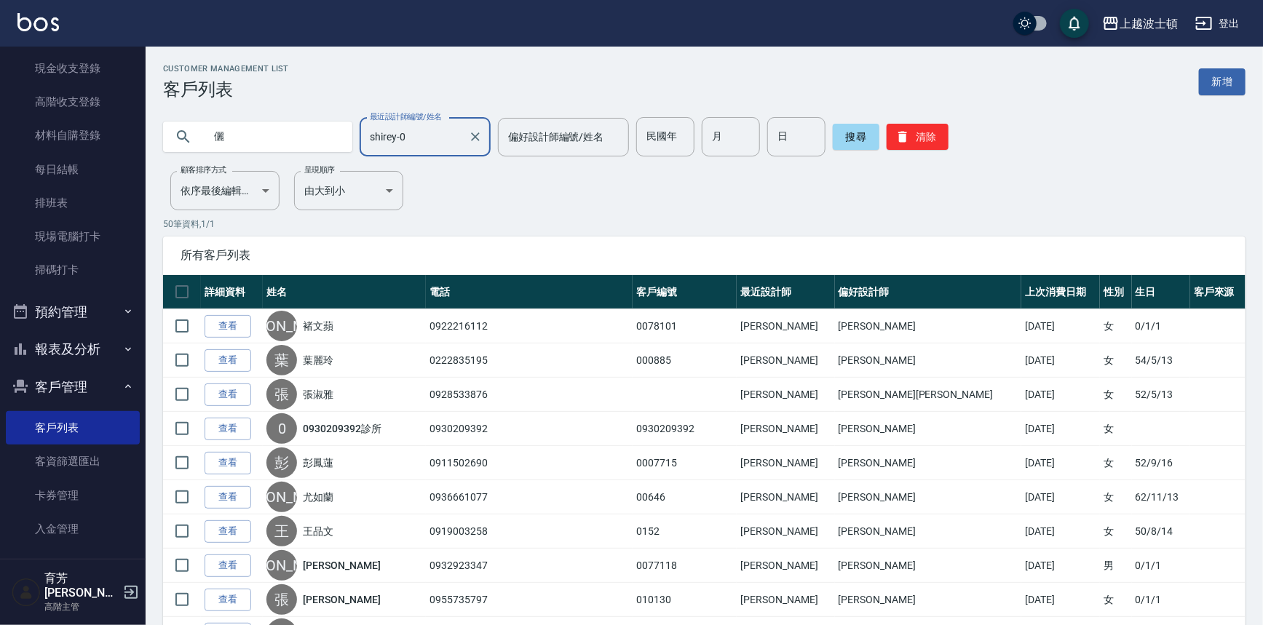
click at [273, 130] on input "儷" at bounding box center [272, 136] width 137 height 39
type input "[PERSON_NAME]"
click at [842, 128] on button "搜尋" at bounding box center [856, 137] width 47 height 26
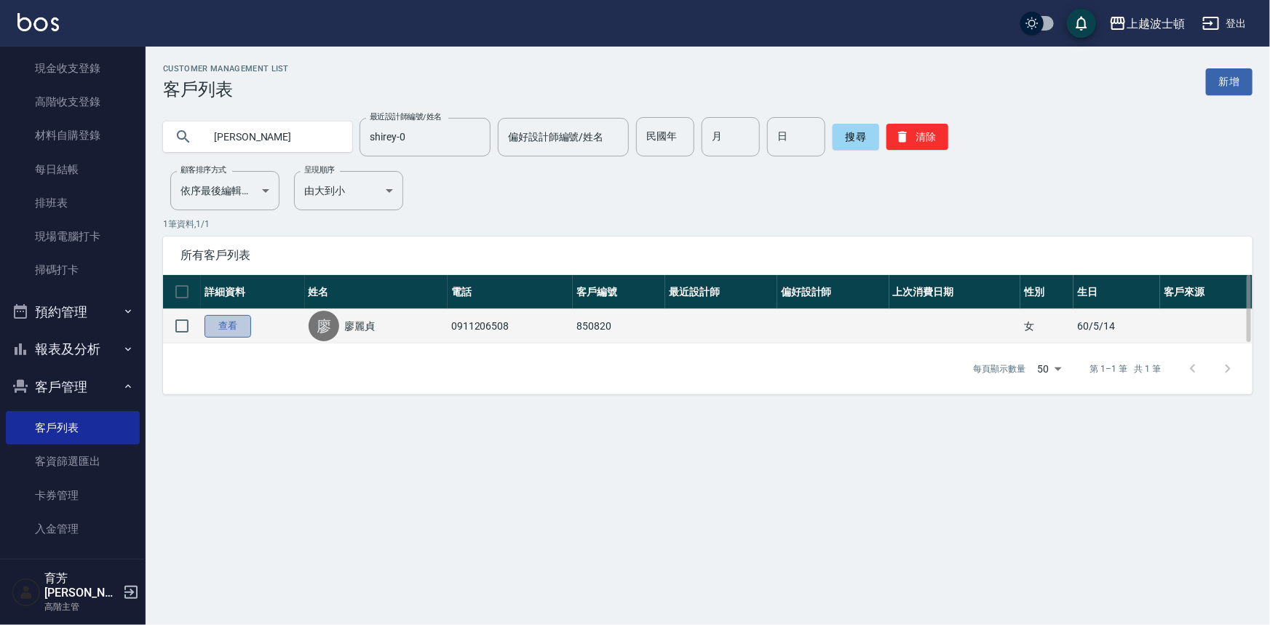
click at [234, 322] on link "查看" at bounding box center [227, 326] width 47 height 23
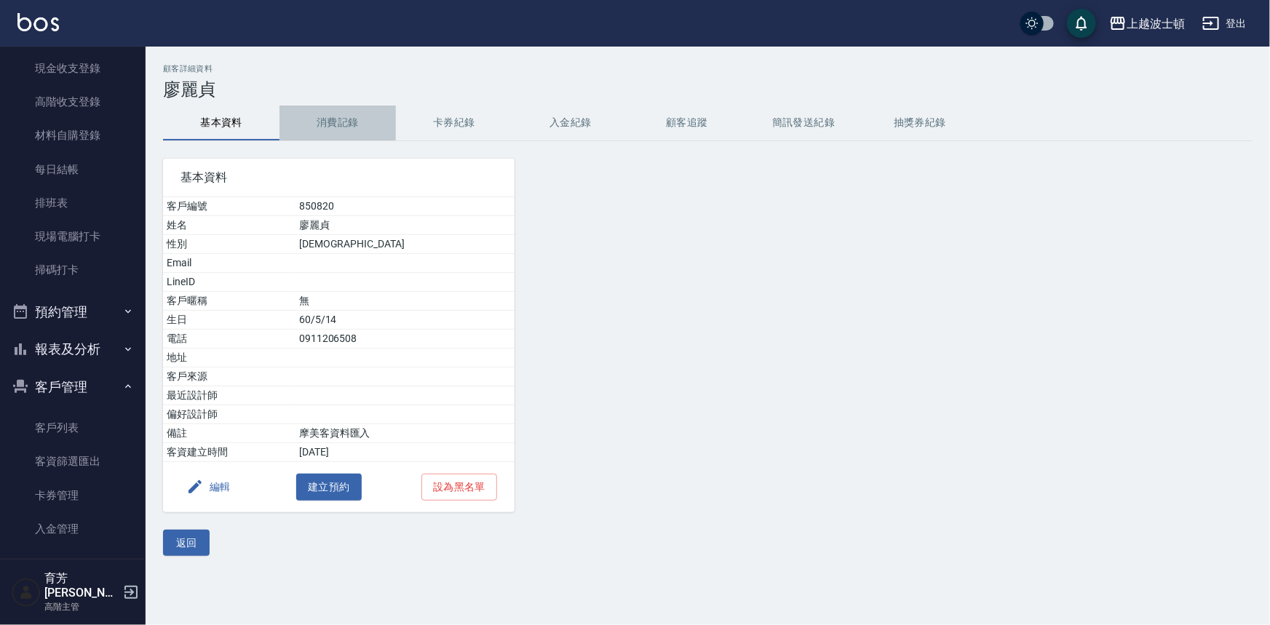
click at [334, 114] on button "消費記錄" at bounding box center [337, 123] width 116 height 35
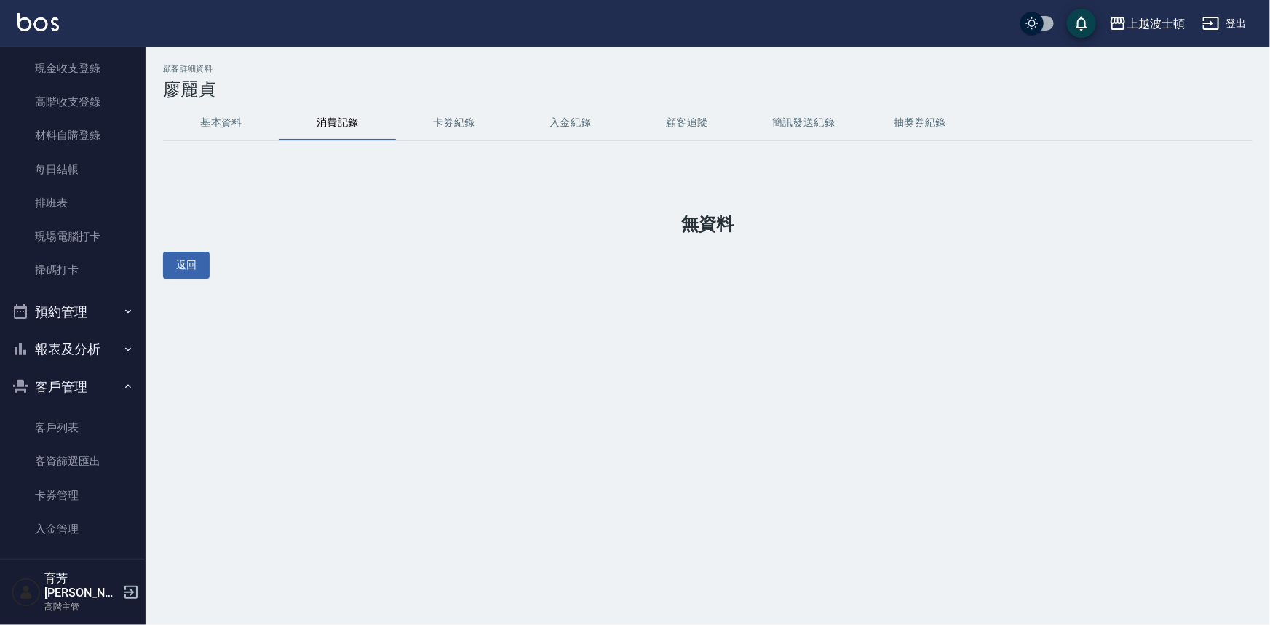
click at [228, 126] on button "基本資料" at bounding box center [221, 123] width 116 height 35
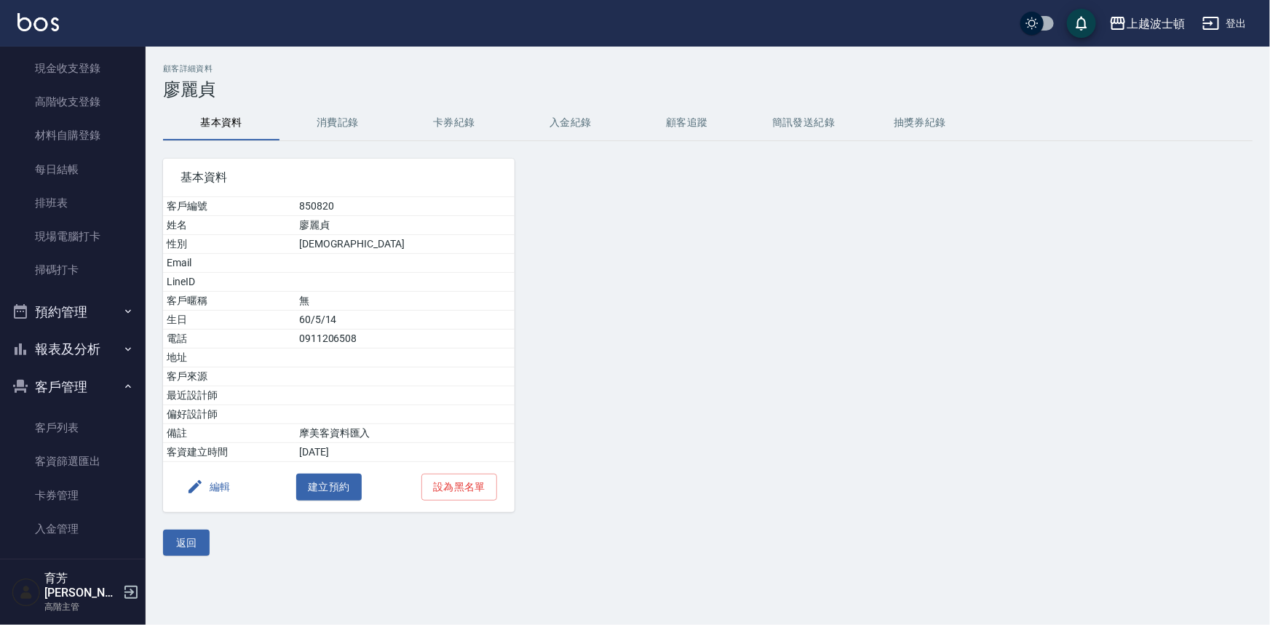
click at [317, 124] on button "消費記錄" at bounding box center [337, 123] width 116 height 35
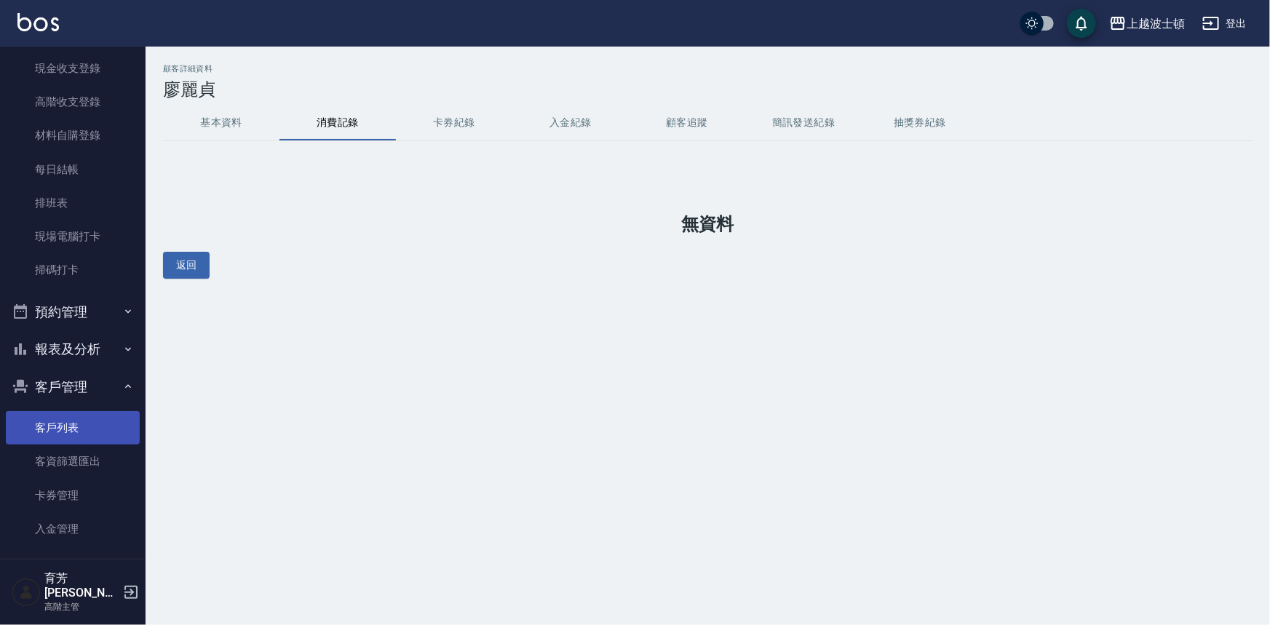
click at [64, 424] on link "客戶列表" at bounding box center [73, 427] width 134 height 33
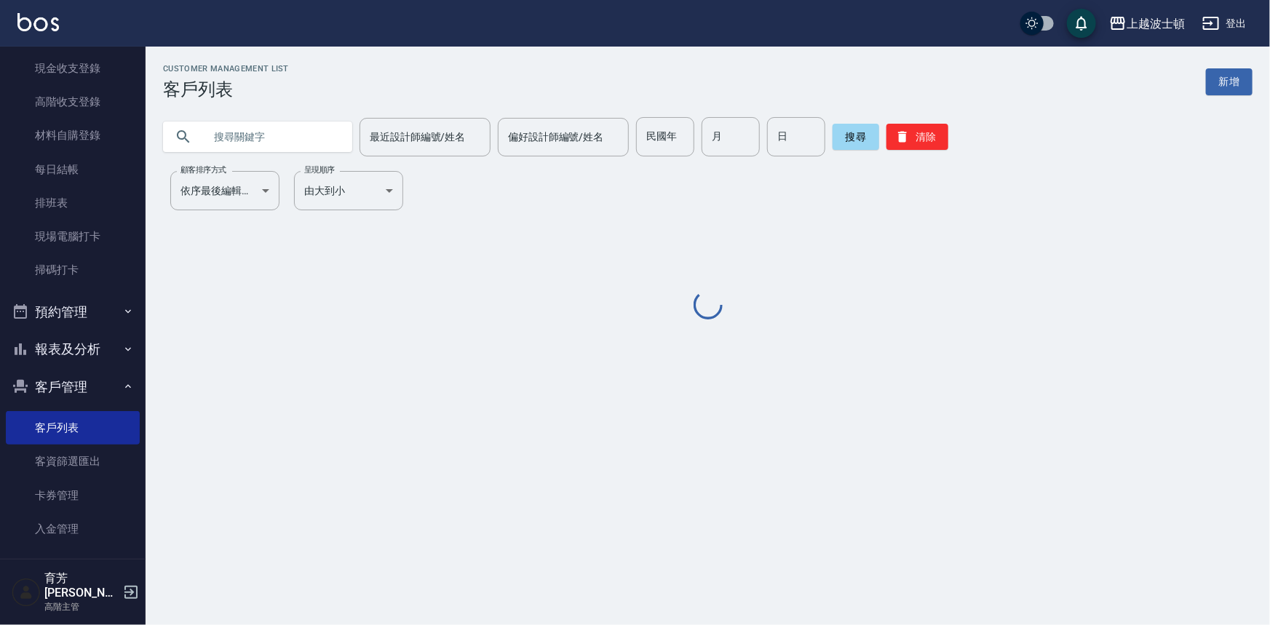
click at [235, 141] on input "text" at bounding box center [272, 136] width 137 height 39
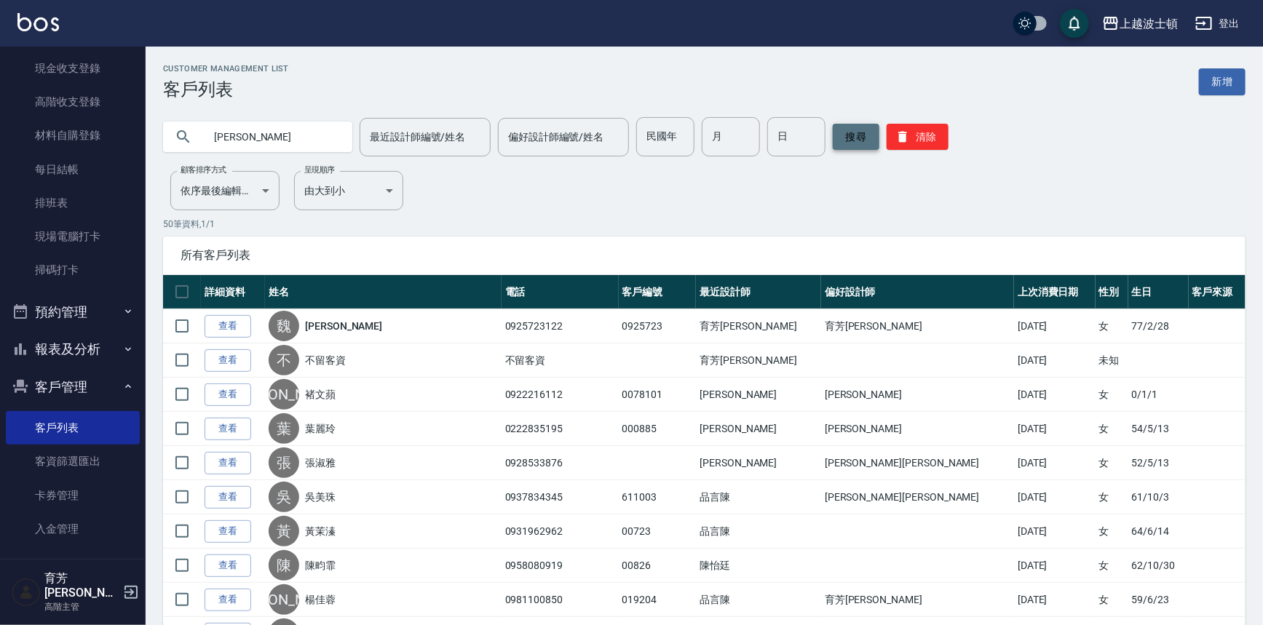
click at [855, 127] on button "搜尋" at bounding box center [856, 137] width 47 height 26
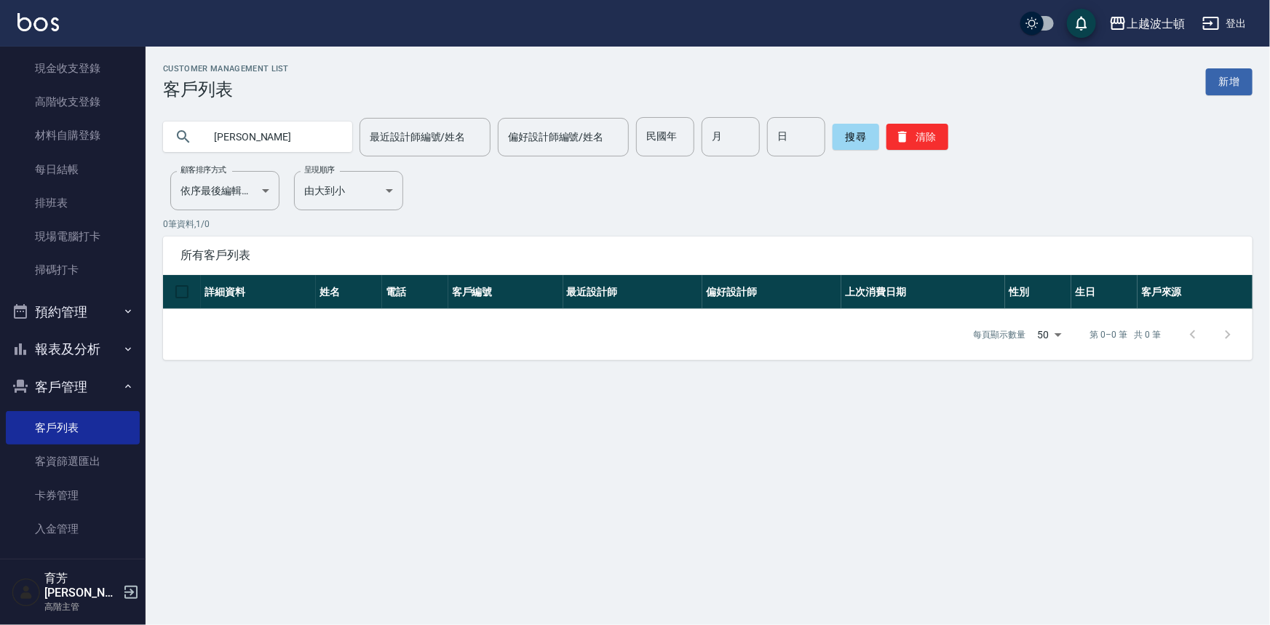
click at [304, 138] on input "[PERSON_NAME]" at bounding box center [272, 136] width 137 height 39
type input "[PERSON_NAME]"
click at [862, 139] on button "搜尋" at bounding box center [856, 137] width 47 height 26
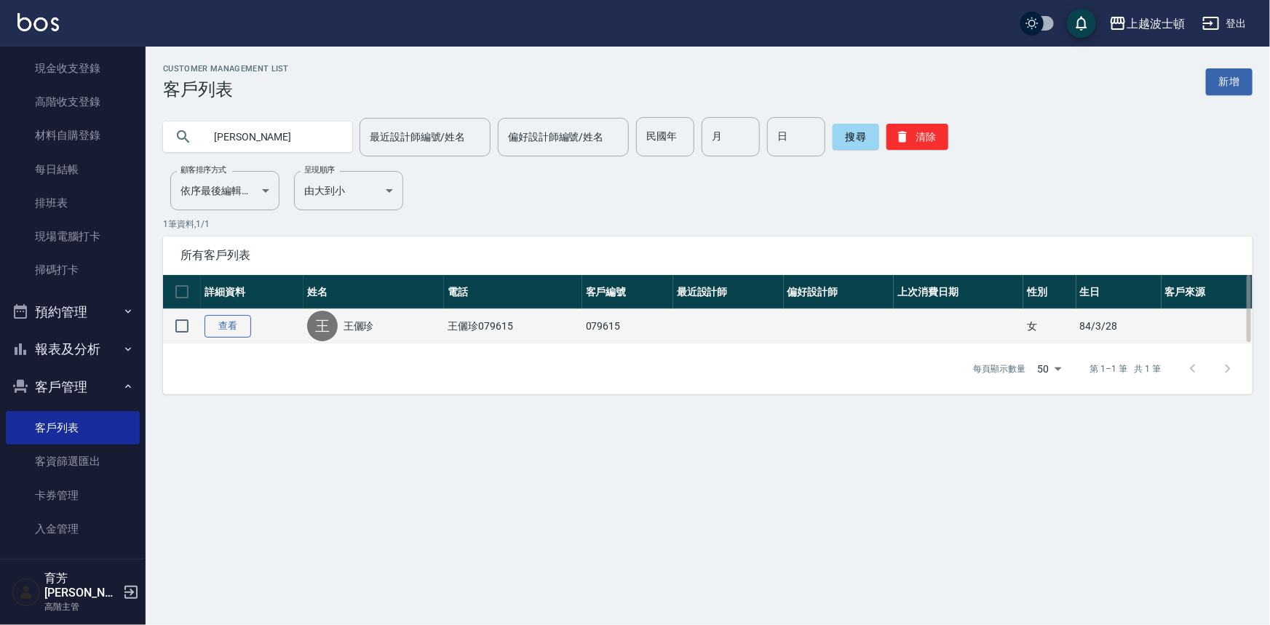
click at [228, 322] on link "查看" at bounding box center [227, 326] width 47 height 23
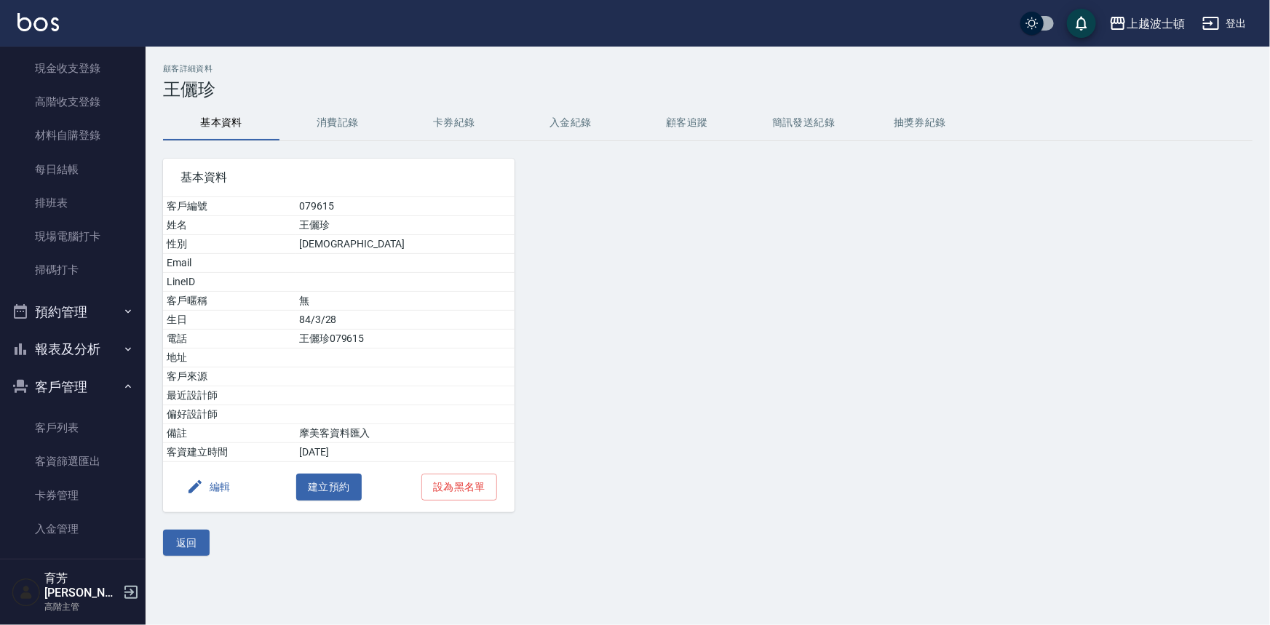
click at [335, 115] on button "消費記錄" at bounding box center [337, 123] width 116 height 35
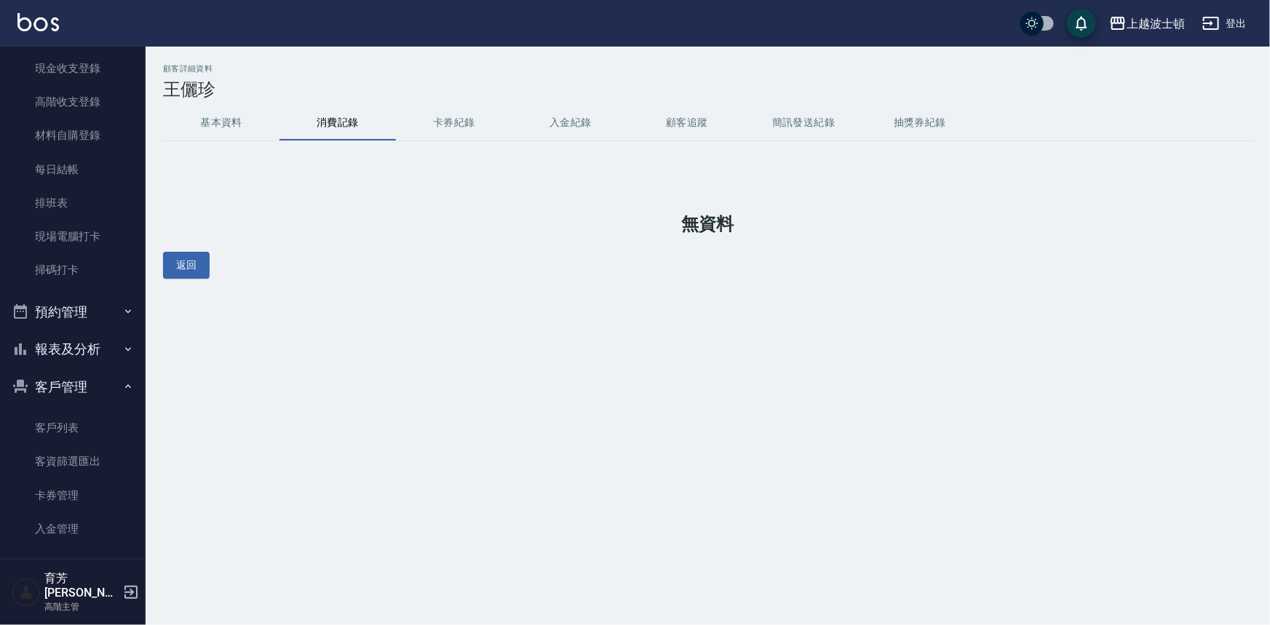
click at [219, 124] on button "基本資料" at bounding box center [221, 123] width 116 height 35
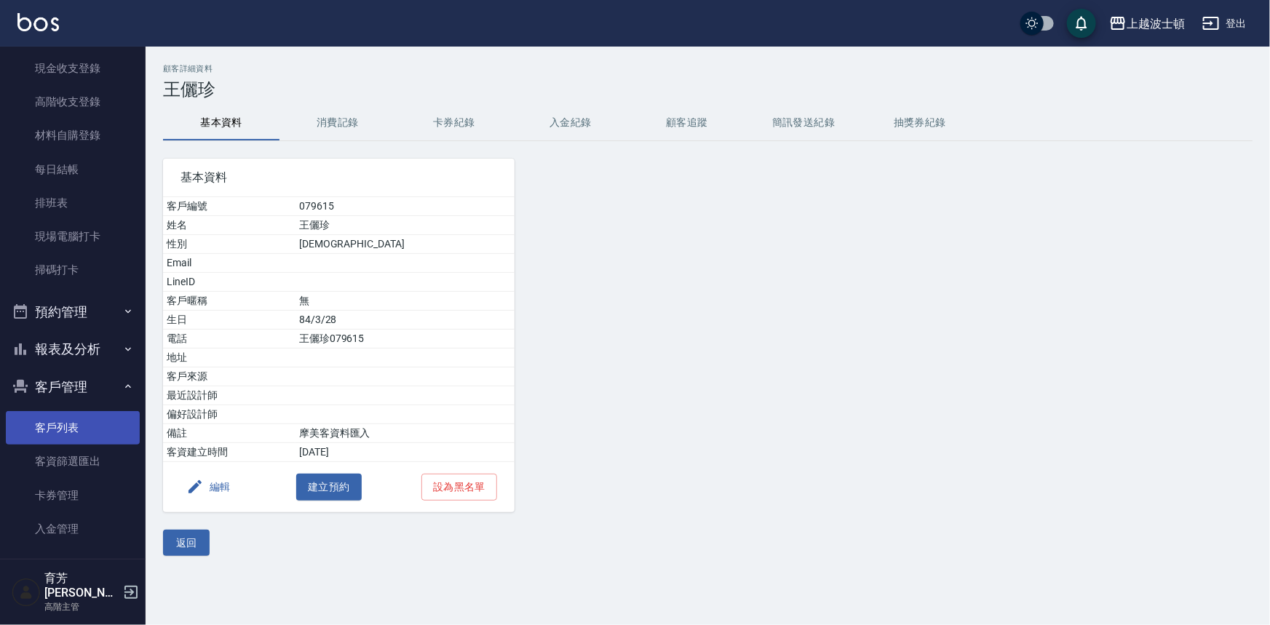
click at [57, 431] on link "客戶列表" at bounding box center [73, 427] width 134 height 33
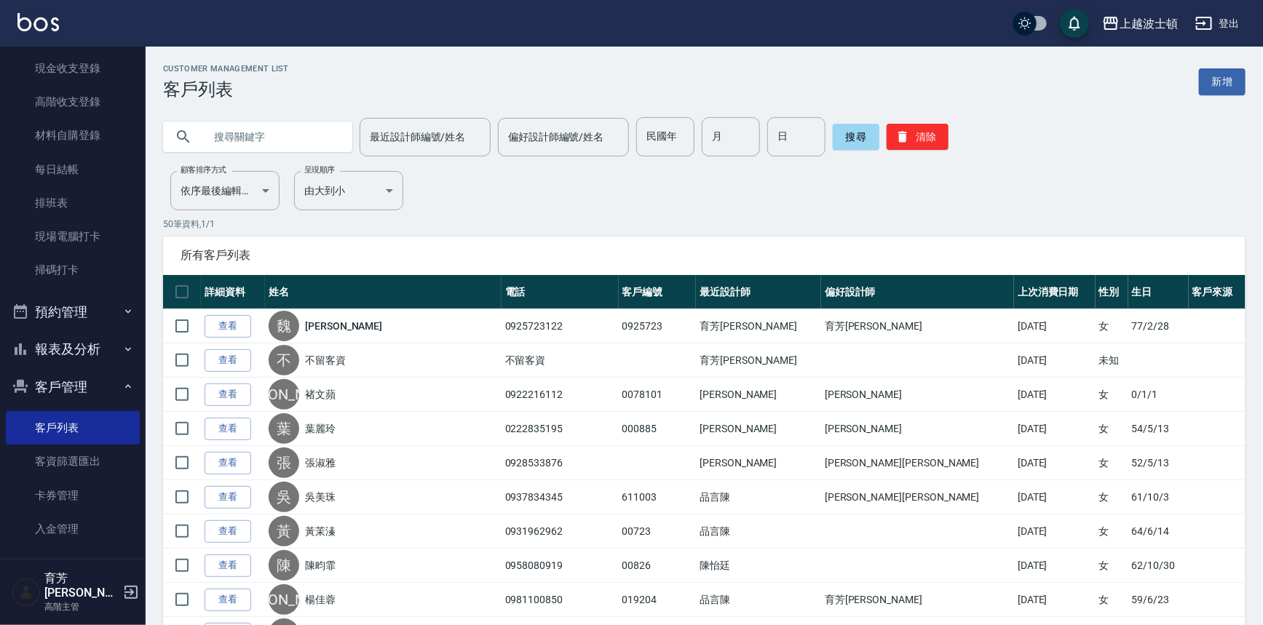
click at [263, 134] on input "text" at bounding box center [272, 136] width 137 height 39
type input "儷"
click at [844, 132] on button "搜尋" at bounding box center [856, 137] width 47 height 26
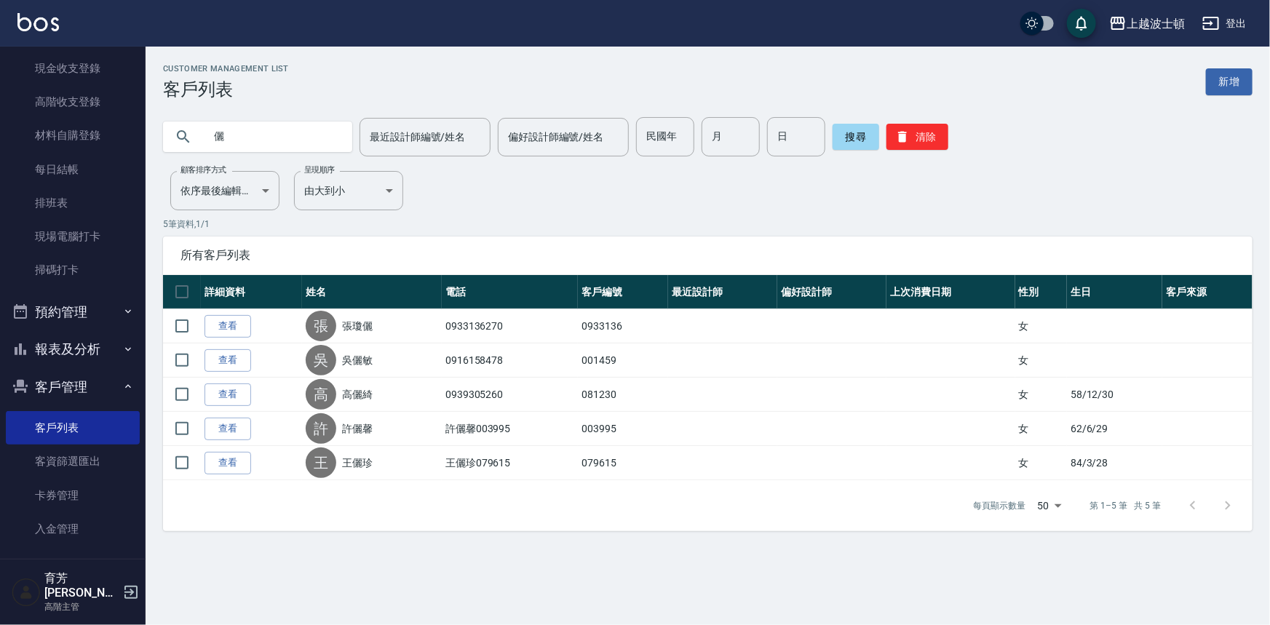
click at [251, 139] on input "儷" at bounding box center [272, 136] width 137 height 39
type input "真"
click at [851, 131] on button "搜尋" at bounding box center [856, 137] width 47 height 26
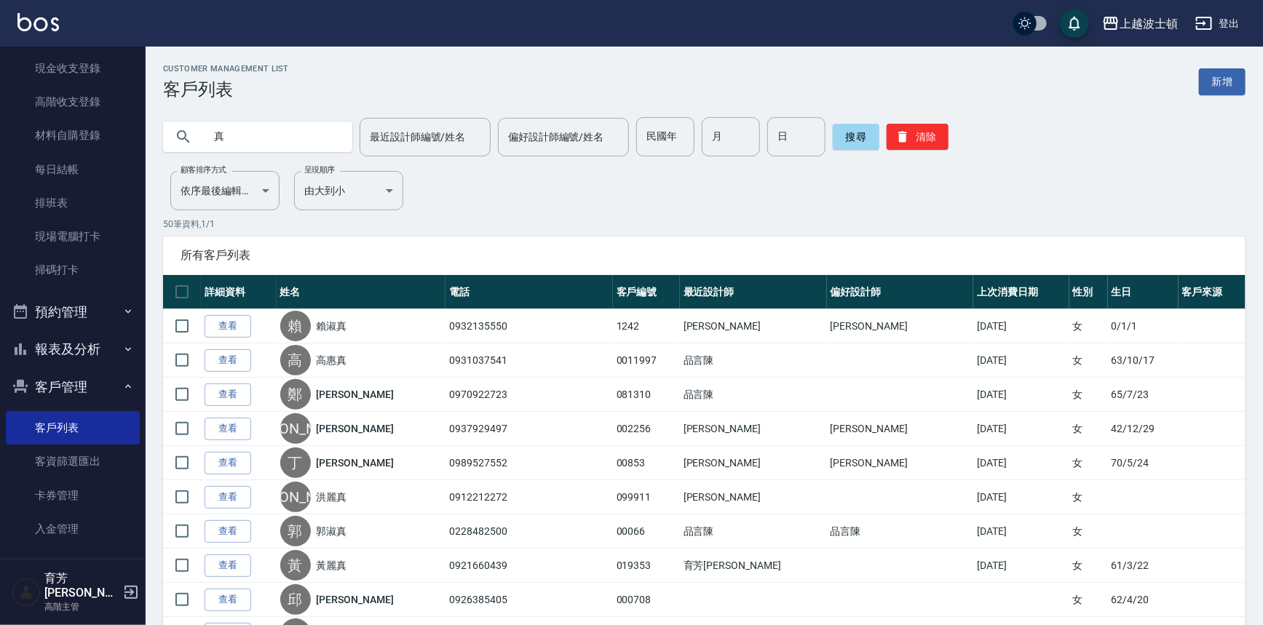
click at [276, 143] on input "真" at bounding box center [272, 136] width 137 height 39
type input "儷"
click at [847, 124] on button "搜尋" at bounding box center [856, 137] width 47 height 26
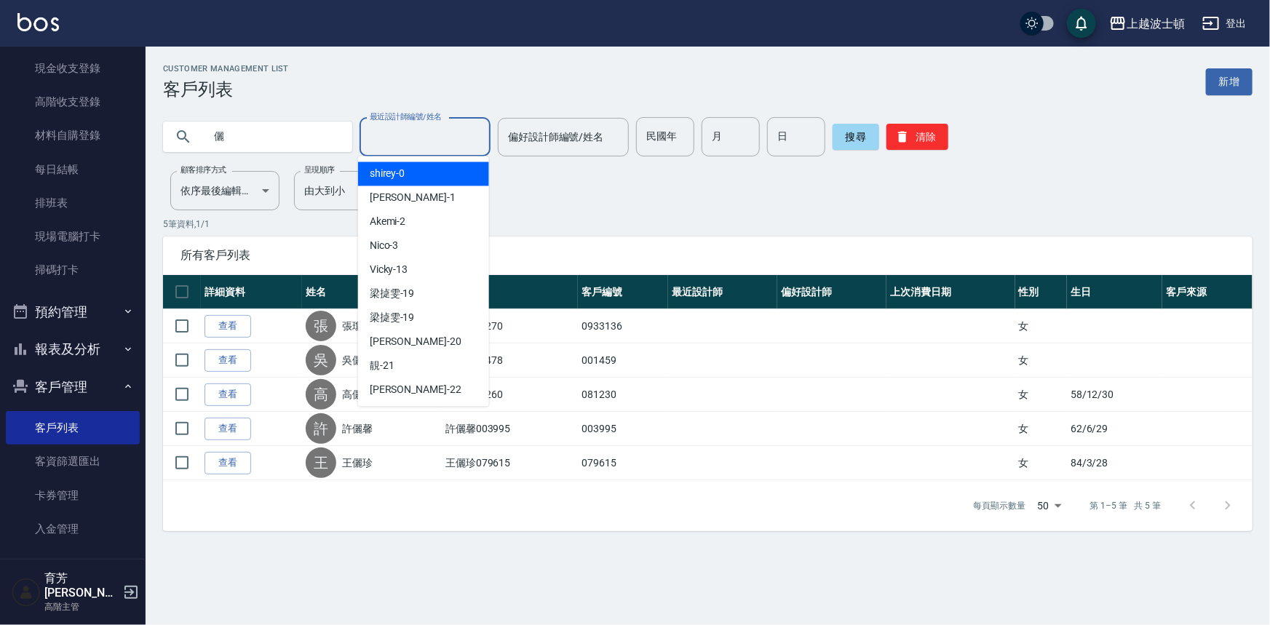
click at [432, 135] on input "最近設計師編號/姓名" at bounding box center [425, 136] width 118 height 25
click at [430, 172] on div "shirey -0" at bounding box center [423, 174] width 131 height 24
type input "shirey-0"
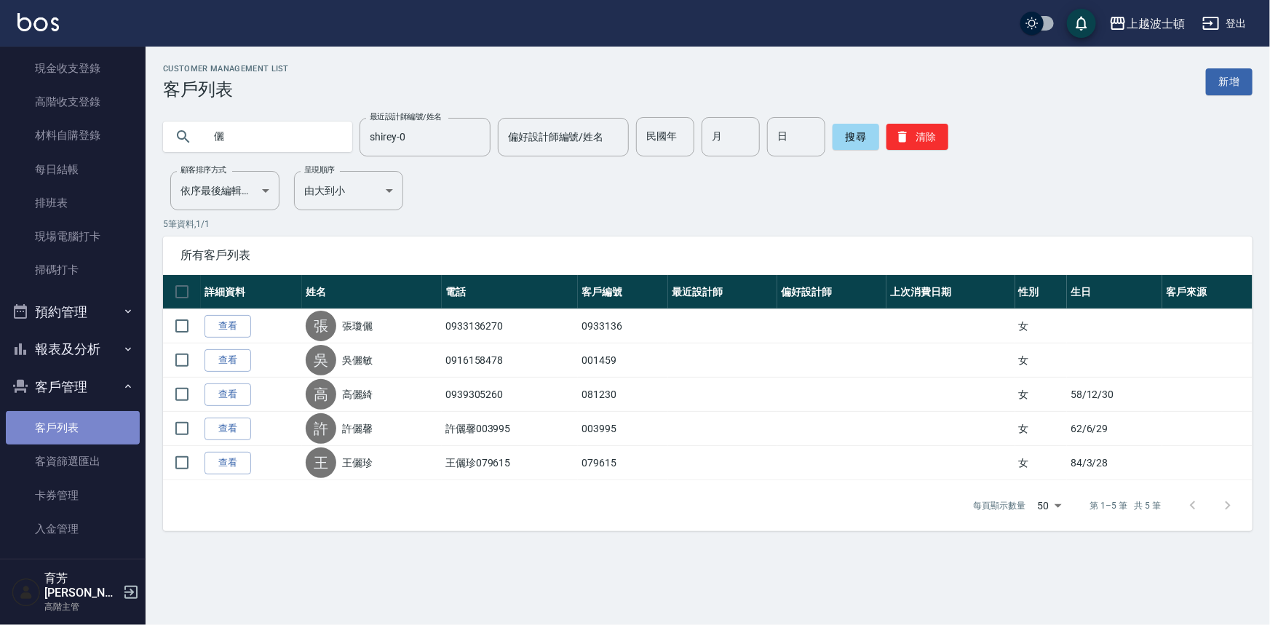
click at [86, 422] on link "客戶列表" at bounding box center [73, 427] width 134 height 33
click at [335, 139] on input "儷" at bounding box center [272, 136] width 137 height 39
click at [844, 136] on button "搜尋" at bounding box center [856, 137] width 47 height 26
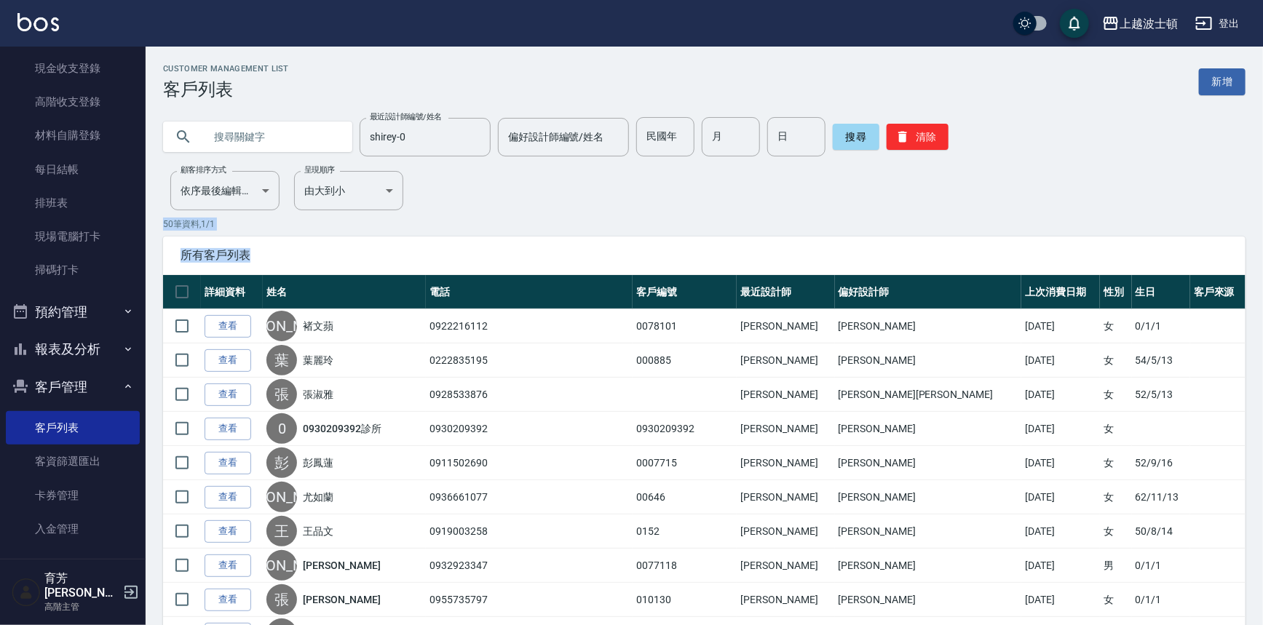
drag, startPoint x: 1262, startPoint y: 170, endPoint x: 1269, endPoint y: 178, distance: 10.8
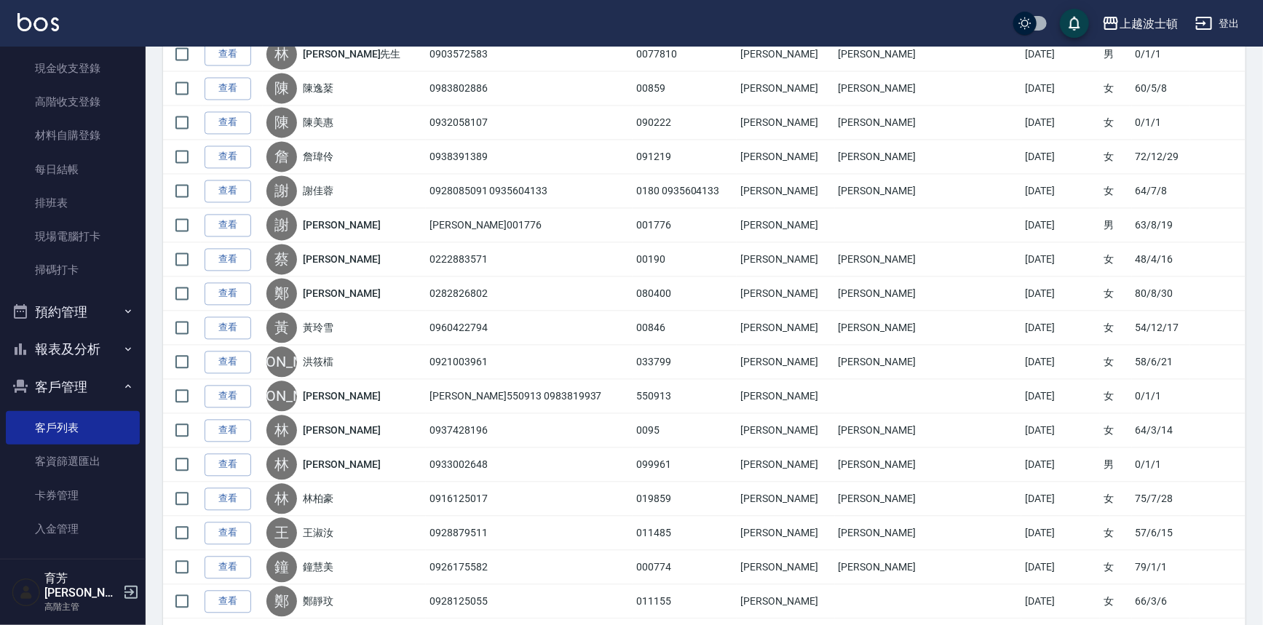
scroll to position [1458, 0]
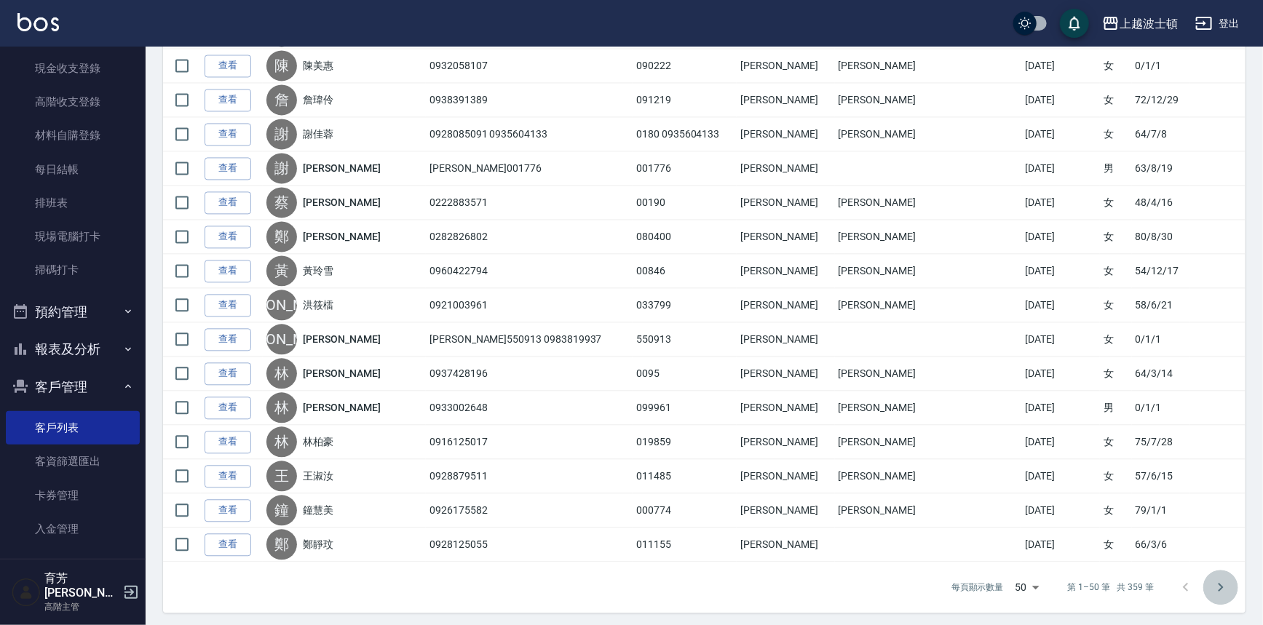
click at [1218, 583] on icon "Go to next page" at bounding box center [1220, 587] width 17 height 17
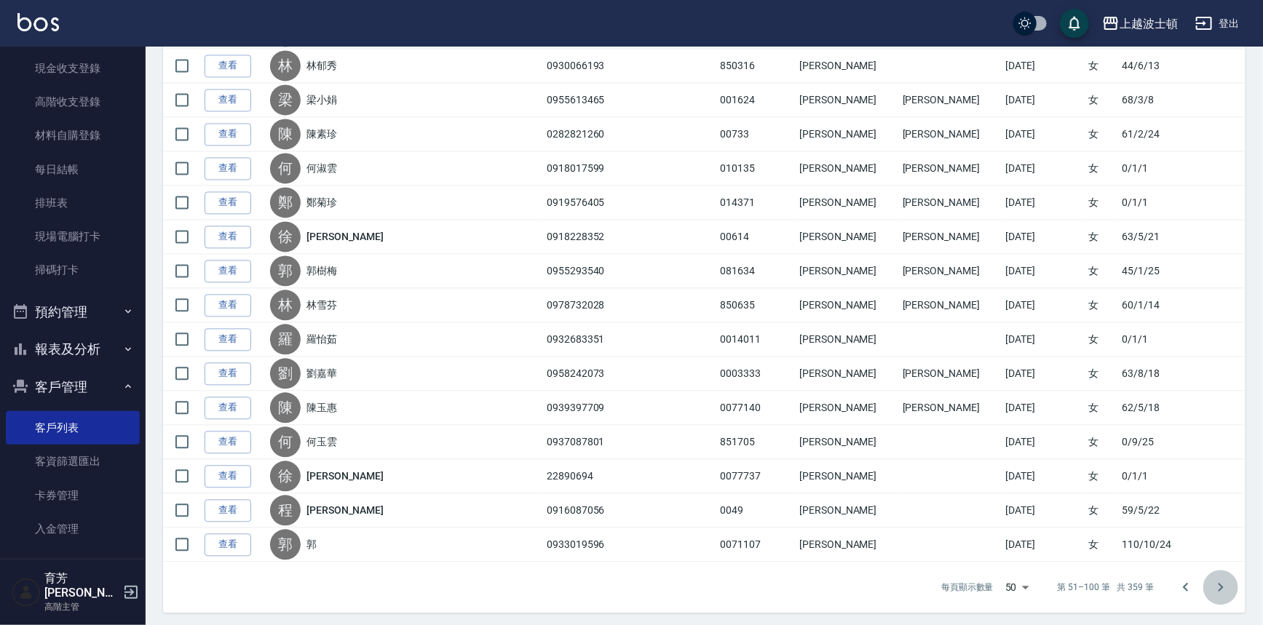
click at [1216, 579] on icon "Go to next page" at bounding box center [1220, 587] width 17 height 17
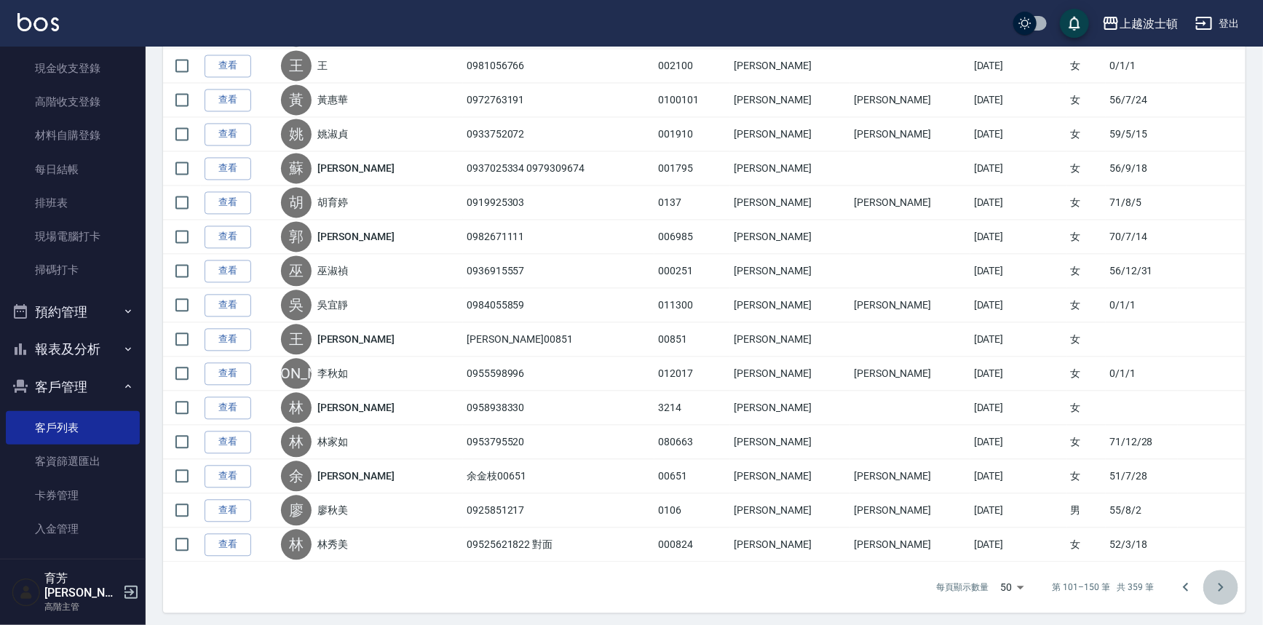
click at [1226, 582] on icon "Go to next page" at bounding box center [1220, 587] width 17 height 17
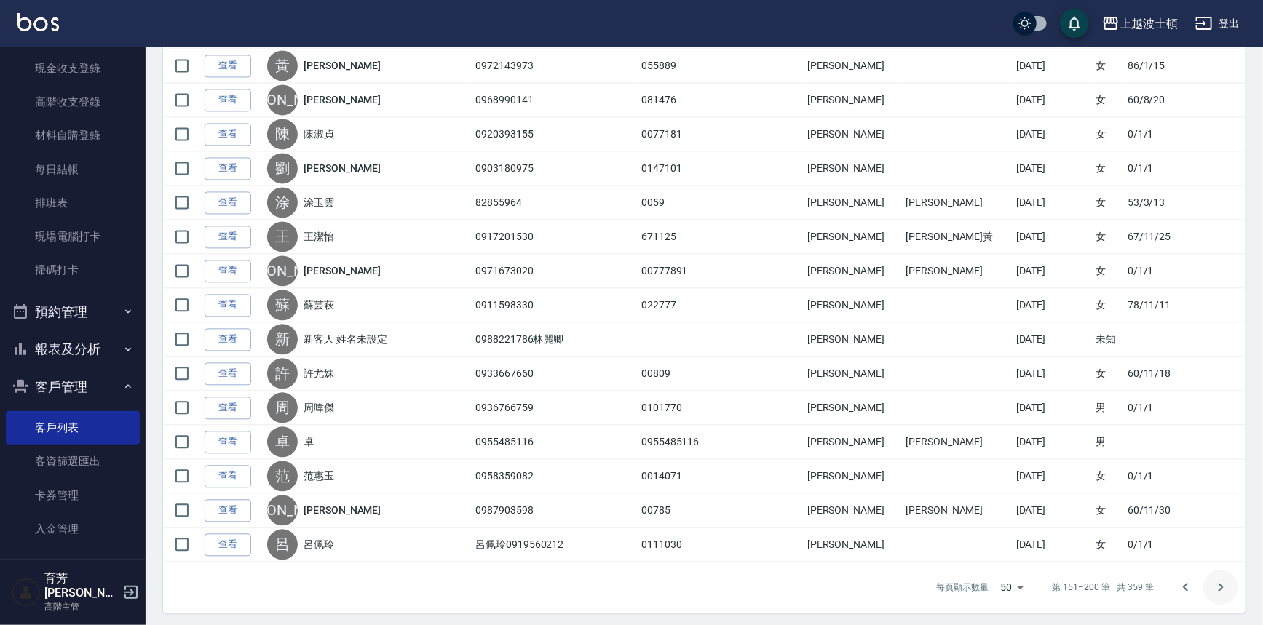
click at [1217, 579] on icon "Go to next page" at bounding box center [1220, 587] width 17 height 17
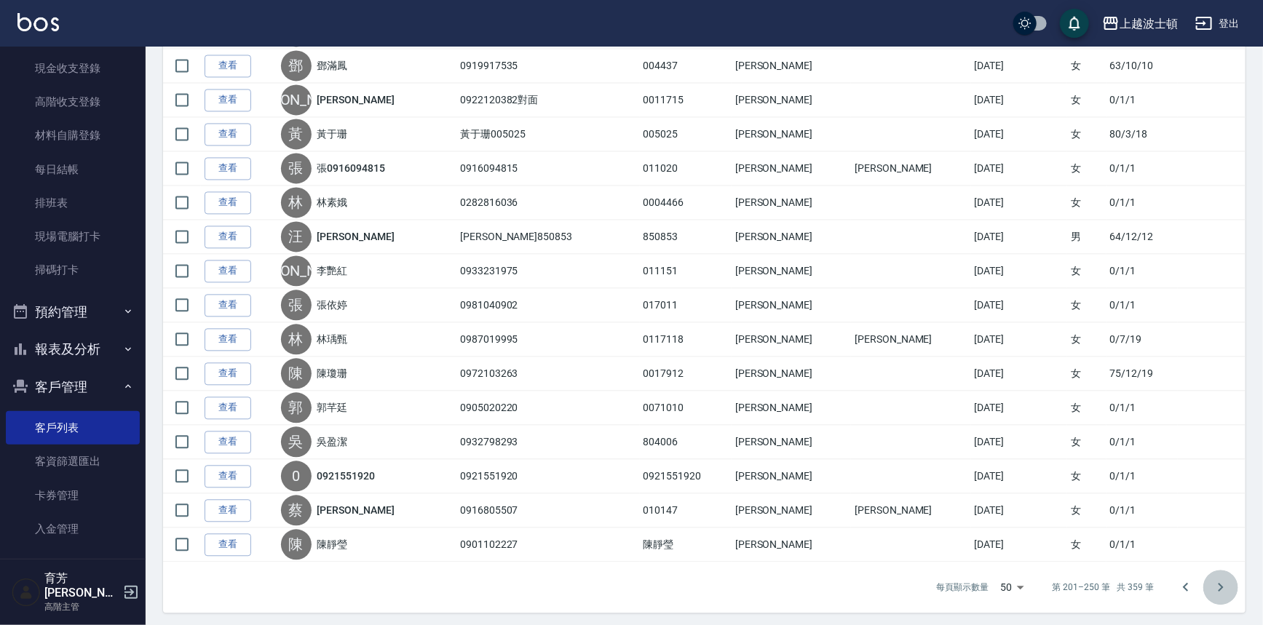
click at [1218, 581] on icon "Go to next page" at bounding box center [1220, 587] width 17 height 17
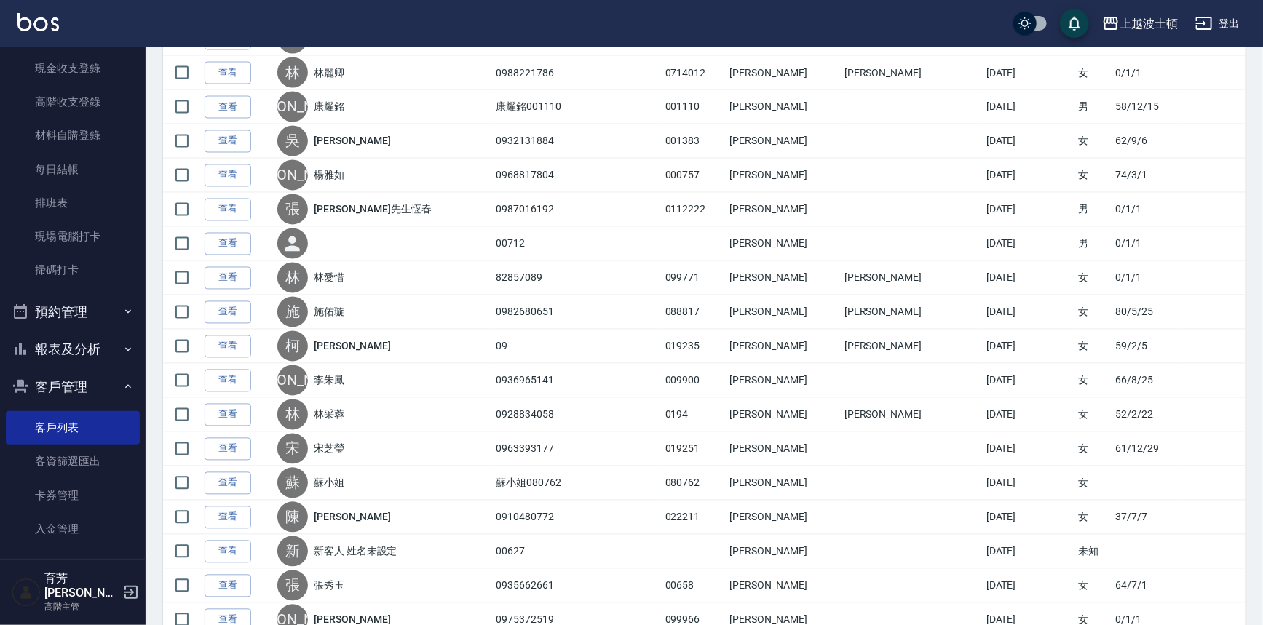
scroll to position [1284, 0]
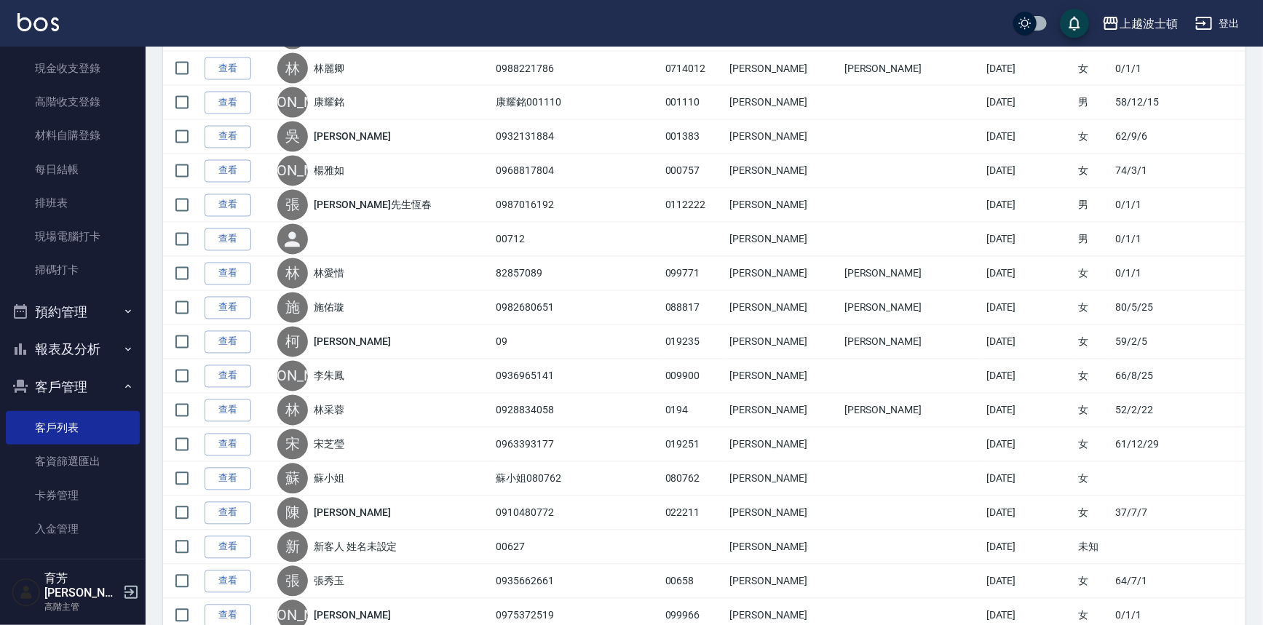
drag, startPoint x: 1269, startPoint y: 127, endPoint x: 1269, endPoint y: 262, distance: 135.4
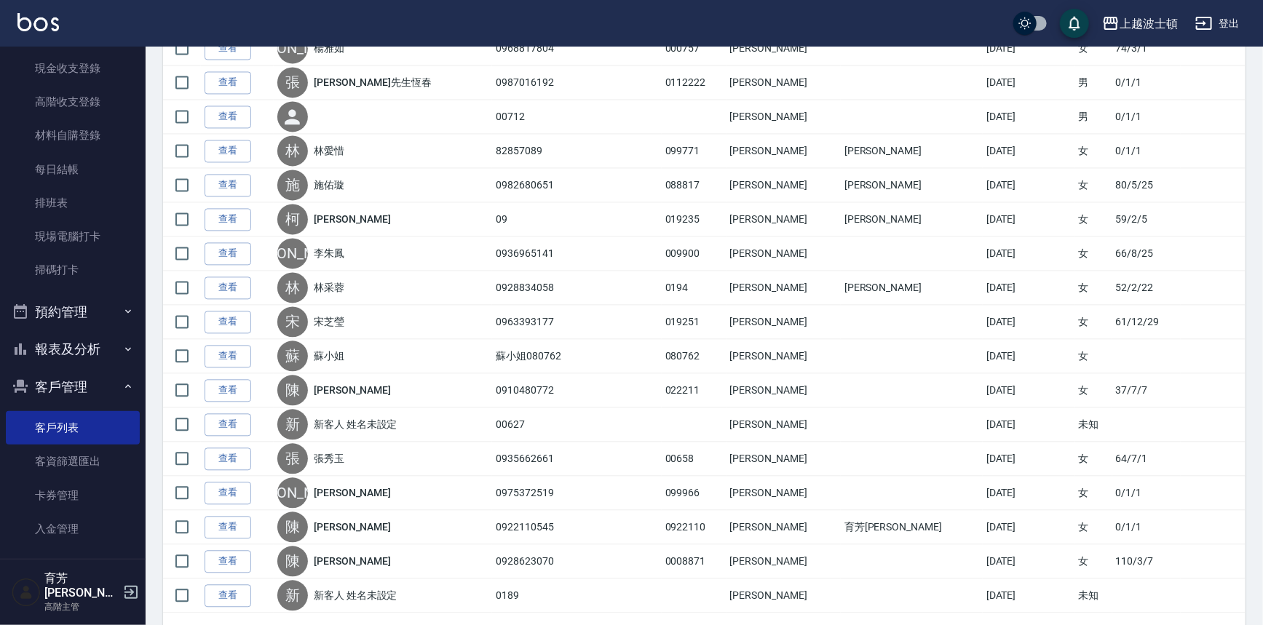
scroll to position [1458, 0]
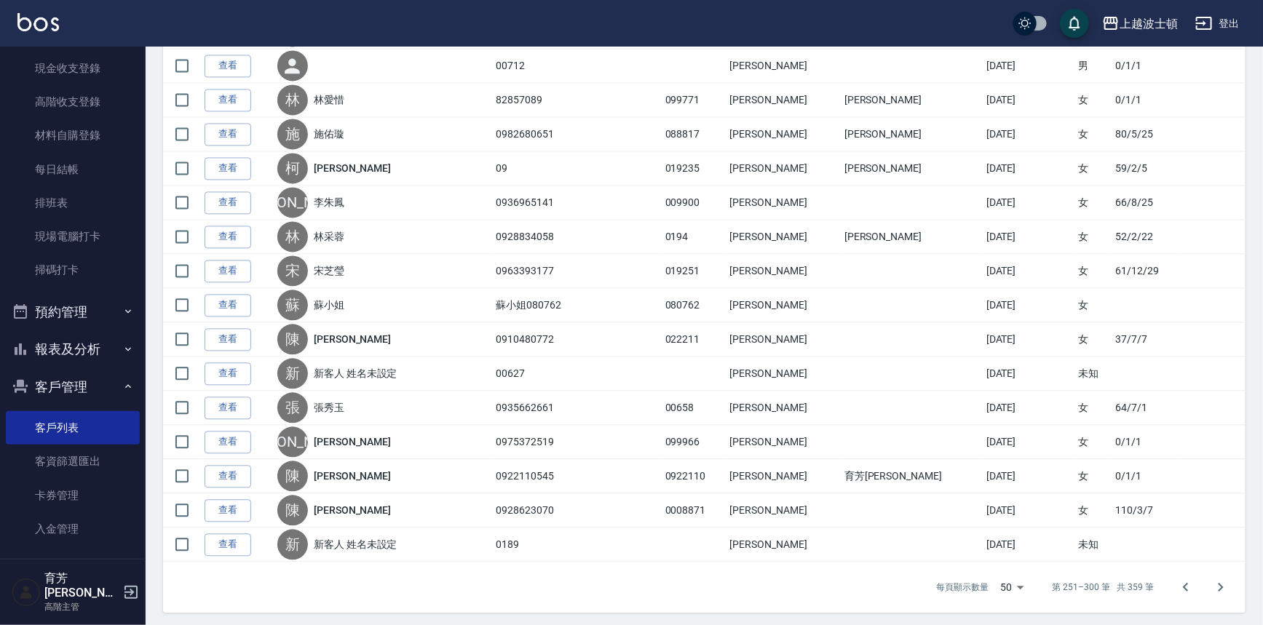
click at [1223, 579] on icon "Go to next page" at bounding box center [1220, 587] width 17 height 17
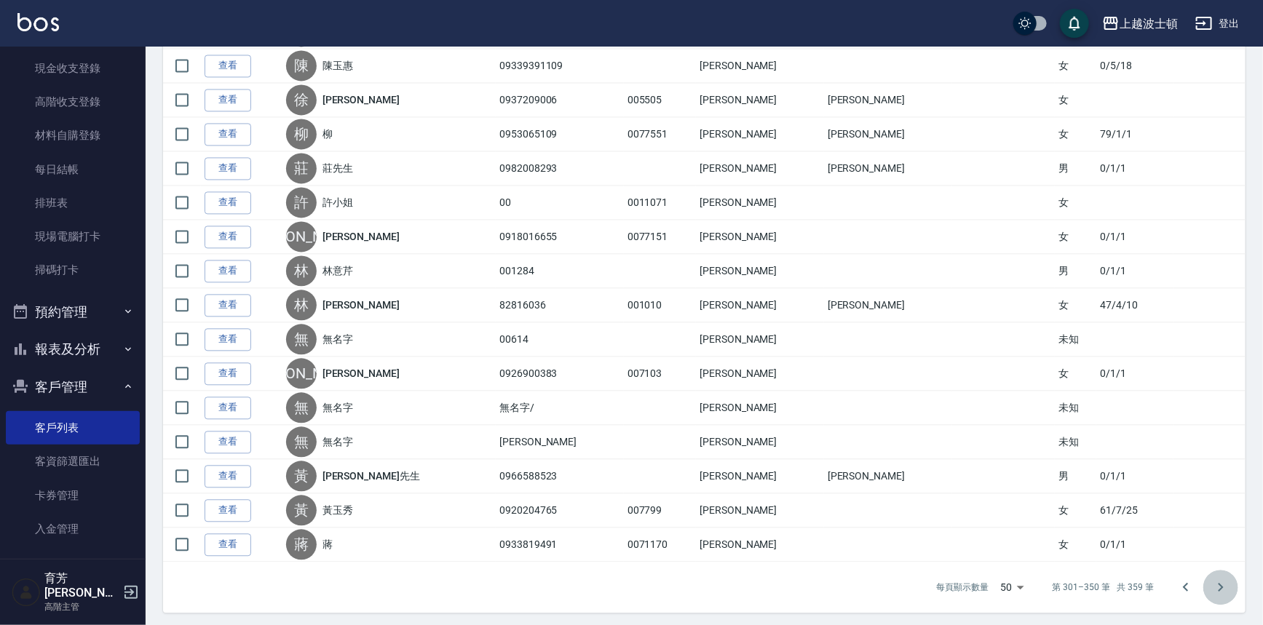
click at [1226, 584] on icon "Go to next page" at bounding box center [1220, 587] width 17 height 17
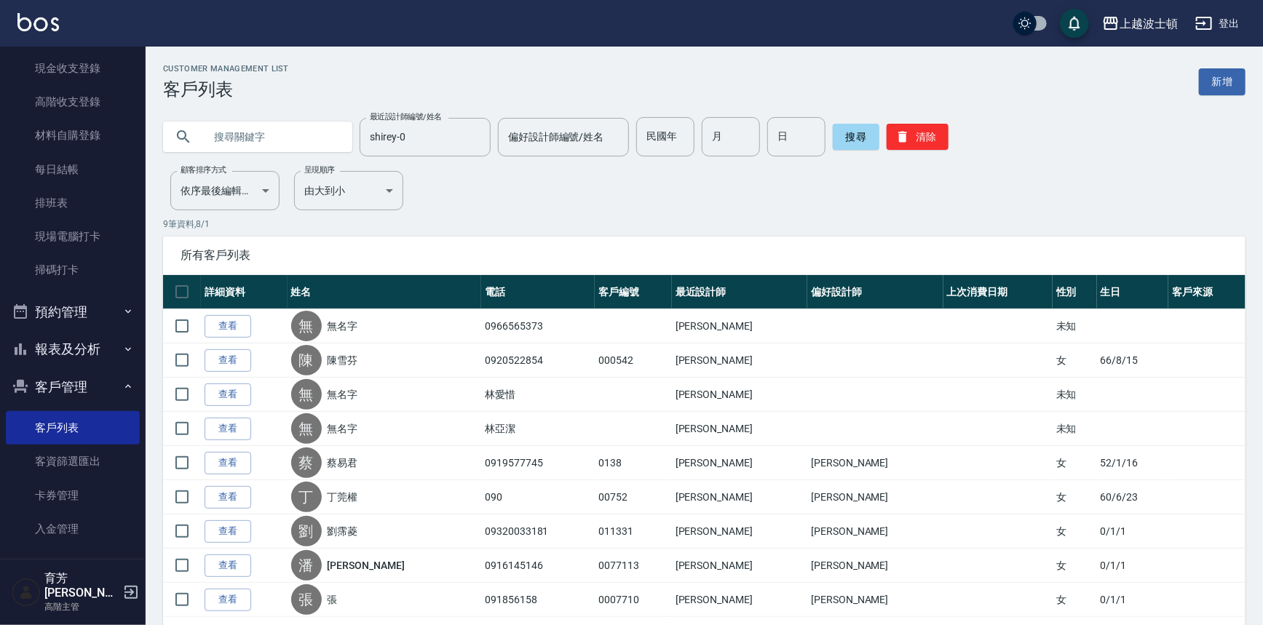
scroll to position [59, 0]
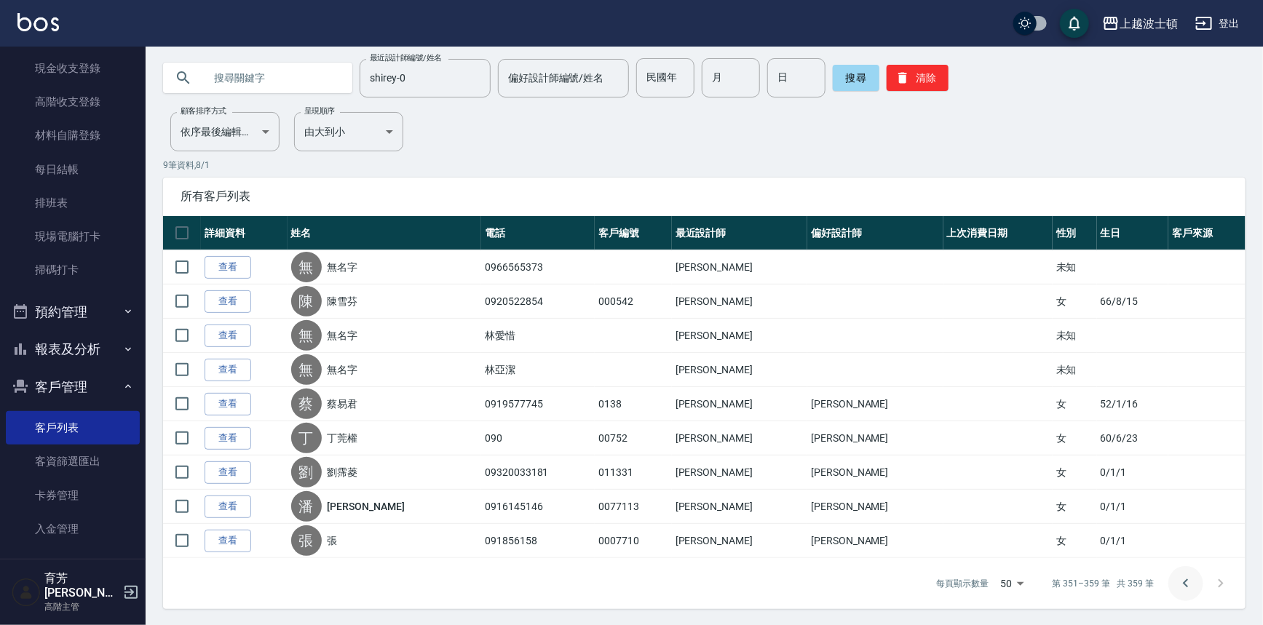
click at [1188, 581] on icon "Go to previous page" at bounding box center [1185, 583] width 17 height 17
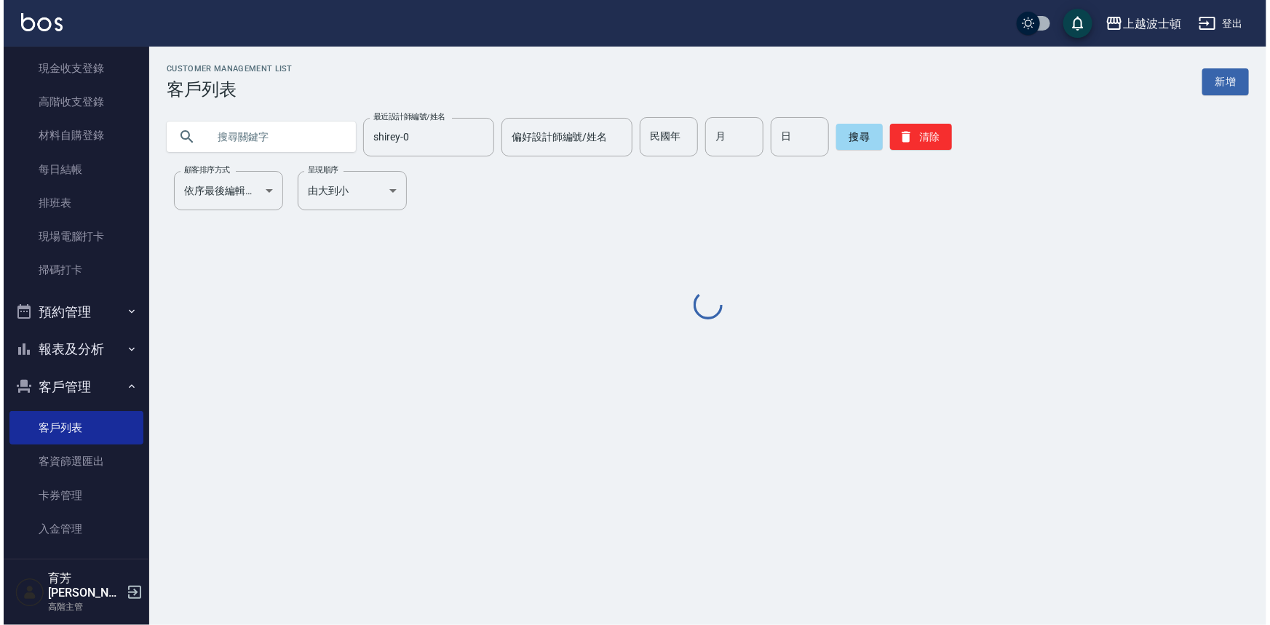
scroll to position [0, 0]
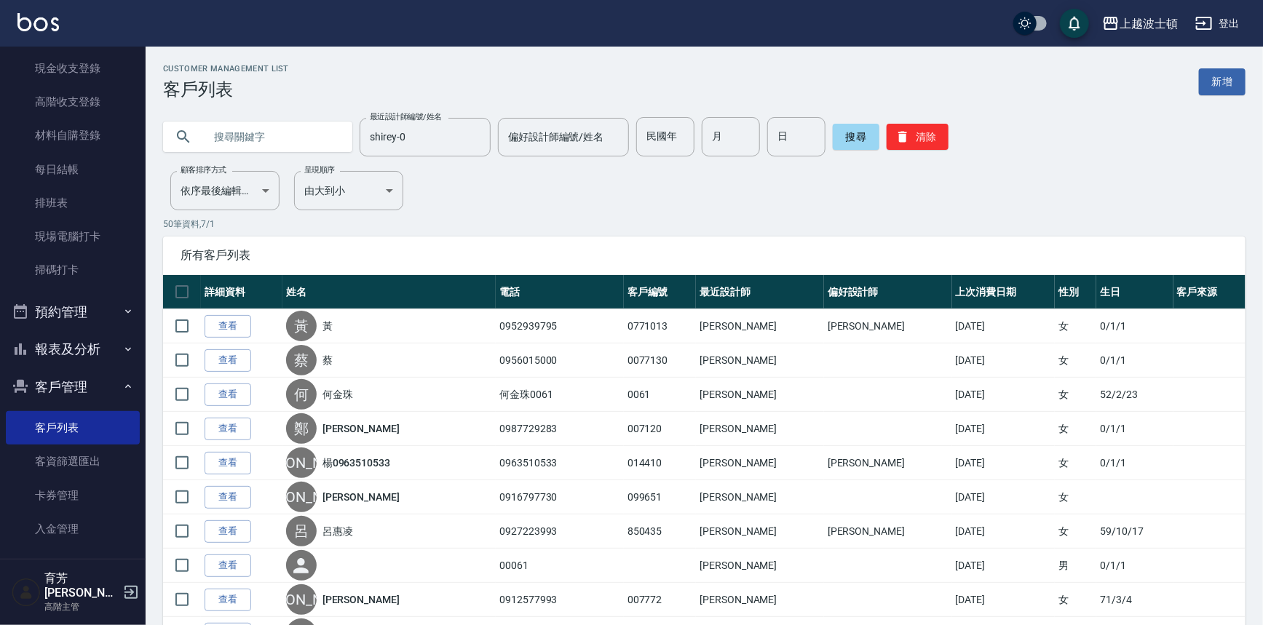
click at [260, 145] on input "text" at bounding box center [272, 136] width 137 height 39
click at [473, 133] on icon "Clear" at bounding box center [475, 137] width 15 height 15
type input "儷"
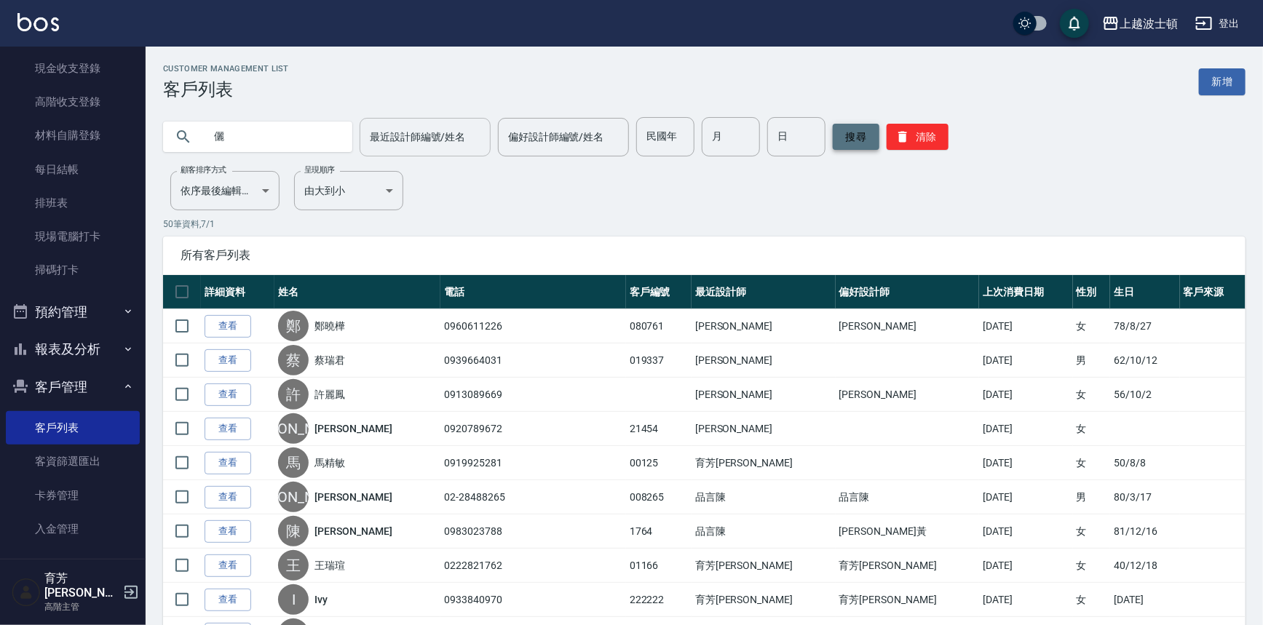
click at [849, 135] on button "搜尋" at bounding box center [856, 137] width 47 height 26
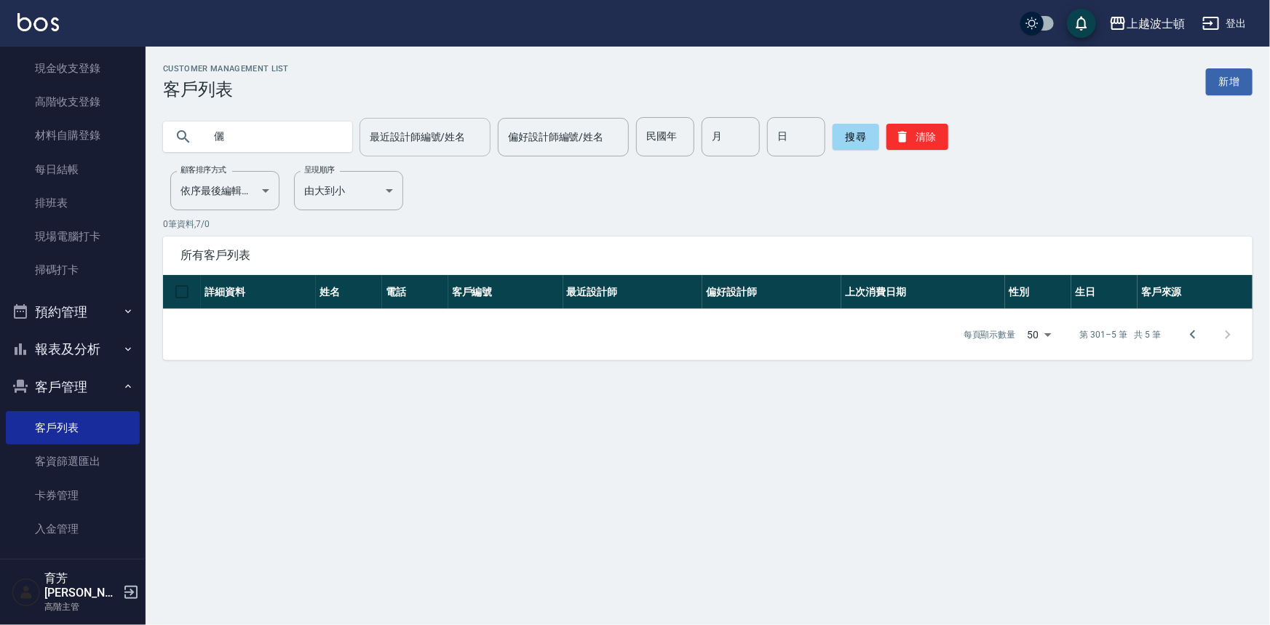
click at [301, 141] on input "儷" at bounding box center [272, 136] width 137 height 39
click at [851, 135] on button "搜尋" at bounding box center [856, 137] width 47 height 26
click at [233, 136] on input "儷" at bounding box center [272, 136] width 137 height 39
click at [238, 139] on input "text" at bounding box center [272, 136] width 137 height 39
type input "儷"
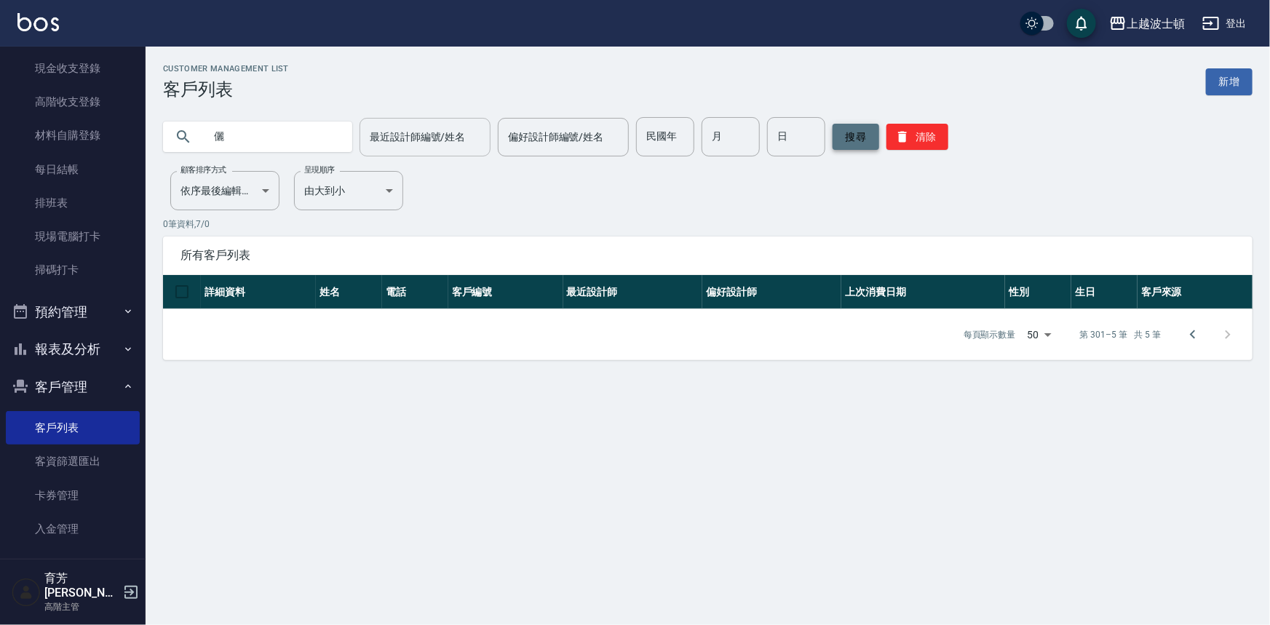
click at [845, 137] on button "搜尋" at bounding box center [856, 137] width 47 height 26
click at [242, 143] on input "儷" at bounding box center [272, 136] width 137 height 39
click at [258, 121] on input "text" at bounding box center [272, 136] width 137 height 39
click at [250, 140] on input "text" at bounding box center [272, 136] width 137 height 39
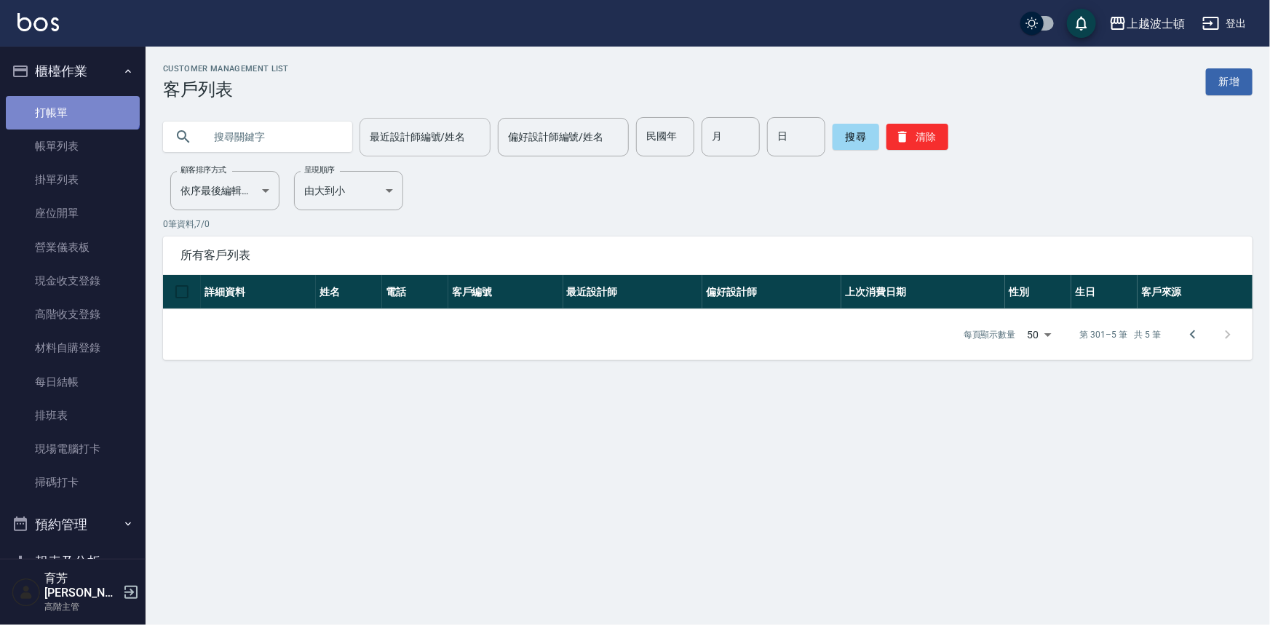
click at [71, 102] on link "打帳單" at bounding box center [73, 112] width 134 height 33
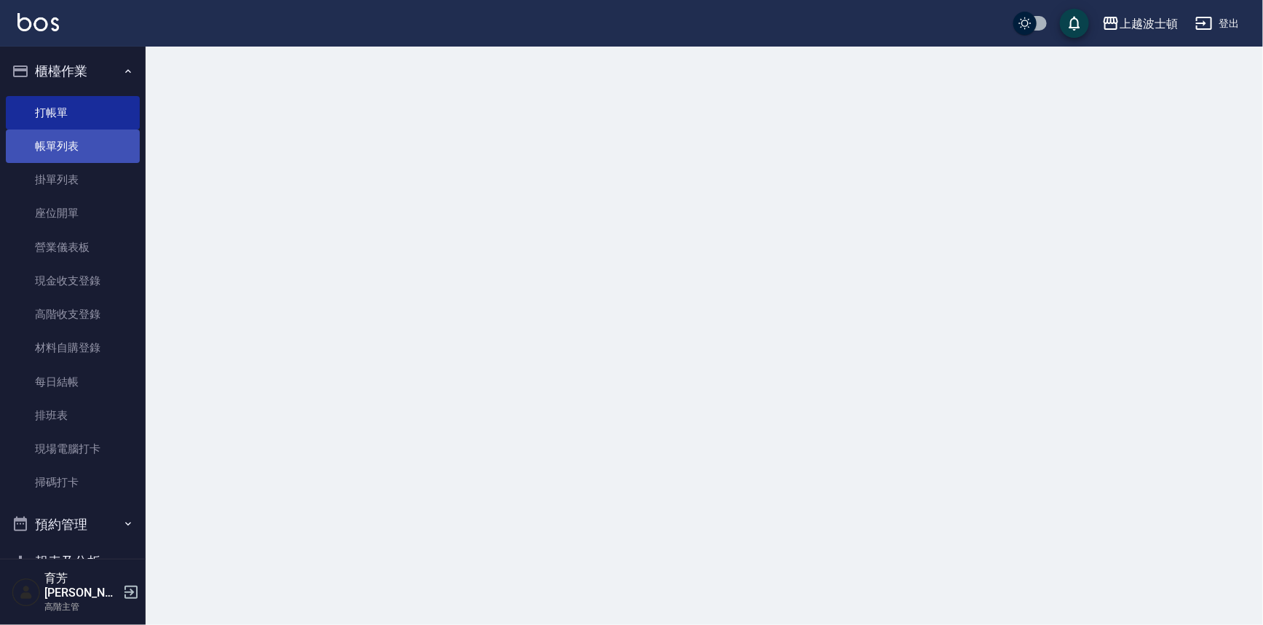
click at [68, 138] on link "帳單列表" at bounding box center [73, 146] width 134 height 33
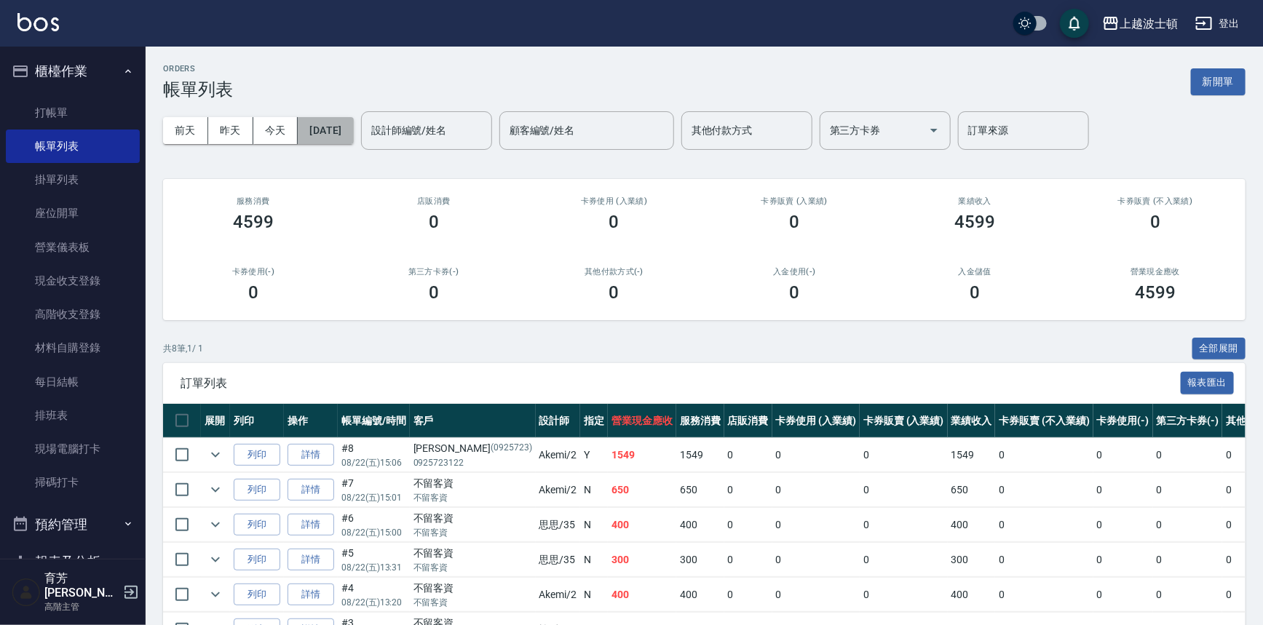
click at [353, 118] on button "[DATE]" at bounding box center [325, 130] width 55 height 27
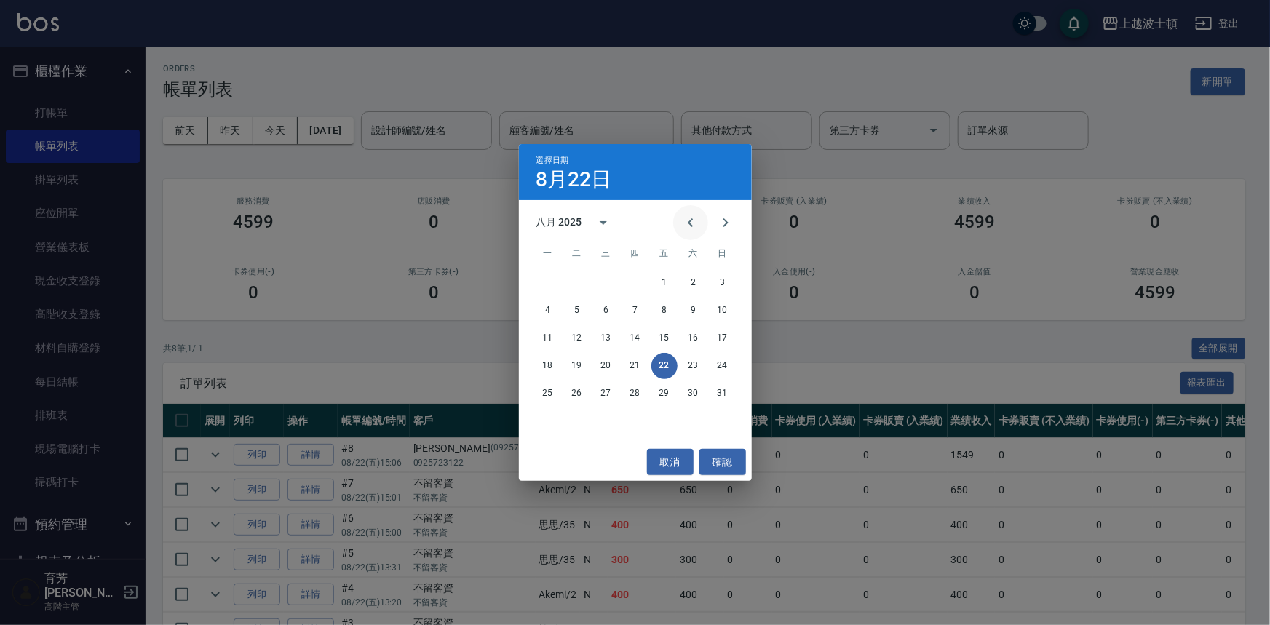
click at [689, 216] on icon "Previous month" at bounding box center [690, 222] width 17 height 17
click at [690, 217] on icon "Previous month" at bounding box center [690, 222] width 17 height 17
click at [725, 394] on button "29" at bounding box center [723, 394] width 26 height 26
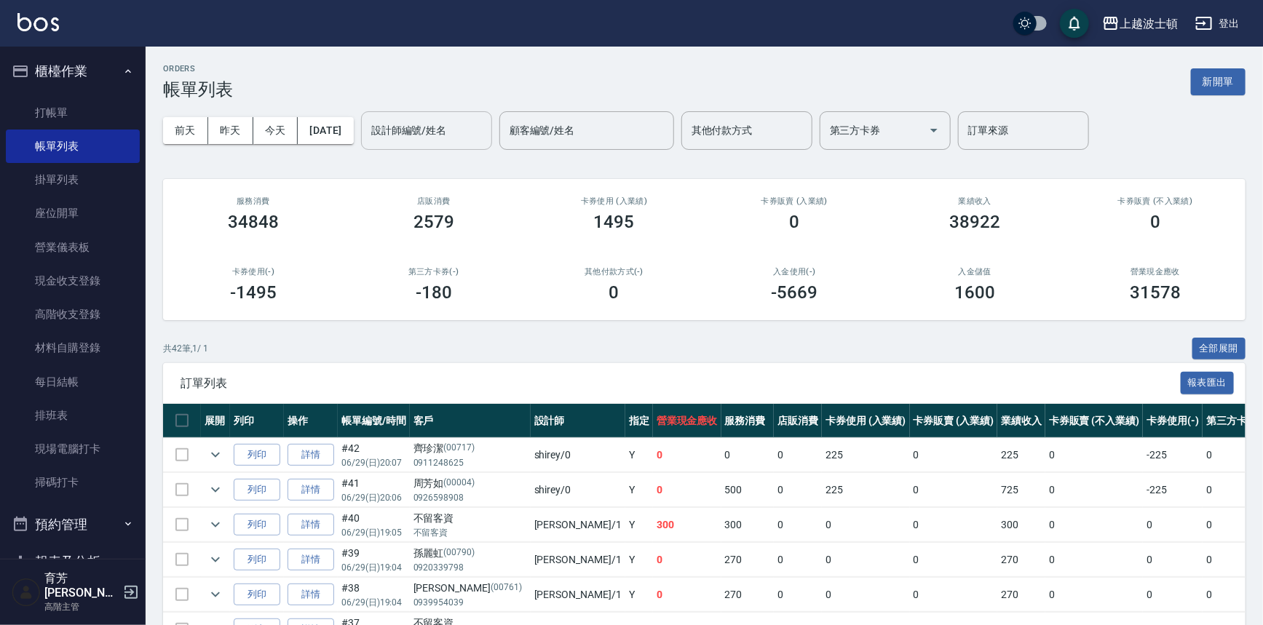
click at [485, 133] on input "設計師編號/姓名" at bounding box center [427, 130] width 118 height 25
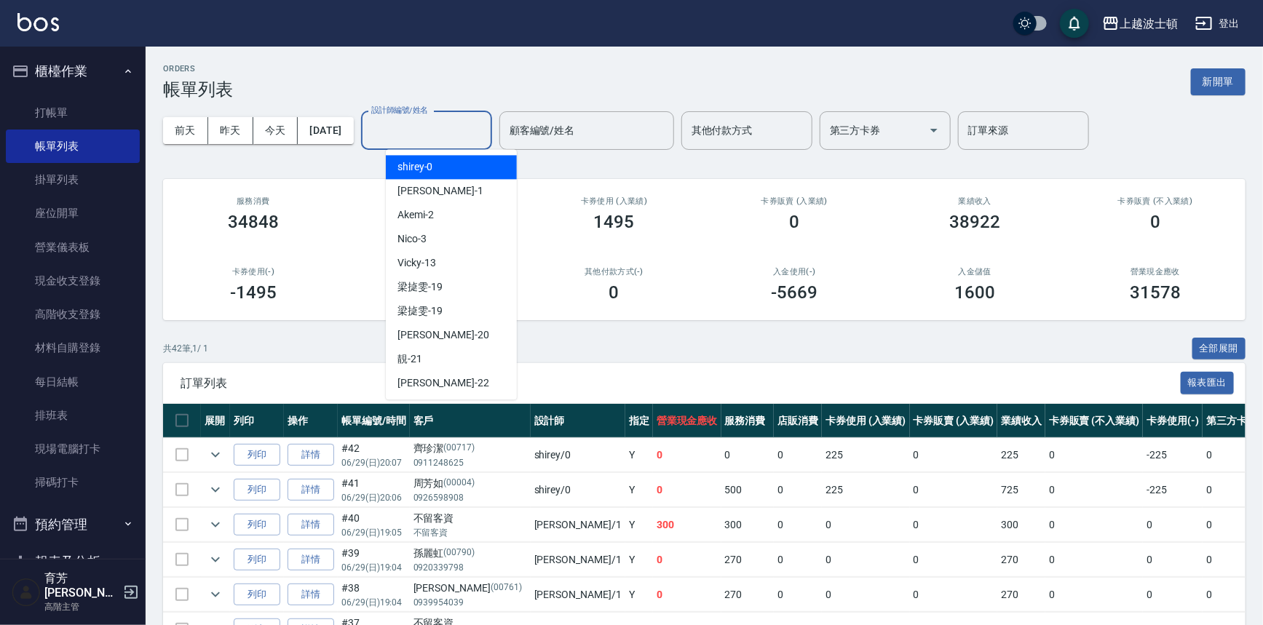
click at [477, 168] on div "shirey -0" at bounding box center [451, 167] width 131 height 24
type input "shirey-0"
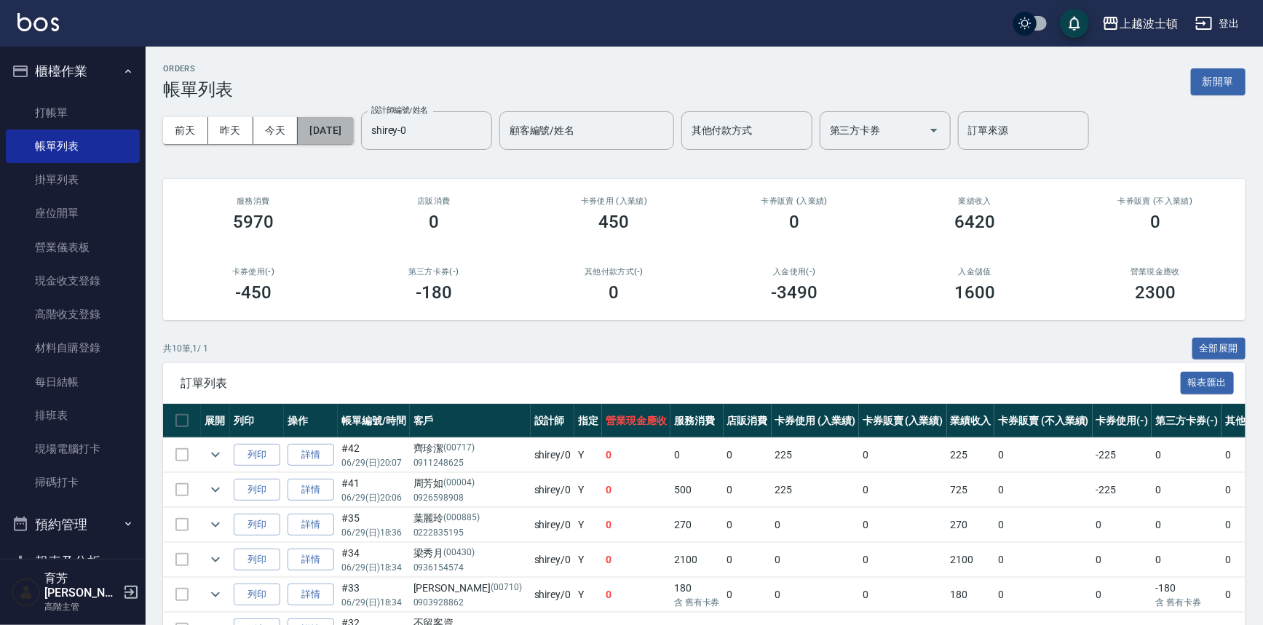
click at [353, 128] on button "[DATE]" at bounding box center [325, 130] width 55 height 27
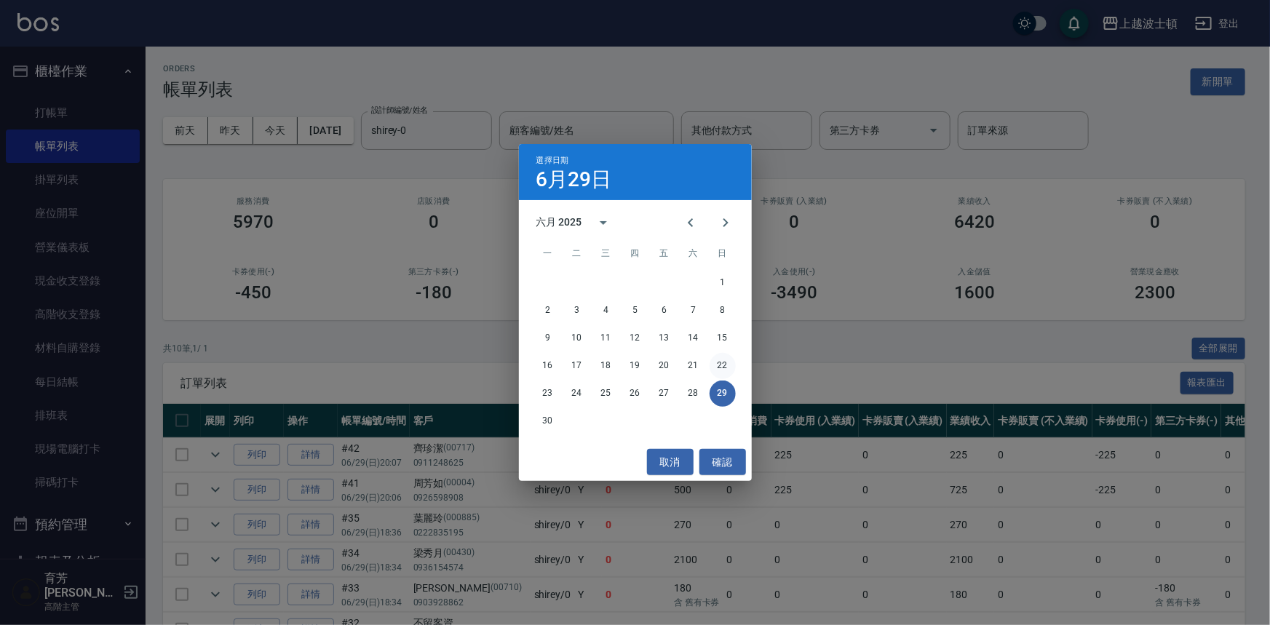
click at [716, 361] on button "22" at bounding box center [723, 366] width 26 height 26
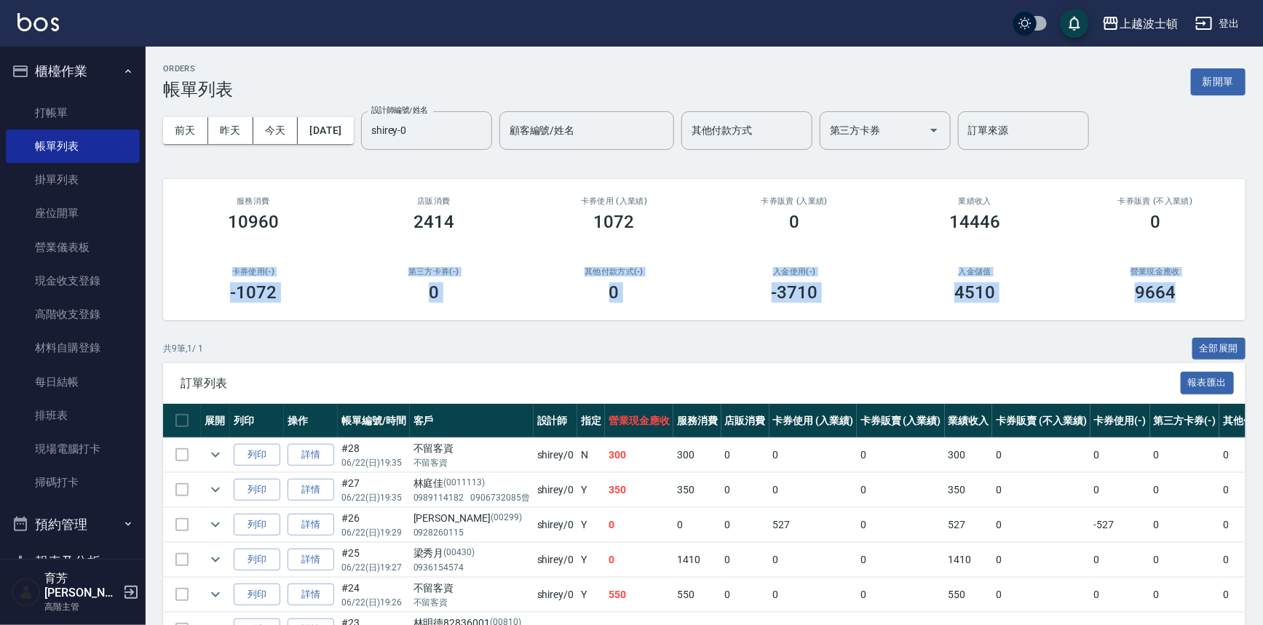
drag, startPoint x: 1260, startPoint y: 240, endPoint x: 1269, endPoint y: 290, distance: 51.0
click at [1262, 290] on html "上越波士頓 登出 櫃檯作業 打帳單 帳單列表 掛單列表 座位開單 營業儀表板 現金收支登錄 高階收支登錄 材料自購登錄 每日結帳 排班表 現場電腦打卡 掃碼打…" at bounding box center [631, 404] width 1263 height 809
click at [353, 122] on button "[DATE]" at bounding box center [325, 130] width 55 height 27
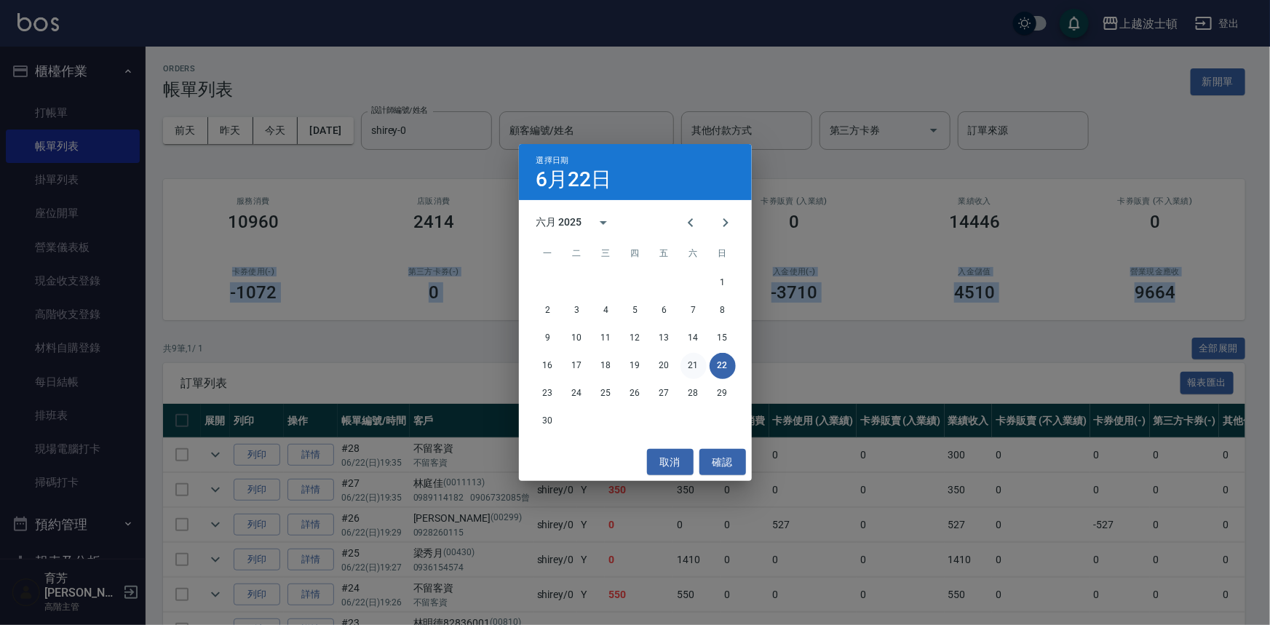
click at [699, 368] on button "21" at bounding box center [693, 366] width 26 height 26
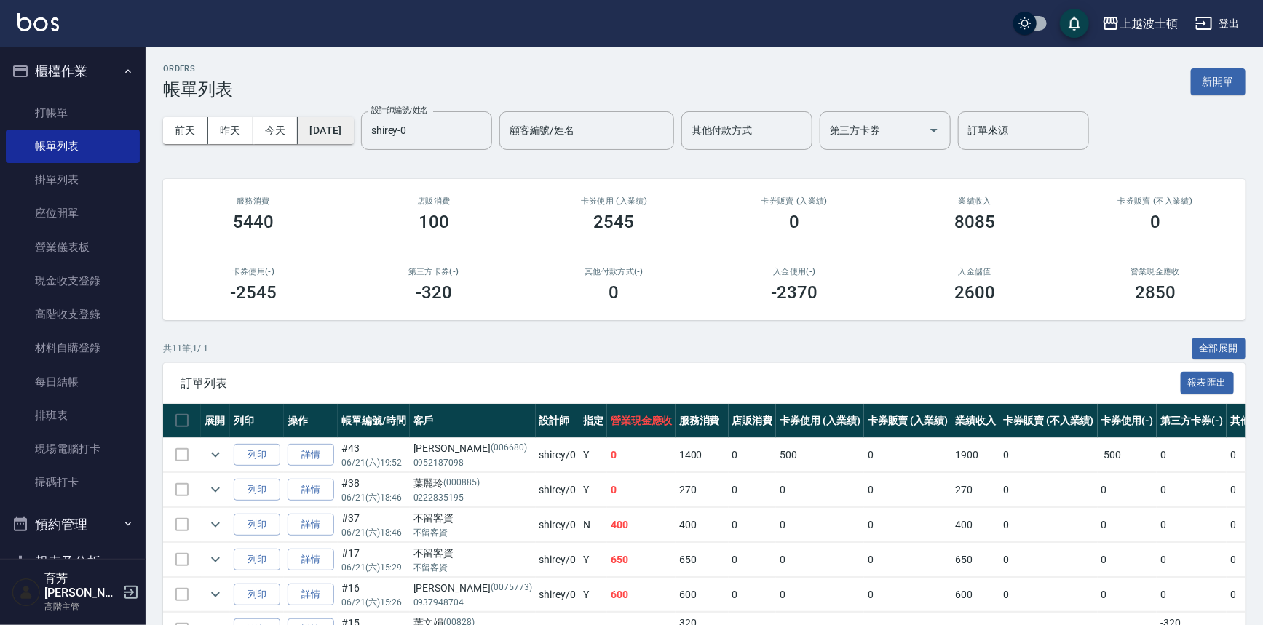
click at [353, 130] on button "[DATE]" at bounding box center [325, 130] width 55 height 27
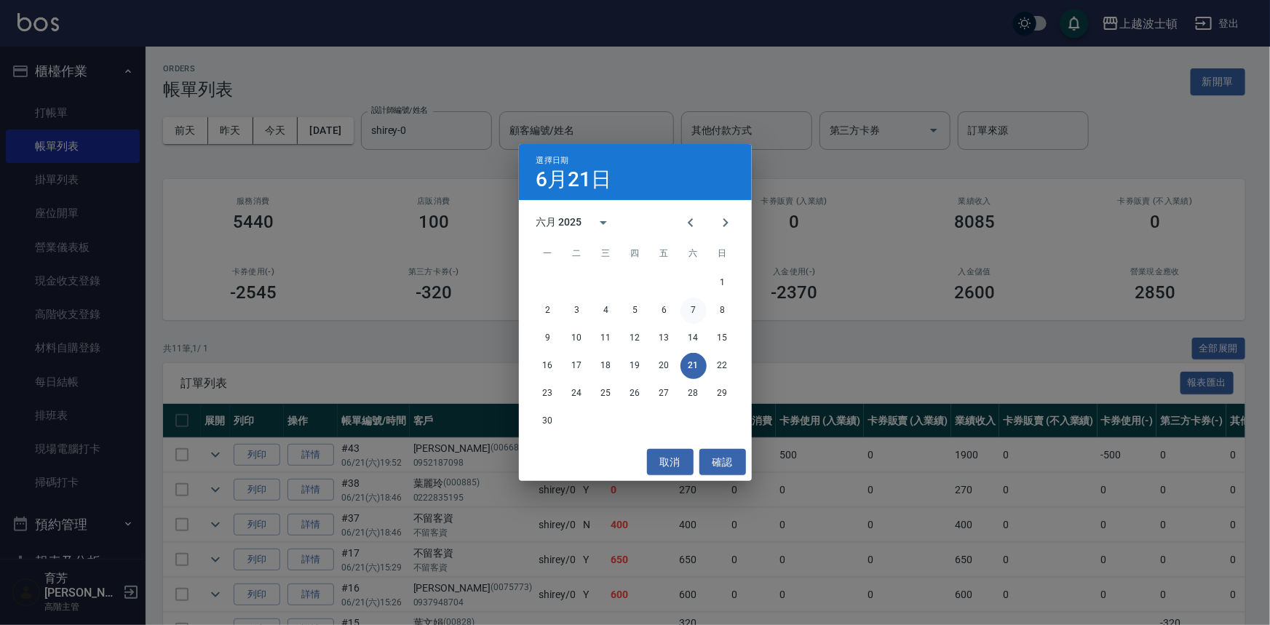
click at [689, 309] on button "7" at bounding box center [693, 311] width 26 height 26
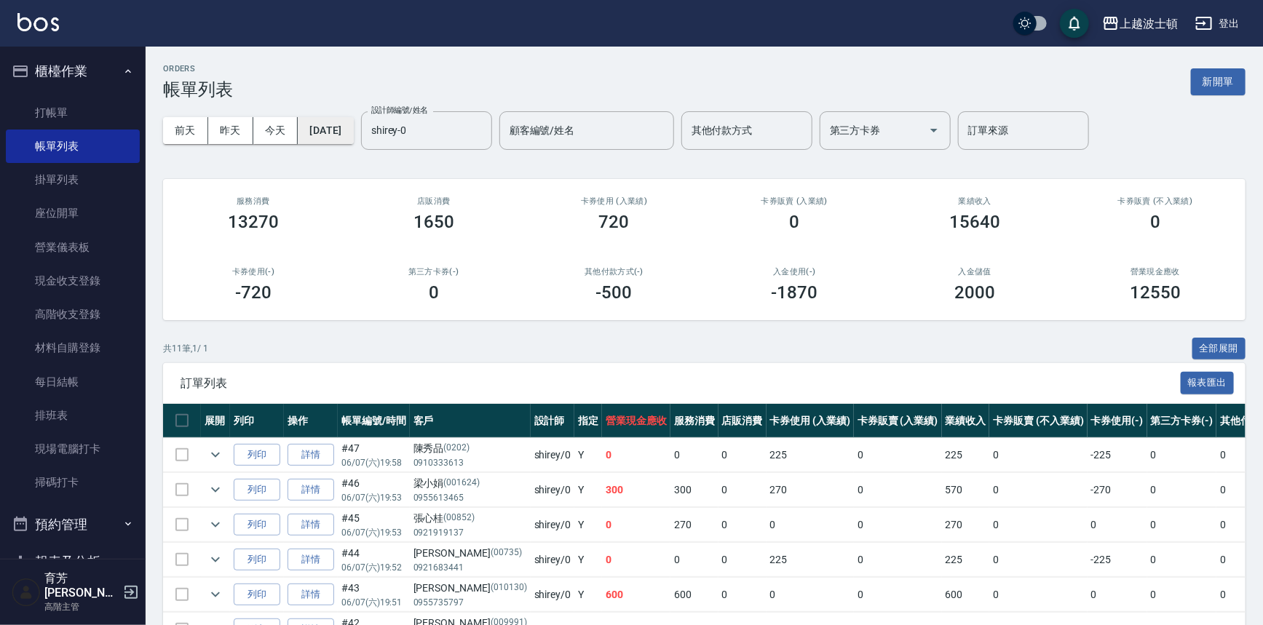
click at [353, 122] on button "[DATE]" at bounding box center [325, 130] width 55 height 27
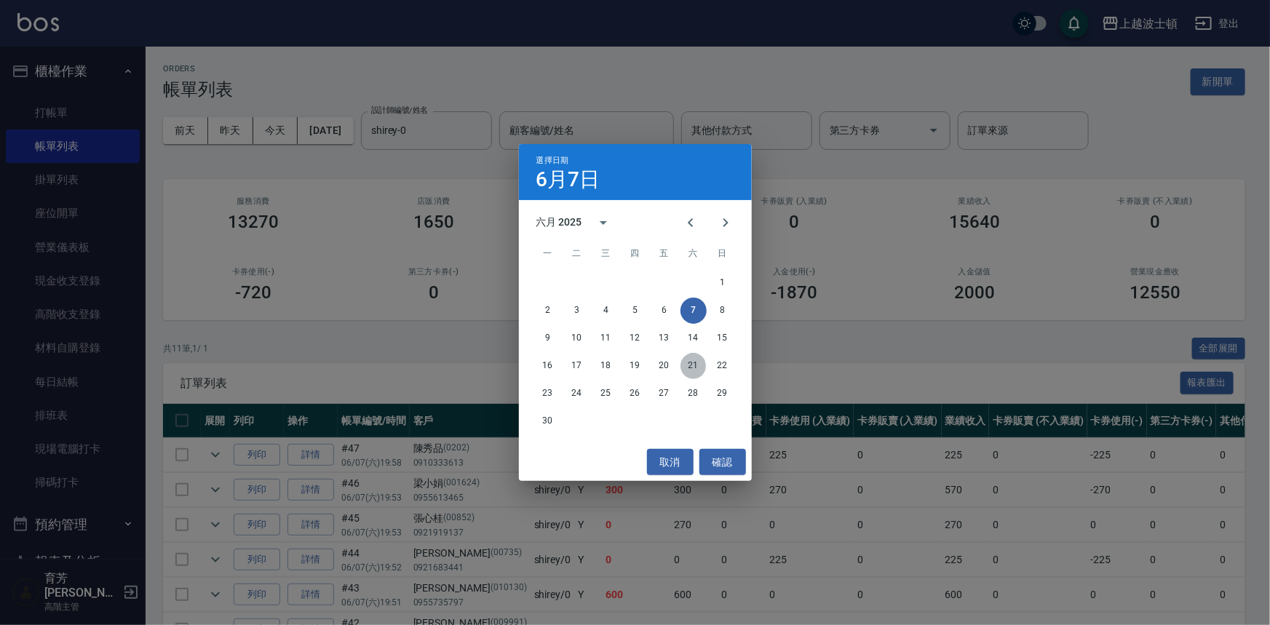
click at [696, 367] on button "21" at bounding box center [693, 366] width 26 height 26
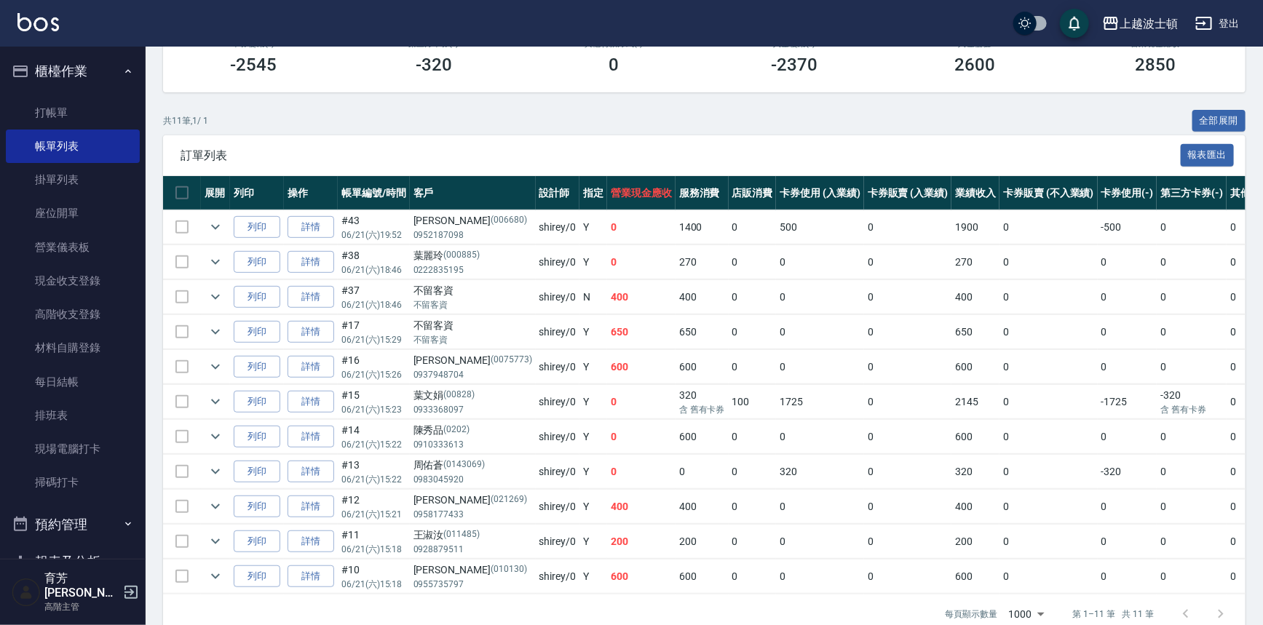
scroll to position [233, 0]
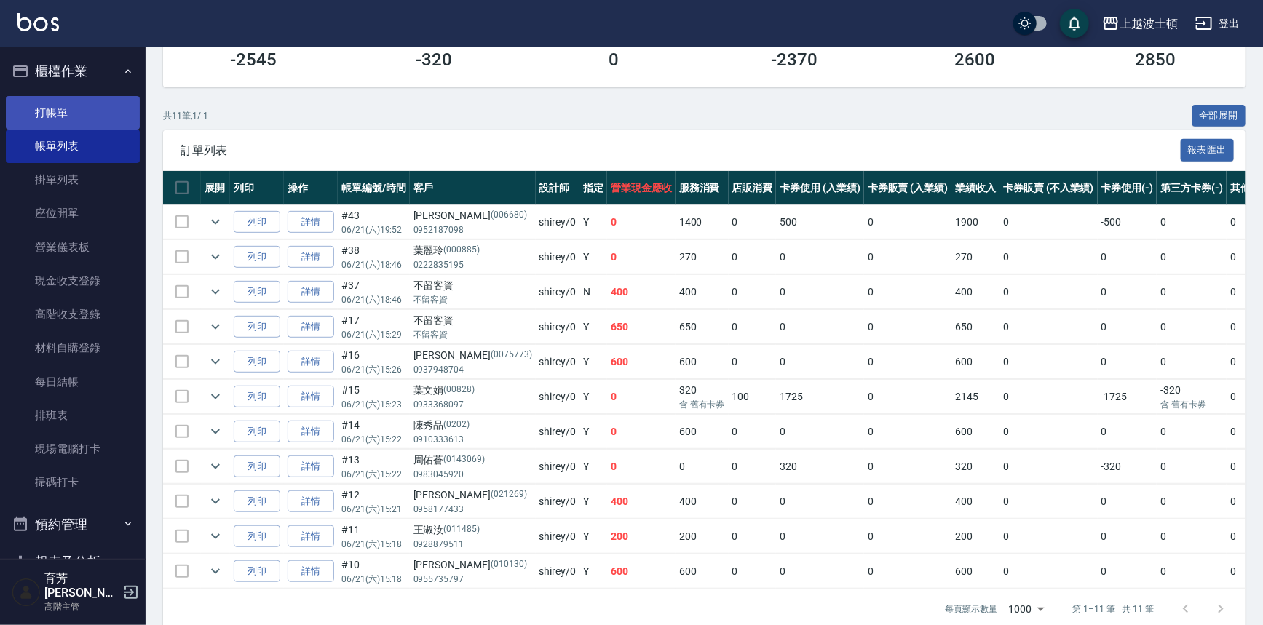
click at [41, 112] on link "打帳單" at bounding box center [73, 112] width 134 height 33
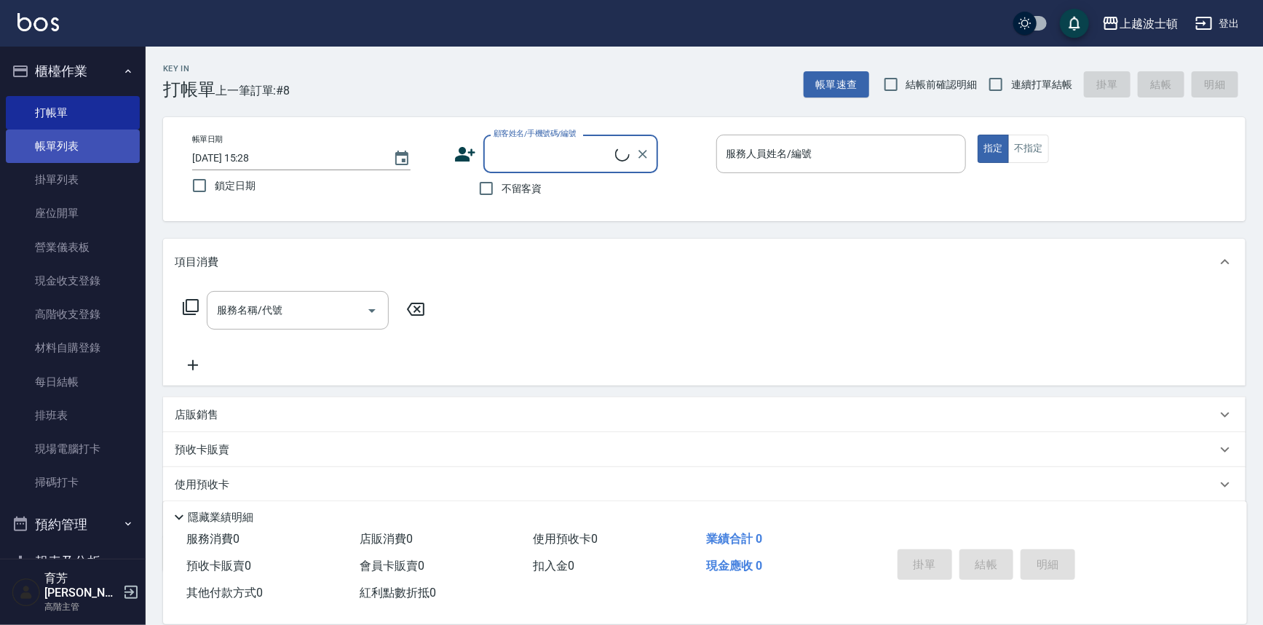
click at [49, 148] on link "帳單列表" at bounding box center [73, 146] width 134 height 33
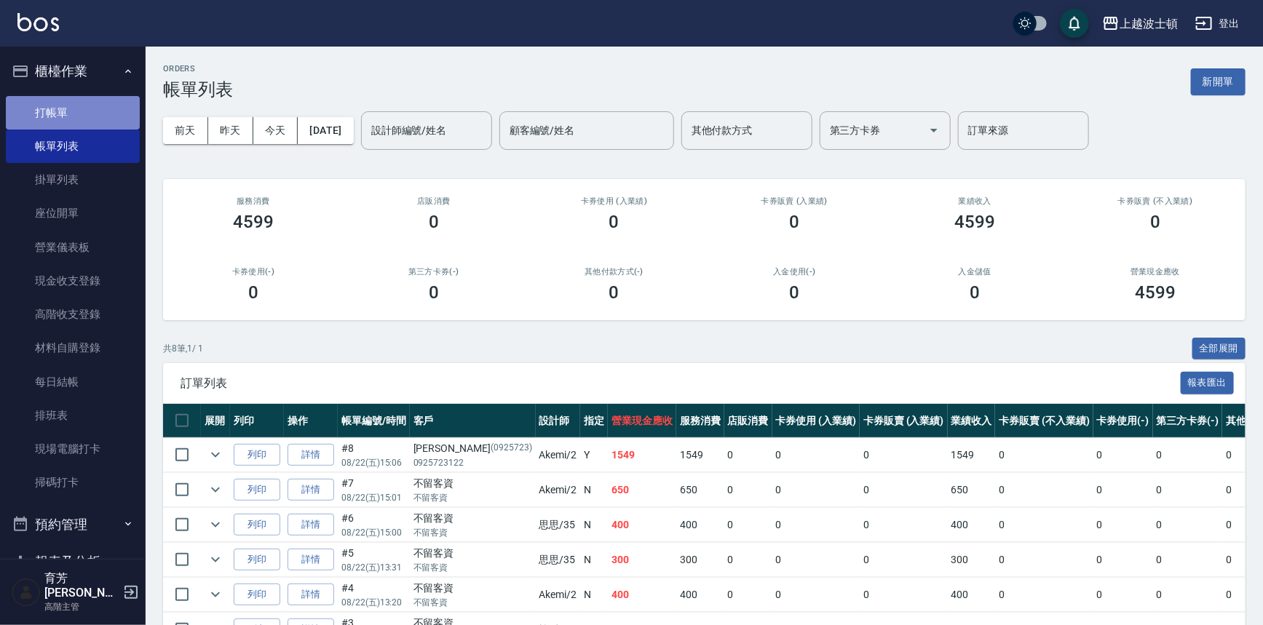
click at [83, 119] on link "打帳單" at bounding box center [73, 112] width 134 height 33
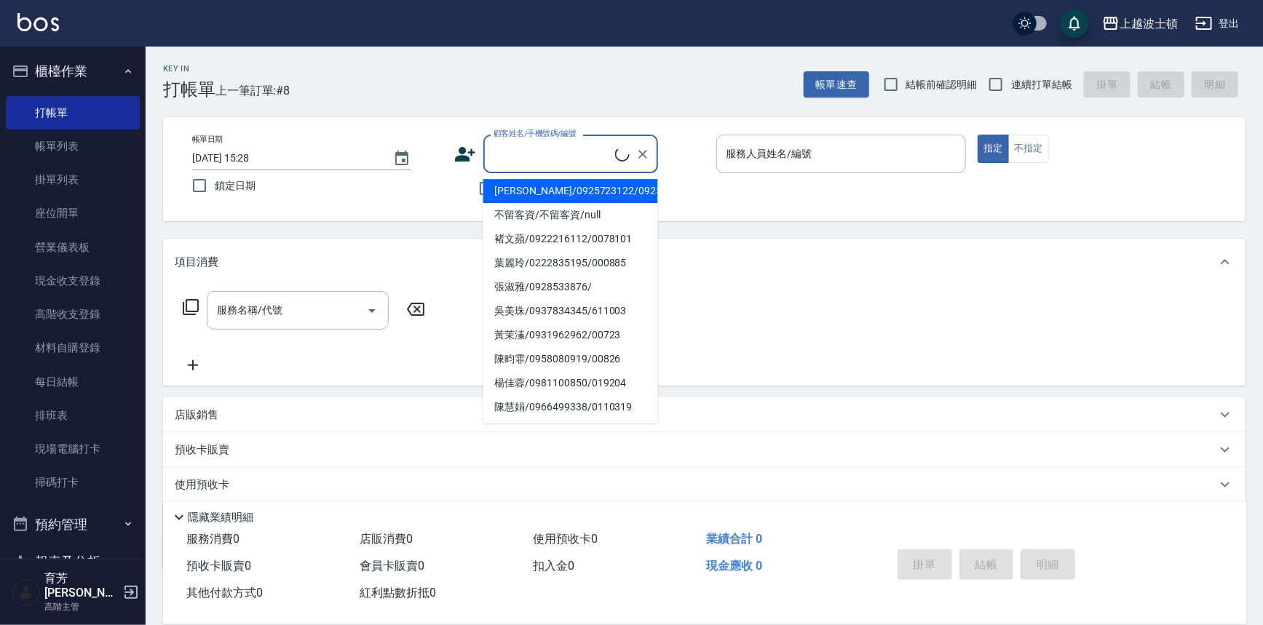
click at [531, 159] on input "顧客姓名/手機號碼/編號" at bounding box center [552, 153] width 125 height 25
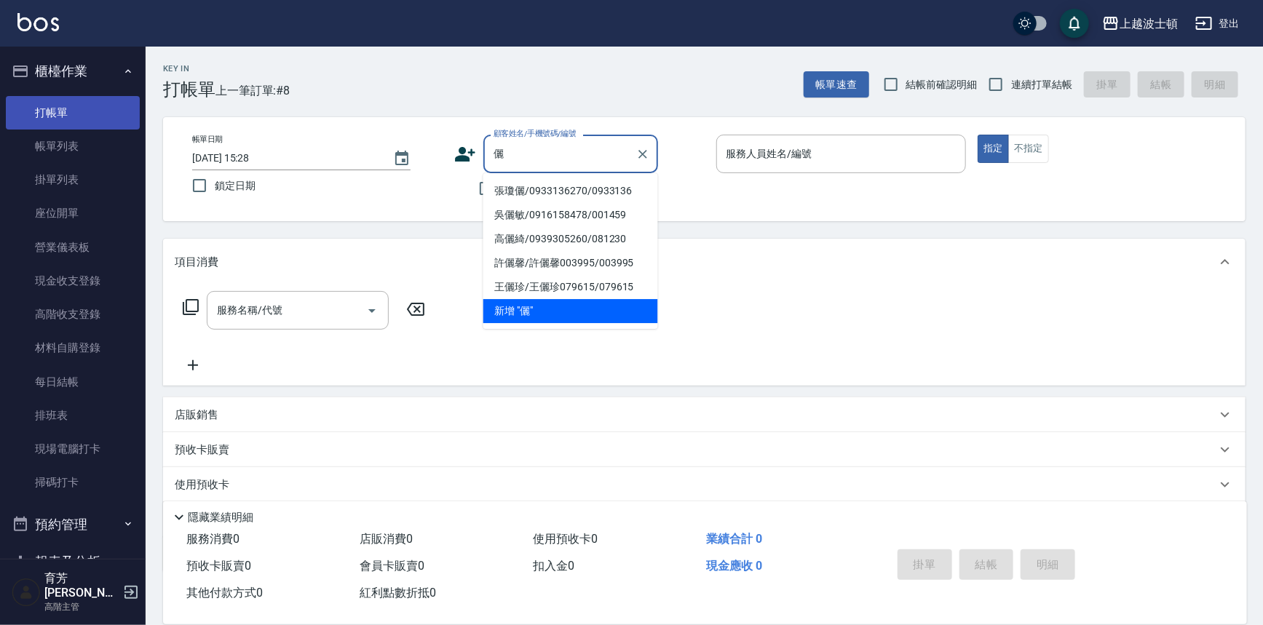
type input "儷"
click at [61, 105] on link "打帳單" at bounding box center [73, 112] width 134 height 33
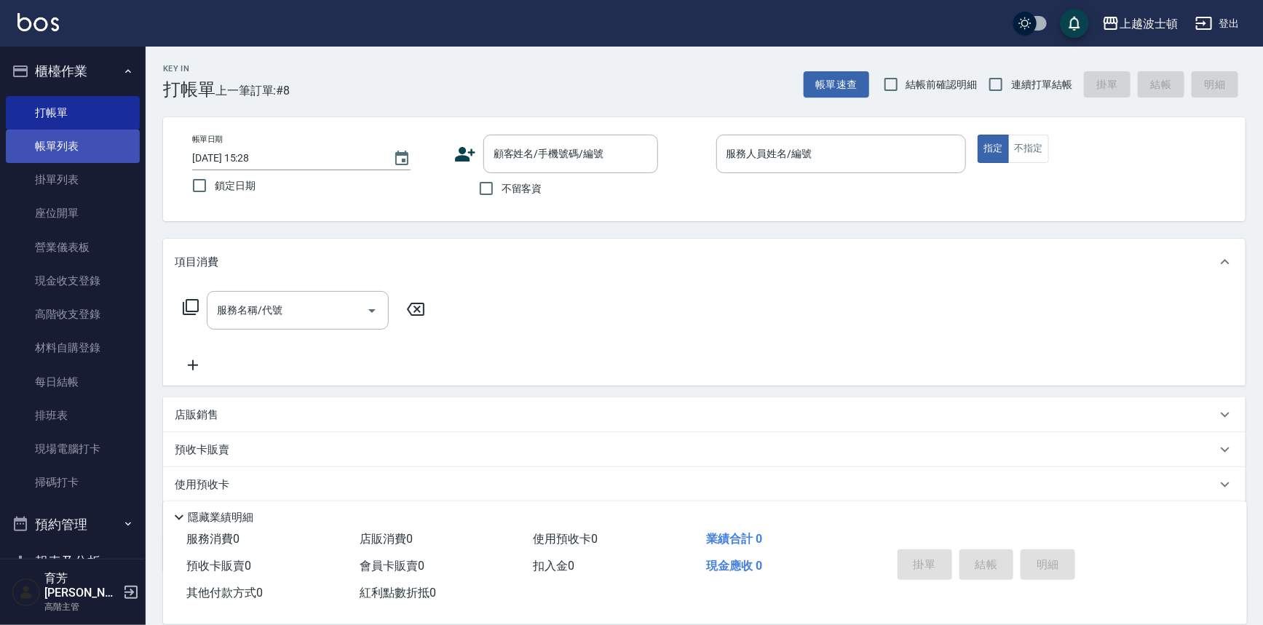
click at [58, 138] on link "帳單列表" at bounding box center [73, 146] width 134 height 33
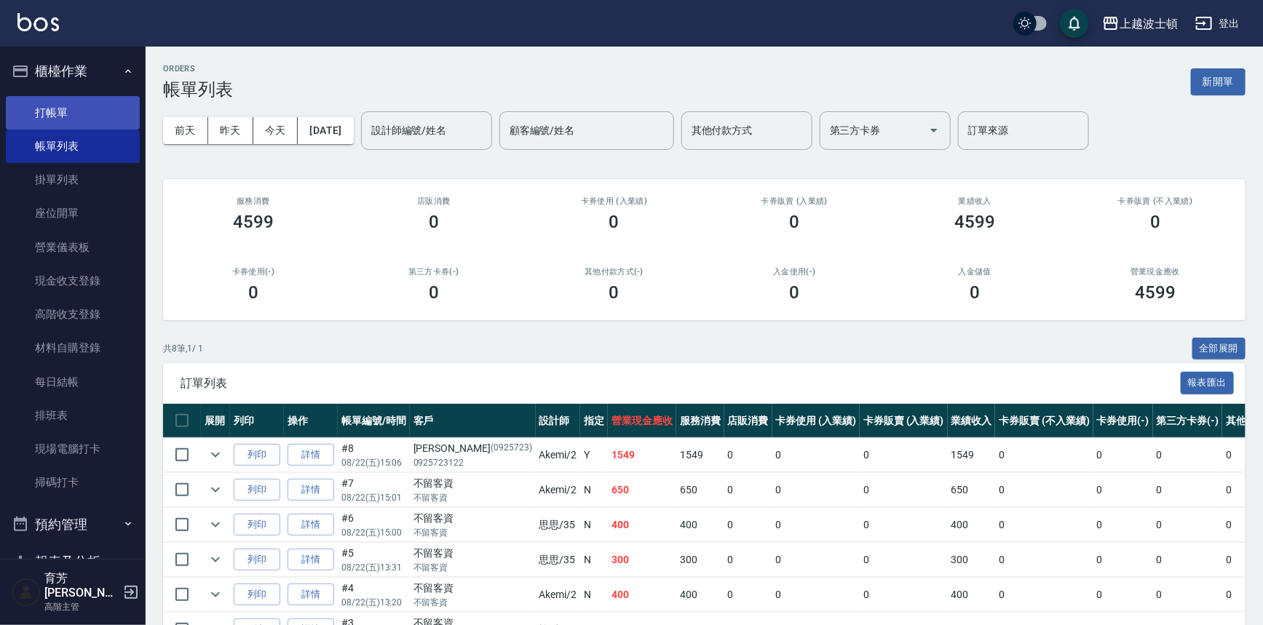
click at [58, 108] on link "打帳單" at bounding box center [73, 112] width 134 height 33
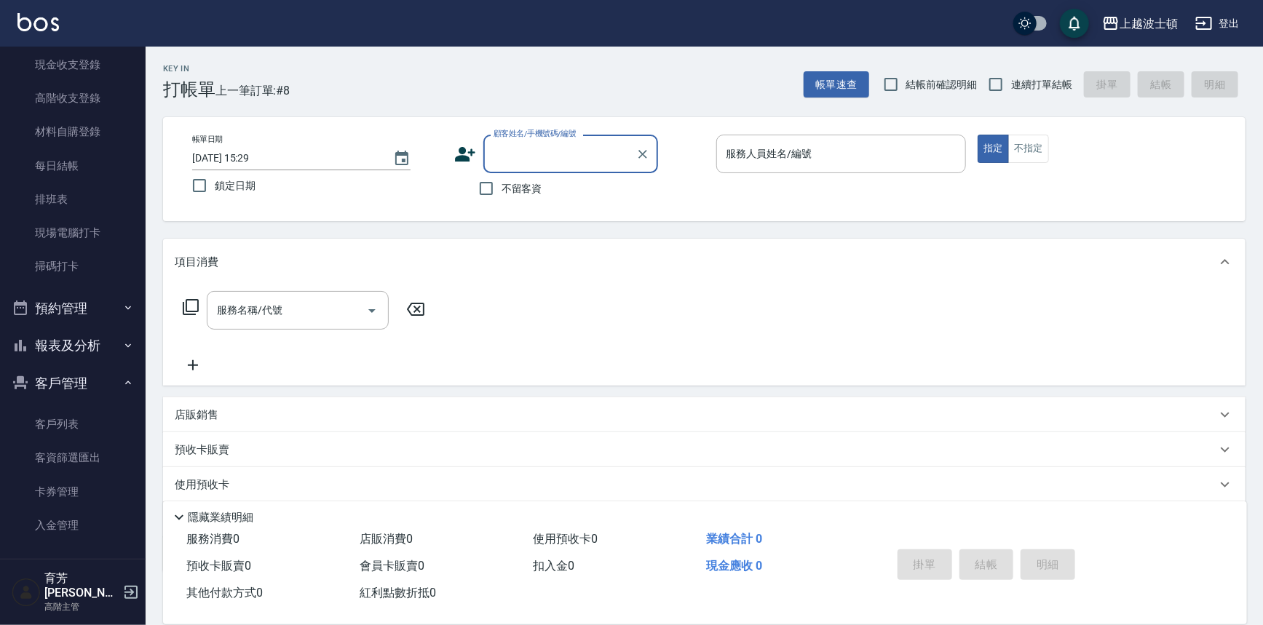
scroll to position [218, 0]
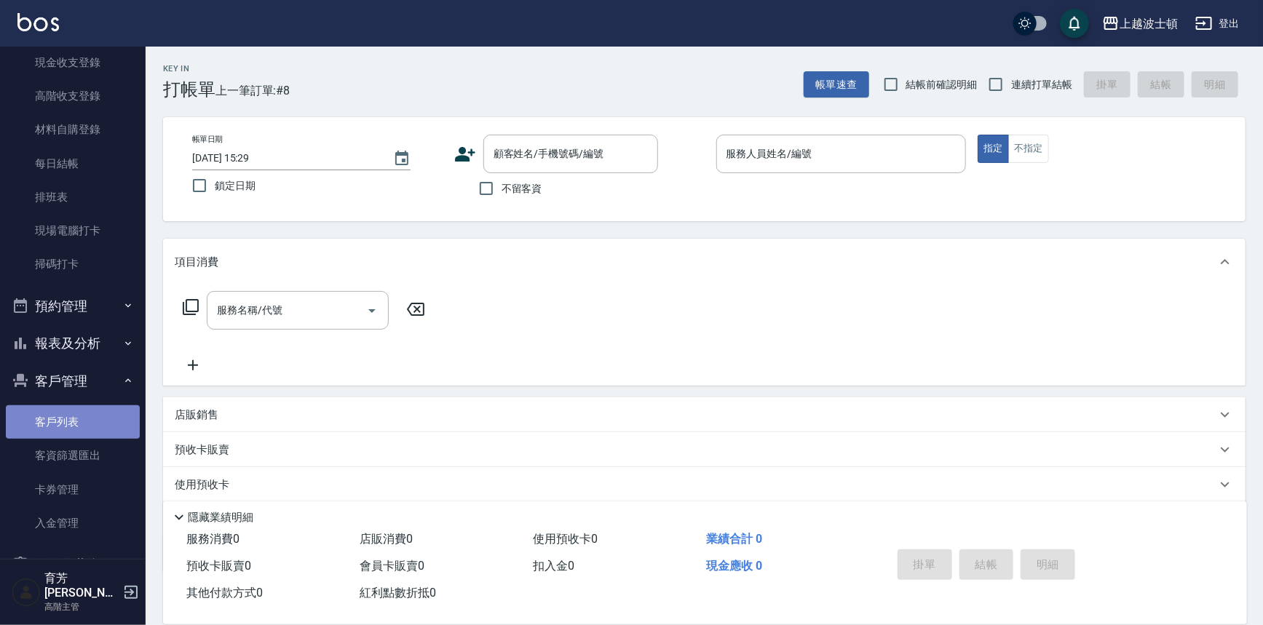
click at [89, 421] on link "客戶列表" at bounding box center [73, 421] width 134 height 33
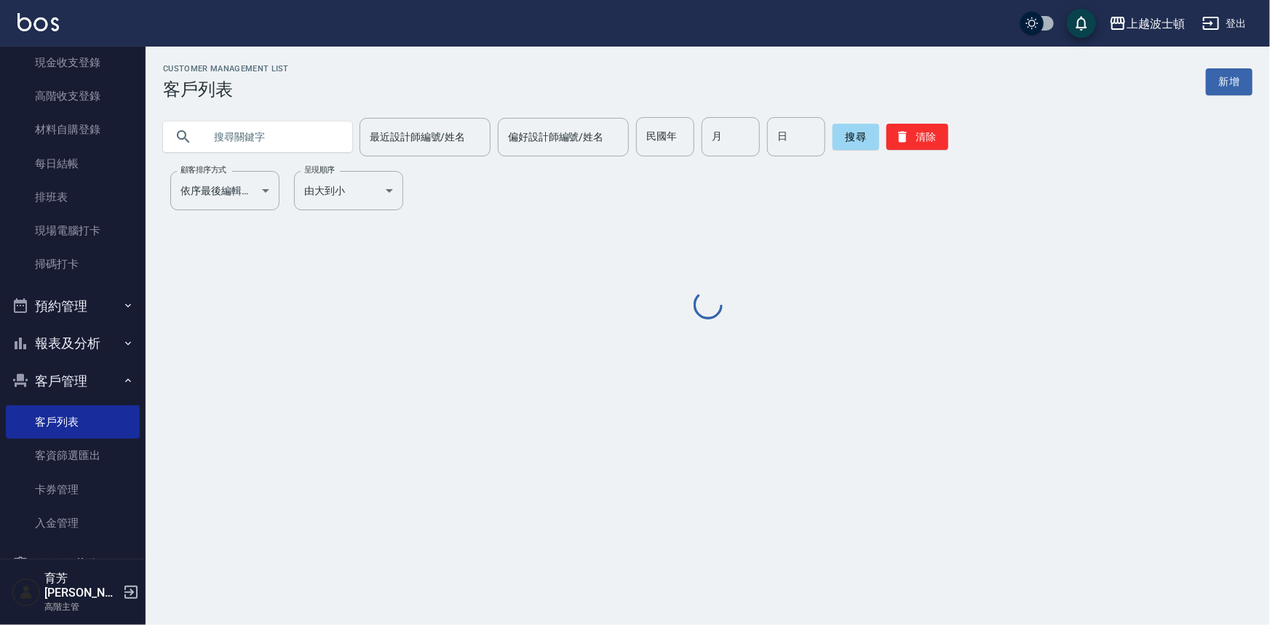
click at [247, 139] on input "text" at bounding box center [272, 136] width 137 height 39
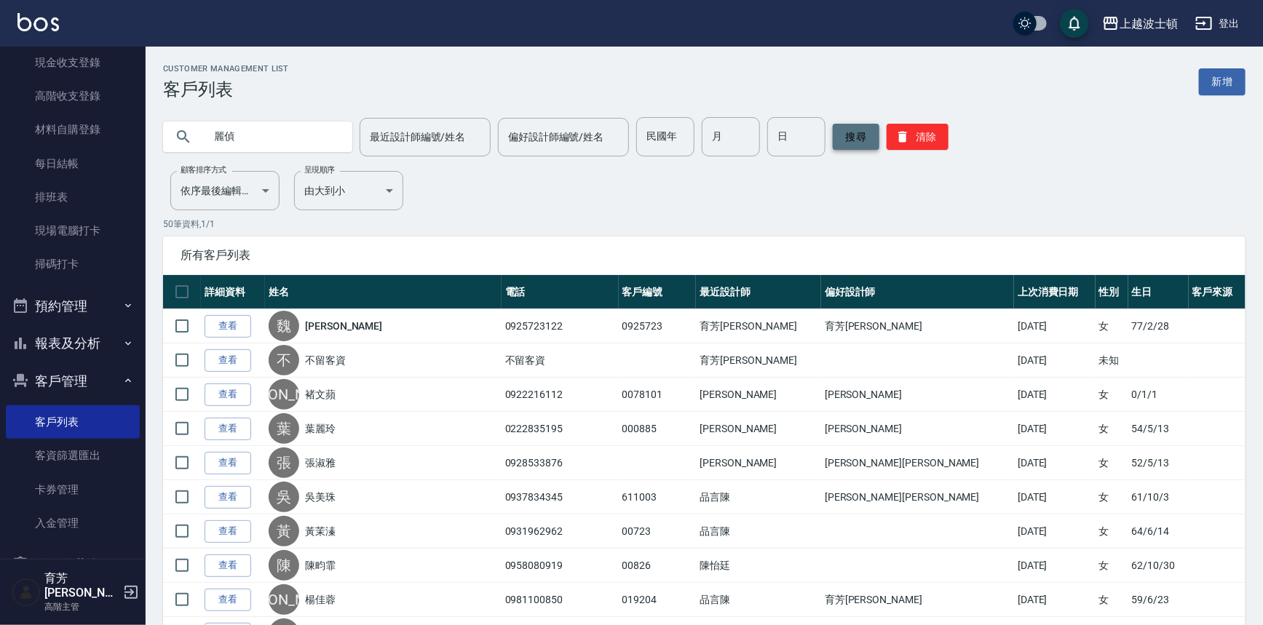
click at [835, 130] on button "搜尋" at bounding box center [856, 137] width 47 height 26
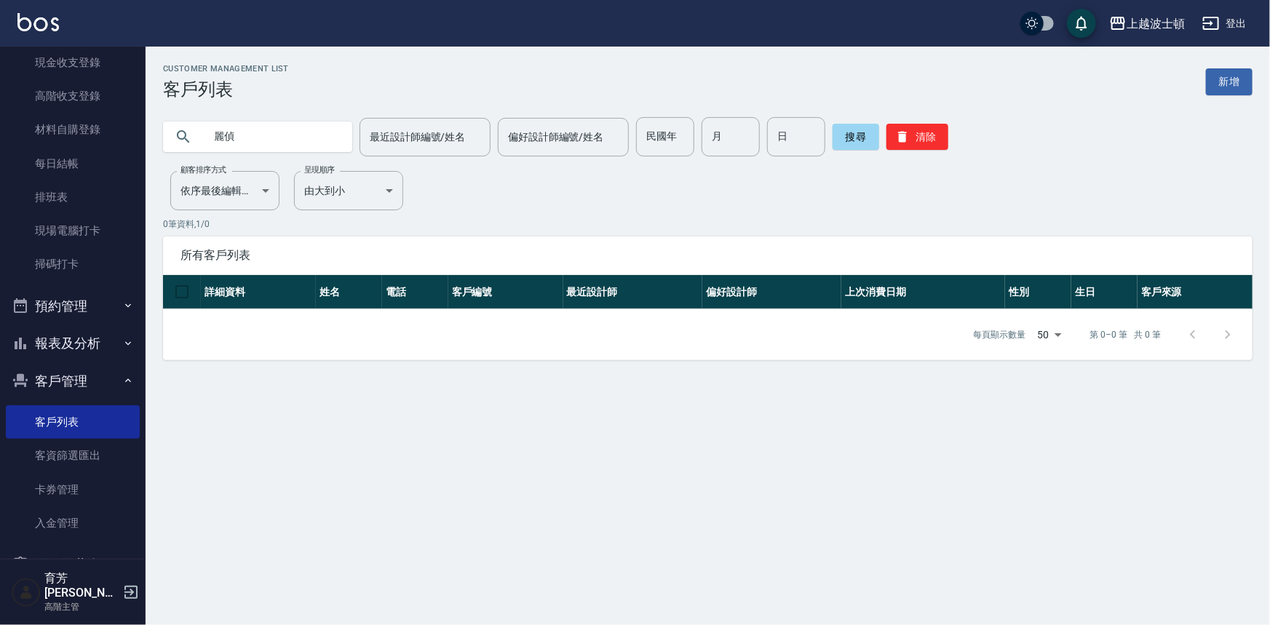
click at [255, 136] on input "麗偵" at bounding box center [272, 136] width 137 height 39
click at [859, 132] on button "搜尋" at bounding box center [856, 137] width 47 height 26
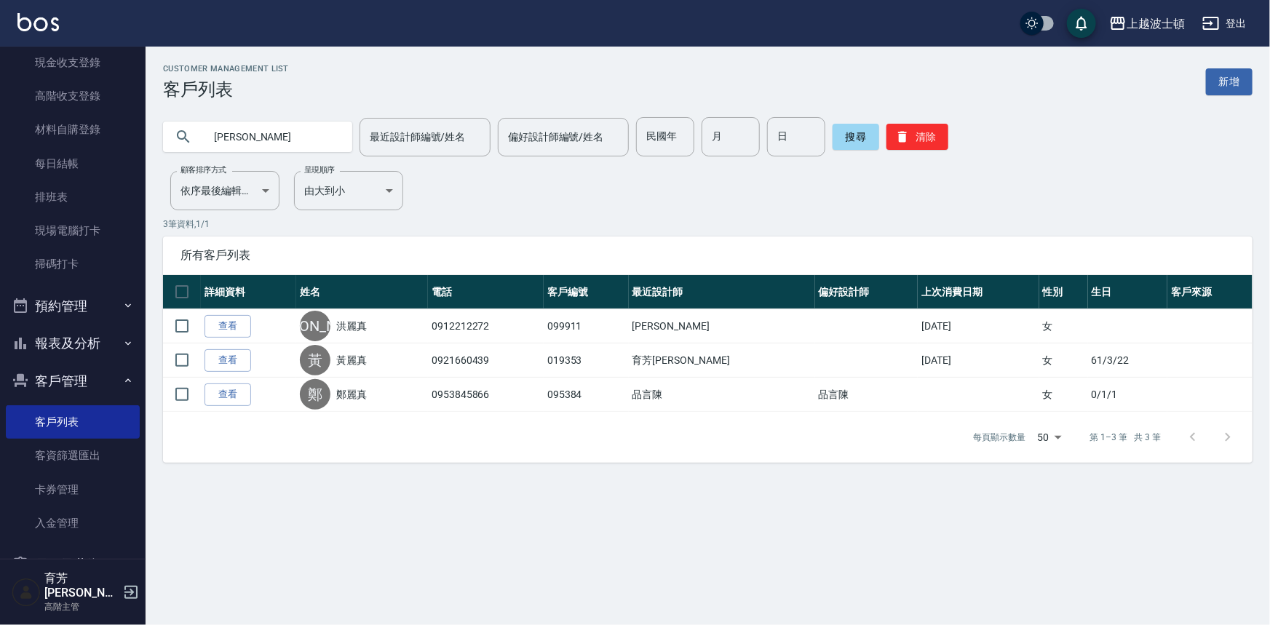
click at [288, 132] on input "[PERSON_NAME]" at bounding box center [272, 136] width 137 height 39
type input "麗"
click at [283, 132] on input "text" at bounding box center [272, 136] width 137 height 39
click at [272, 134] on input "text" at bounding box center [272, 136] width 137 height 39
type input "亞"
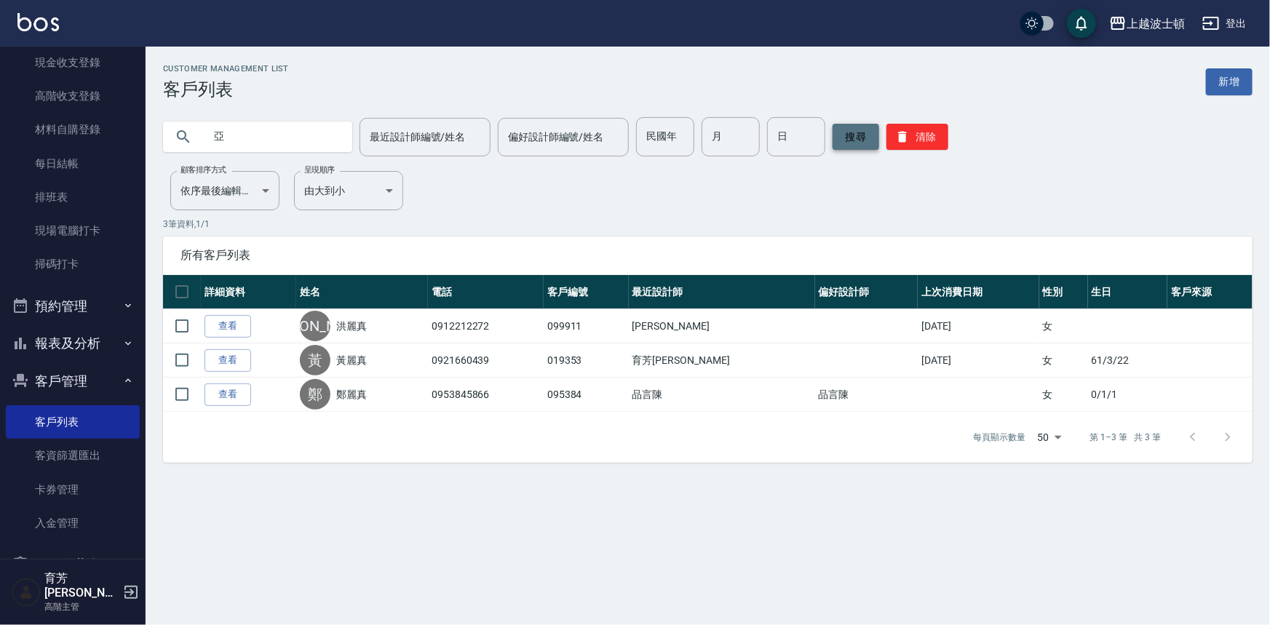
click at [861, 142] on button "搜尋" at bounding box center [856, 137] width 47 height 26
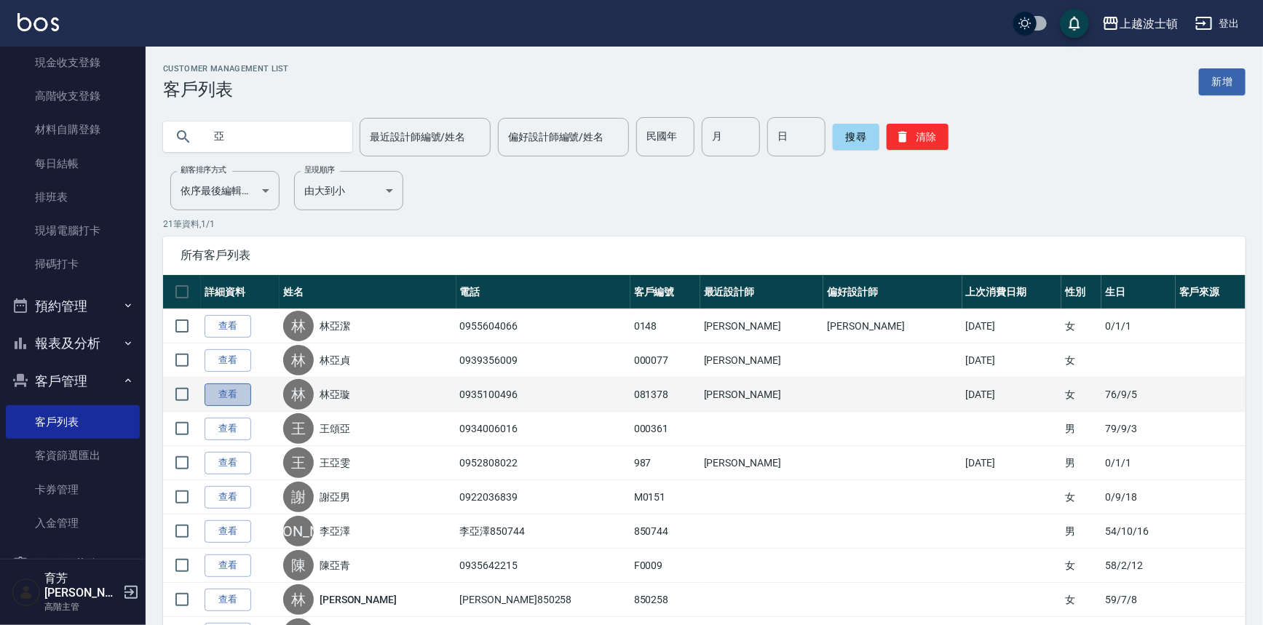
click at [246, 389] on link "查看" at bounding box center [227, 395] width 47 height 23
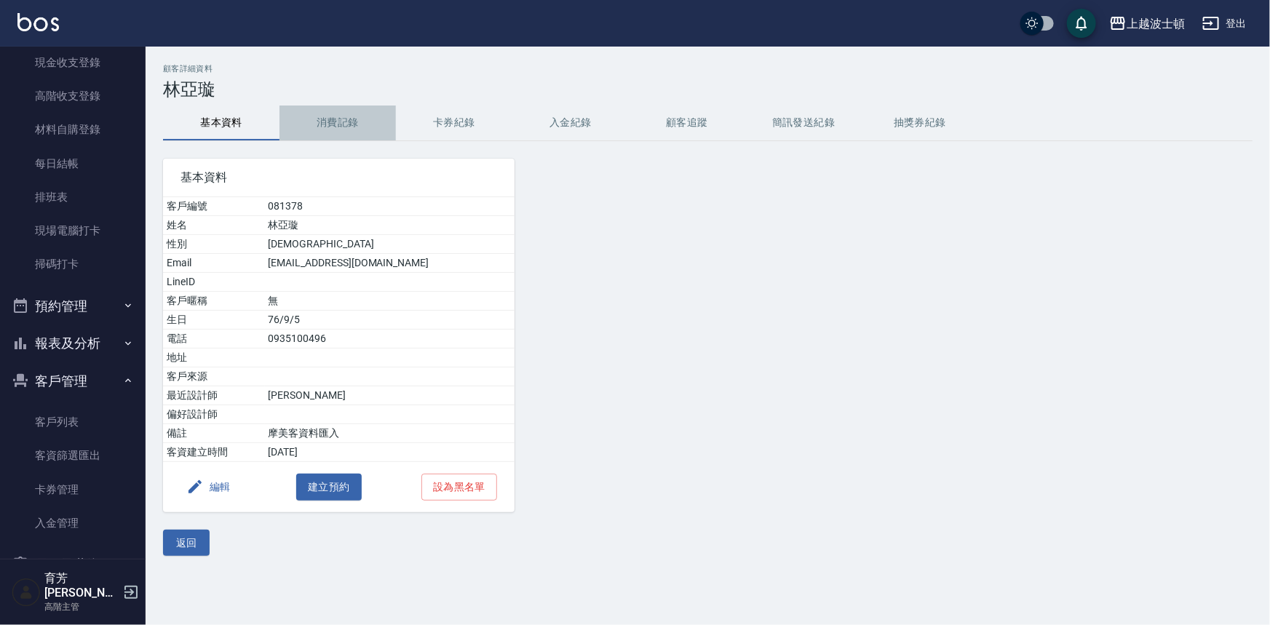
click at [330, 115] on button "消費記錄" at bounding box center [337, 123] width 116 height 35
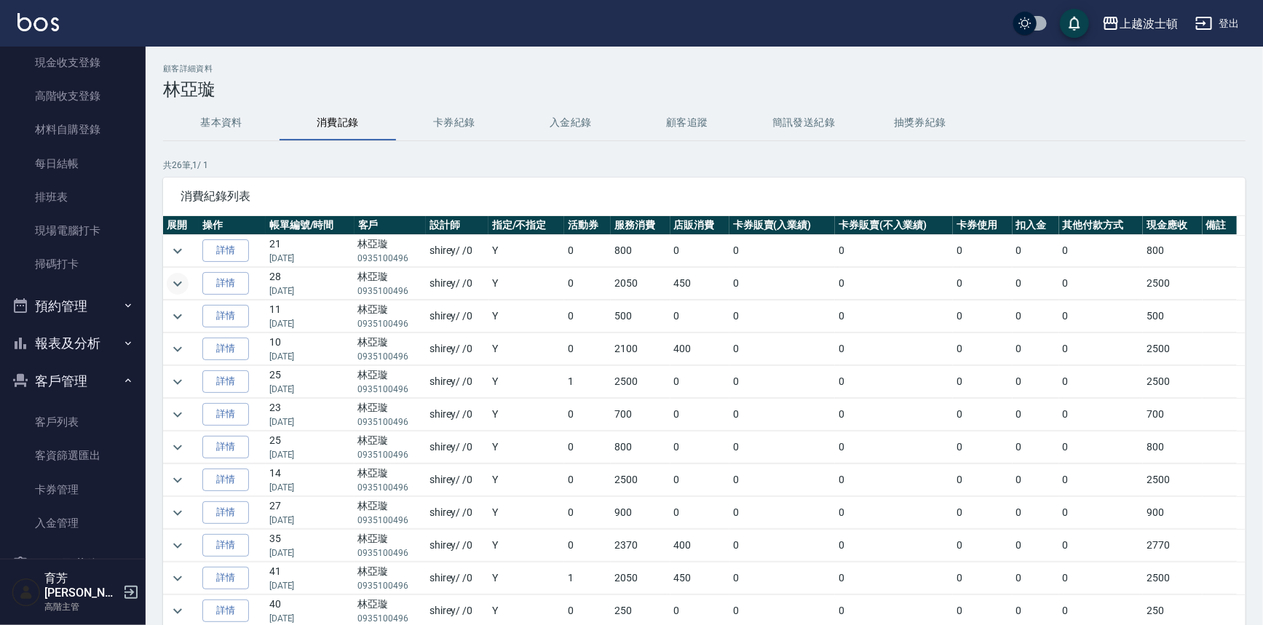
click at [179, 277] on icon "expand row" at bounding box center [177, 283] width 17 height 17
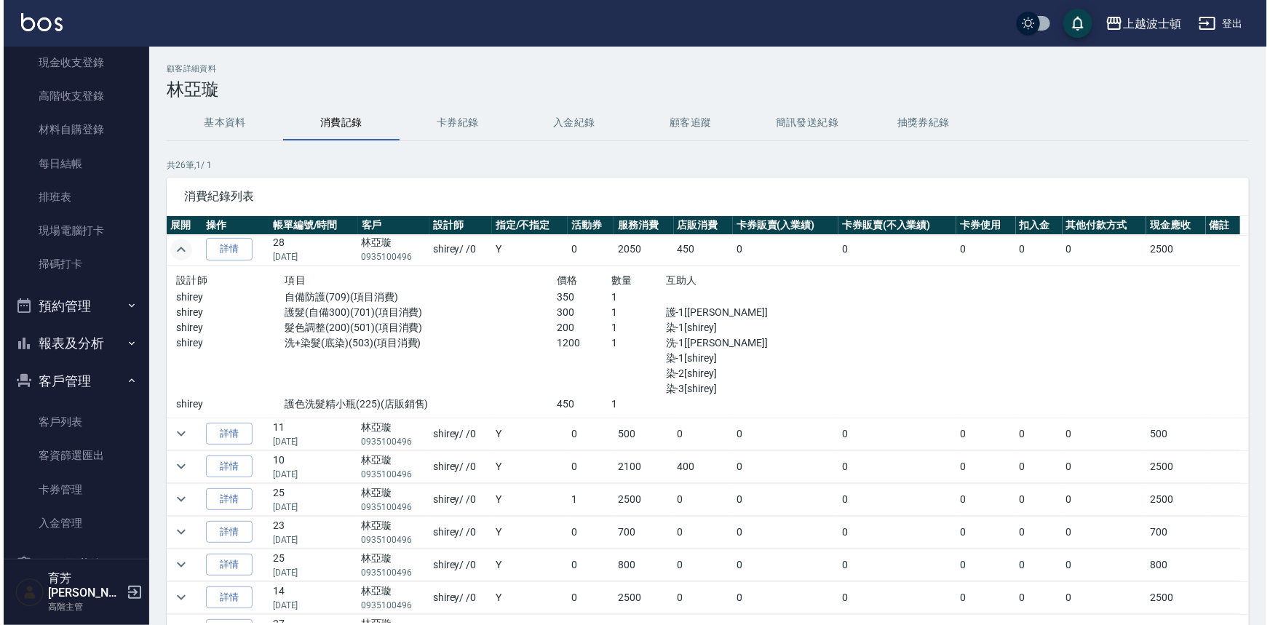
scroll to position [23, 0]
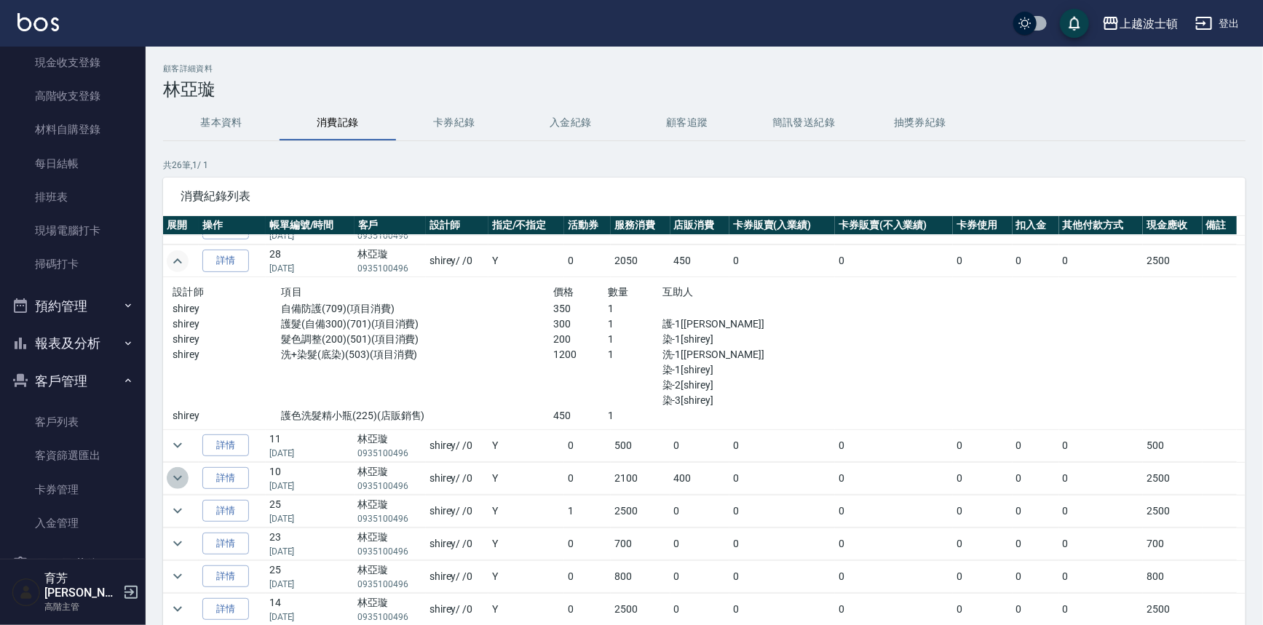
click at [174, 477] on icon "expand row" at bounding box center [177, 477] width 17 height 17
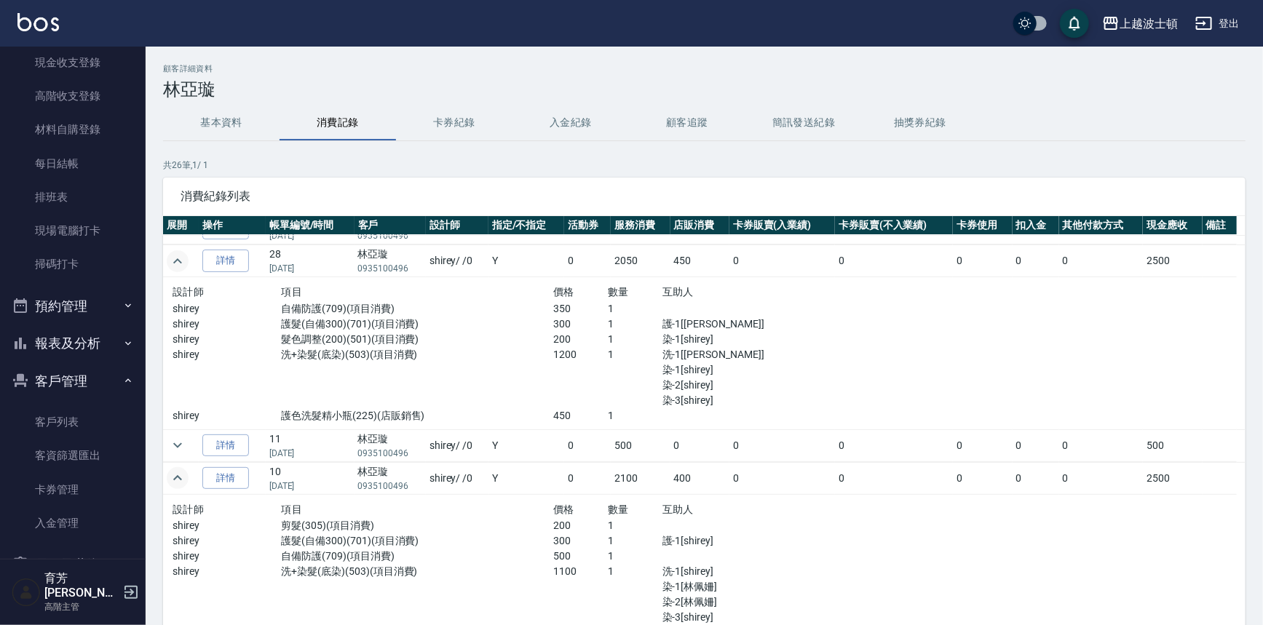
click at [234, 116] on button "基本資料" at bounding box center [221, 123] width 116 height 35
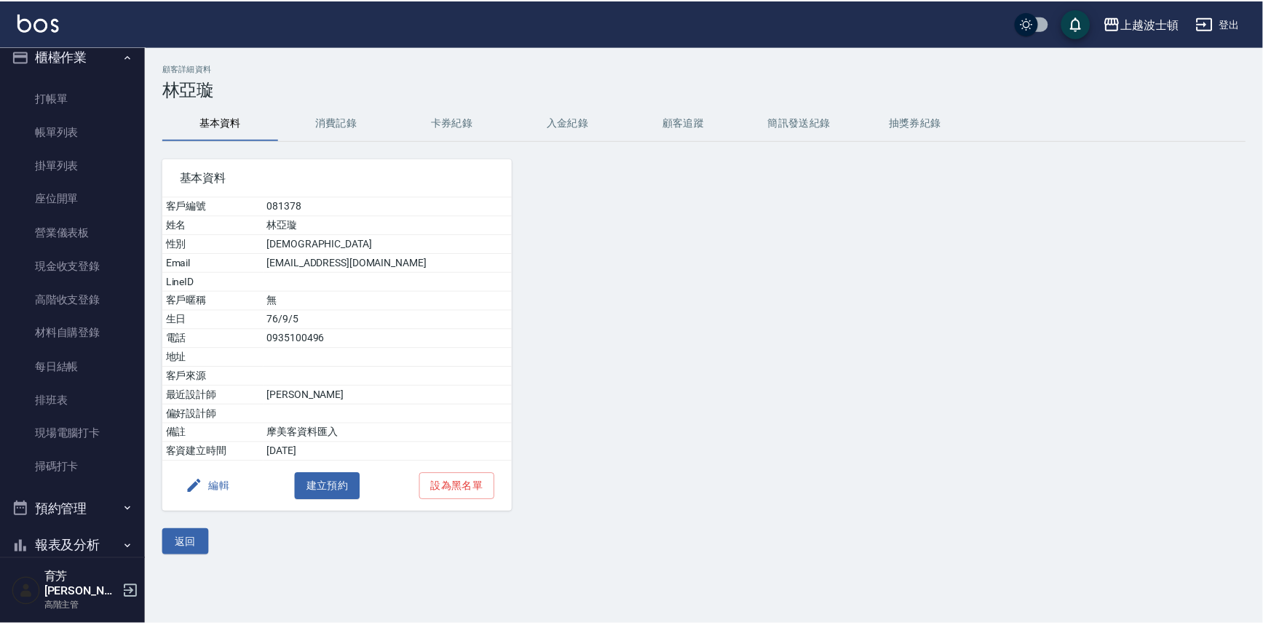
scroll to position [13, 0]
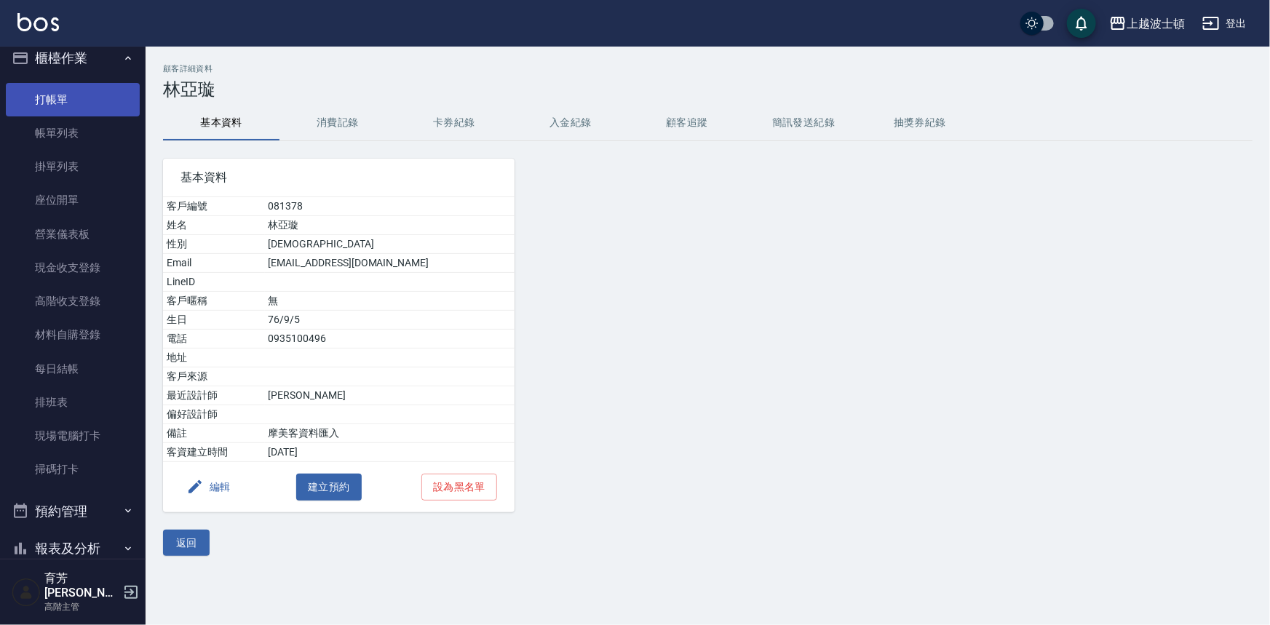
click at [84, 95] on link "打帳單" at bounding box center [73, 99] width 134 height 33
